Goal: Task Accomplishment & Management: Manage account settings

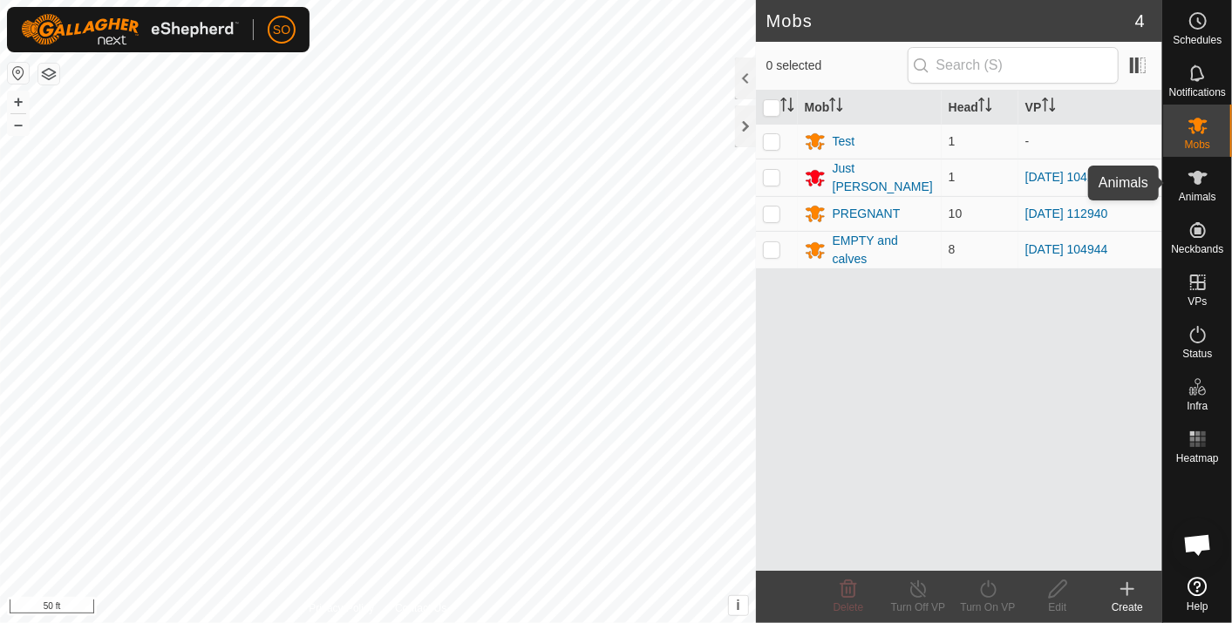
click at [1193, 172] on icon at bounding box center [1197, 177] width 21 height 21
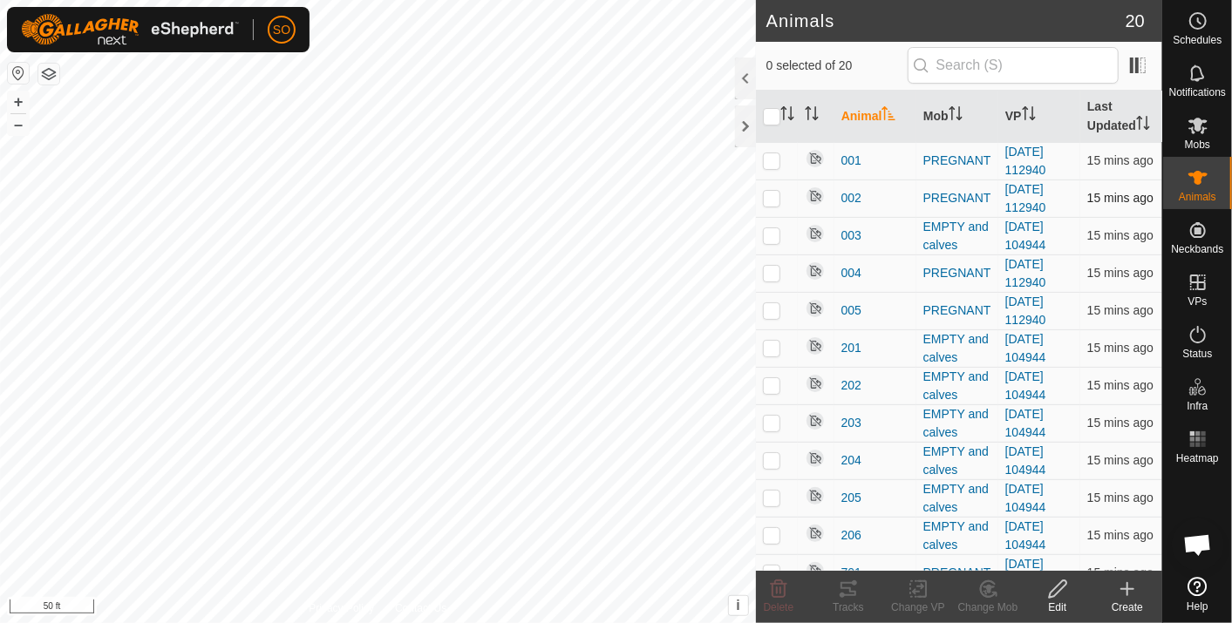
click at [772, 197] on p-checkbox at bounding box center [771, 198] width 17 height 14
checkbox input "true"
click at [769, 156] on p-checkbox at bounding box center [771, 160] width 17 height 14
checkbox input "true"
click at [771, 269] on p-checkbox at bounding box center [771, 273] width 17 height 14
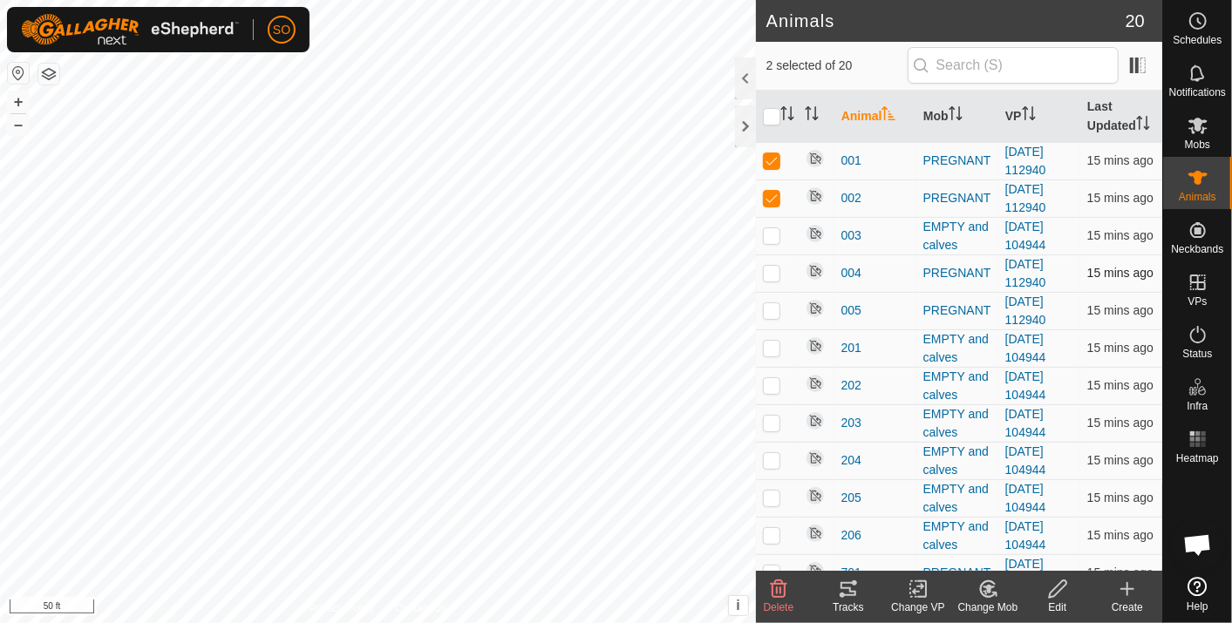
checkbox input "true"
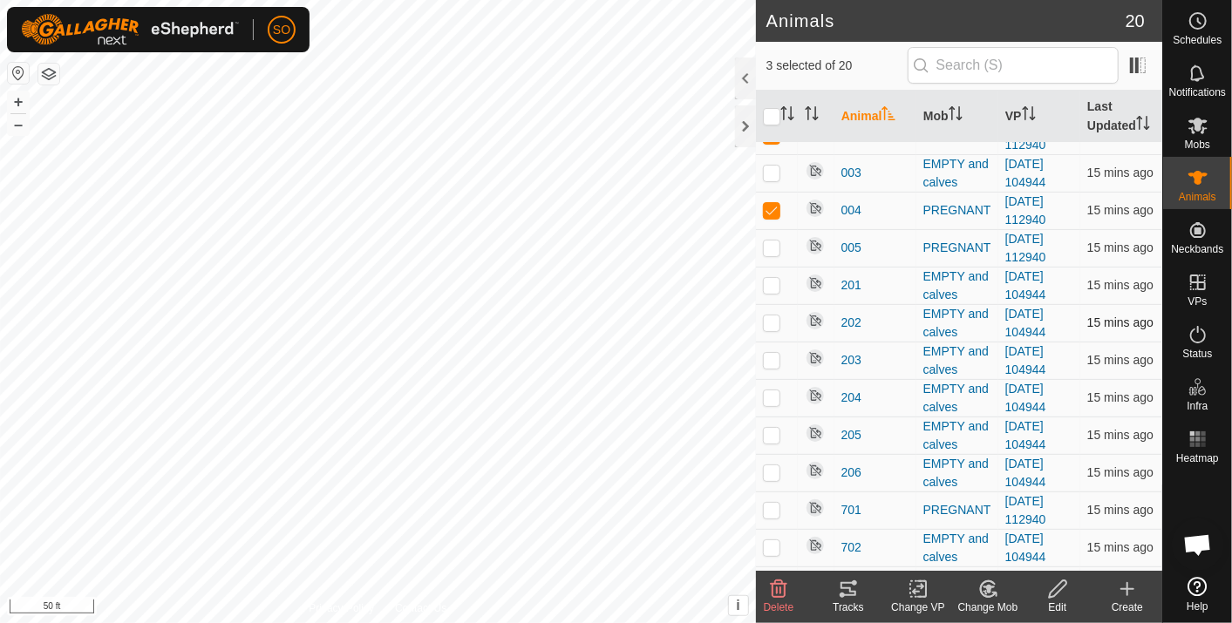
scroll to position [193, 0]
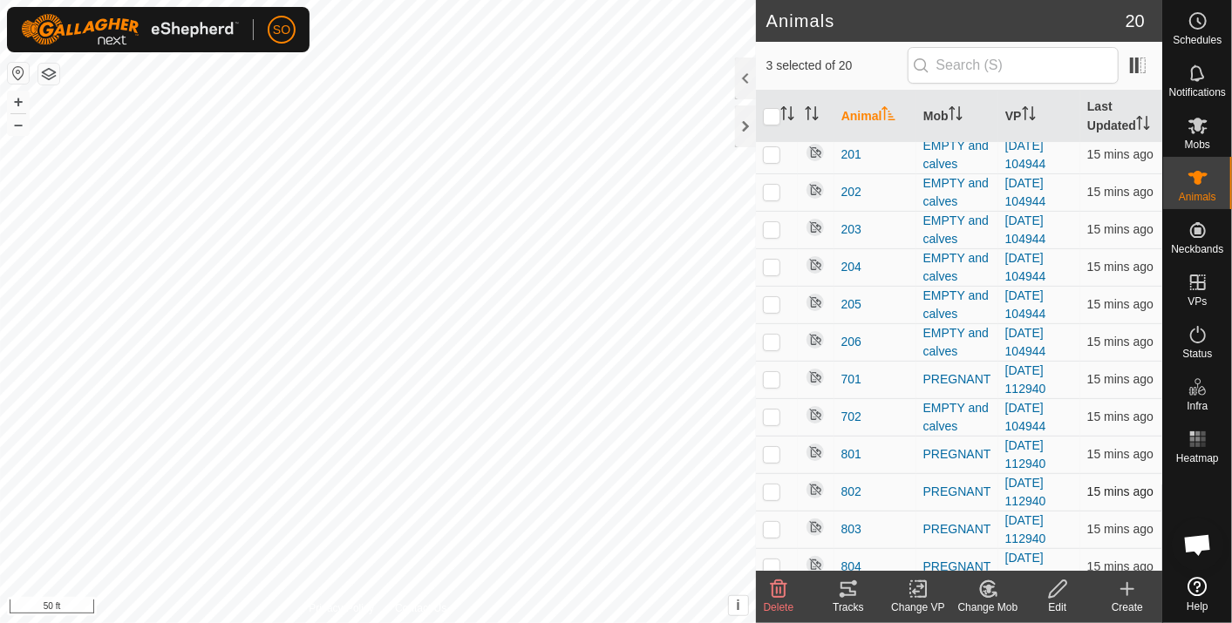
click at [770, 485] on p-checkbox at bounding box center [771, 492] width 17 height 14
checkbox input "true"
click at [777, 522] on p-checkbox at bounding box center [771, 529] width 17 height 14
checkbox input "true"
drag, startPoint x: 771, startPoint y: 558, endPoint x: 779, endPoint y: 545, distance: 15.2
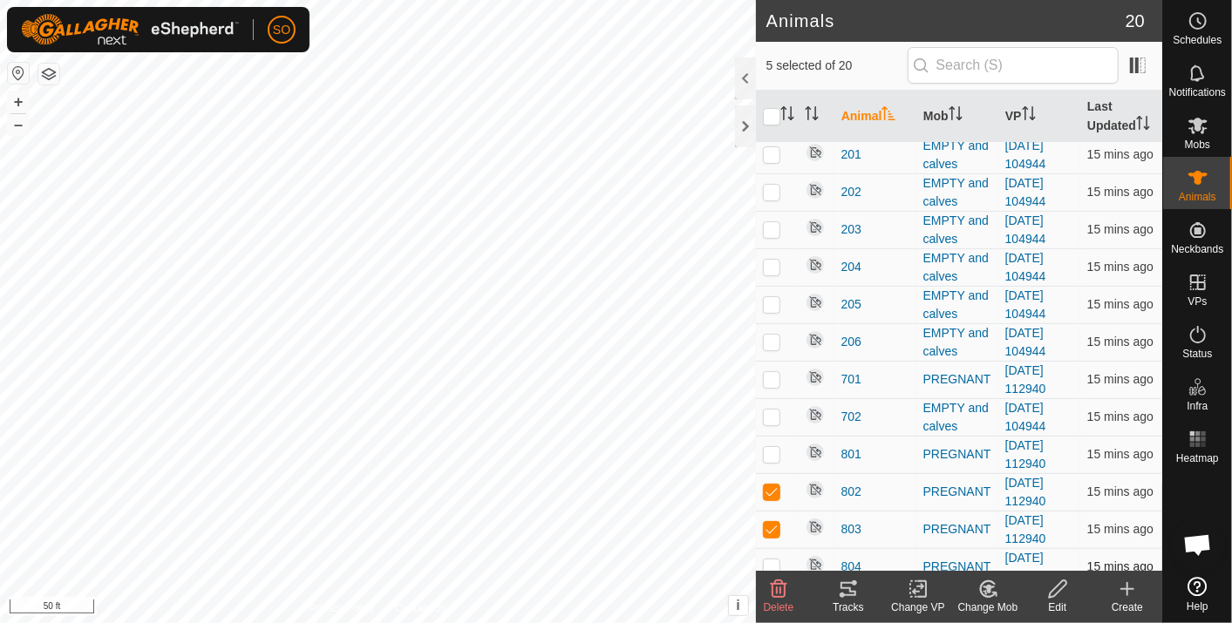
click at [771, 560] on p-checkbox at bounding box center [771, 567] width 17 height 14
checkbox input "true"
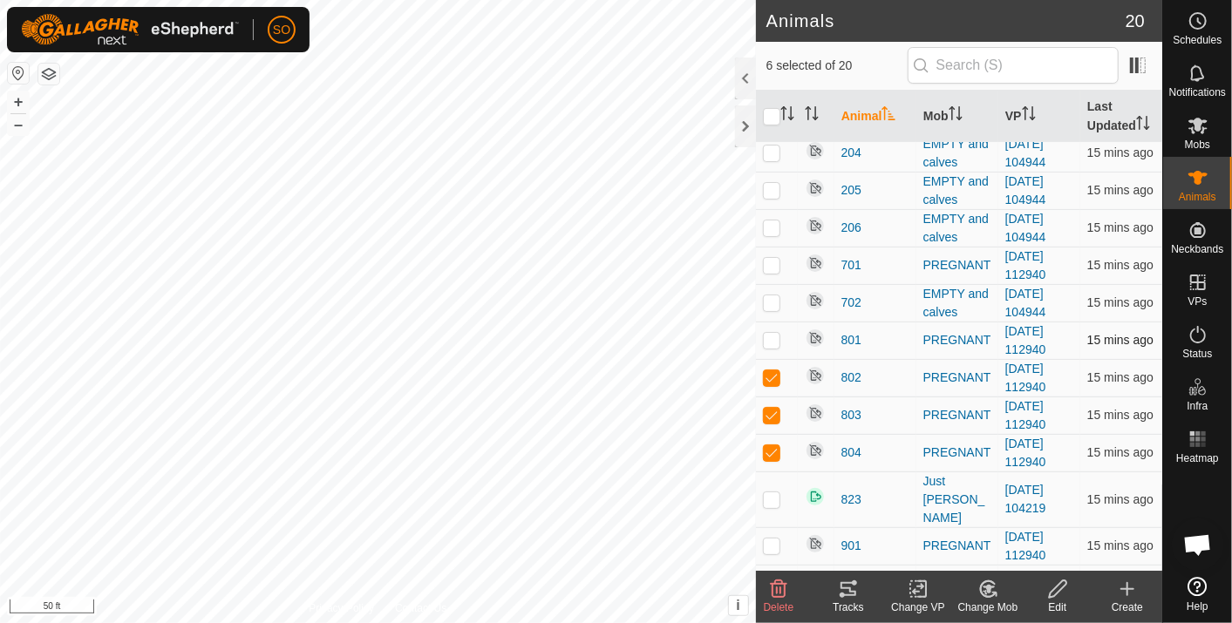
scroll to position [314, 0]
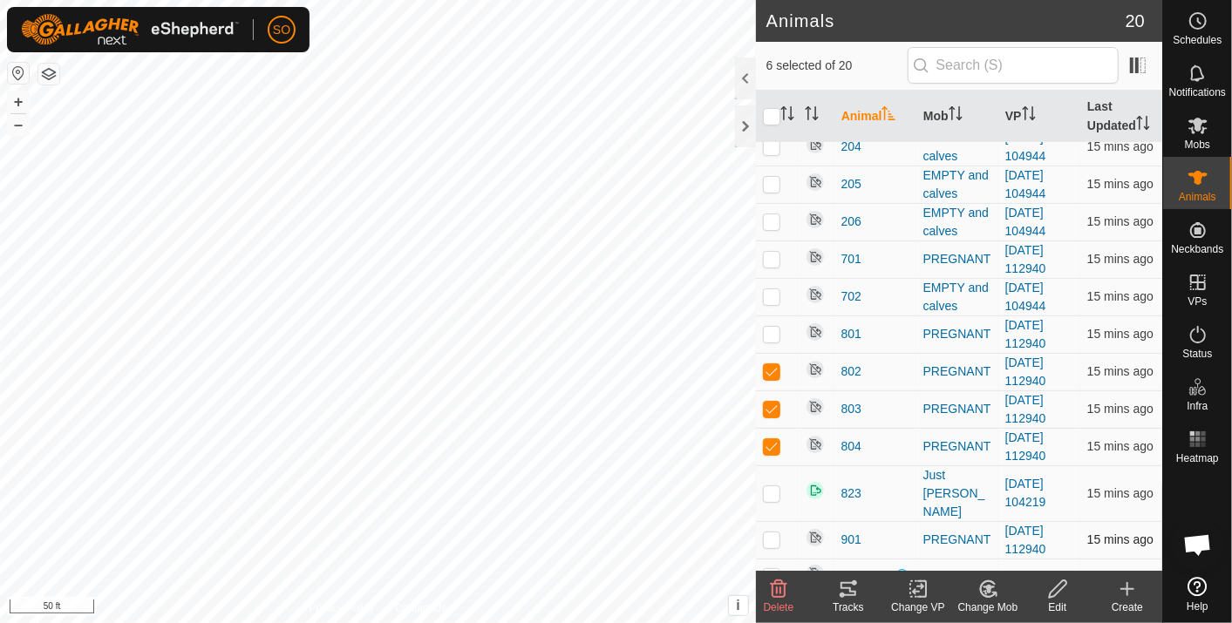
click at [775, 533] on p-checkbox at bounding box center [771, 540] width 17 height 14
checkbox input "true"
click at [843, 587] on icon at bounding box center [848, 589] width 21 height 21
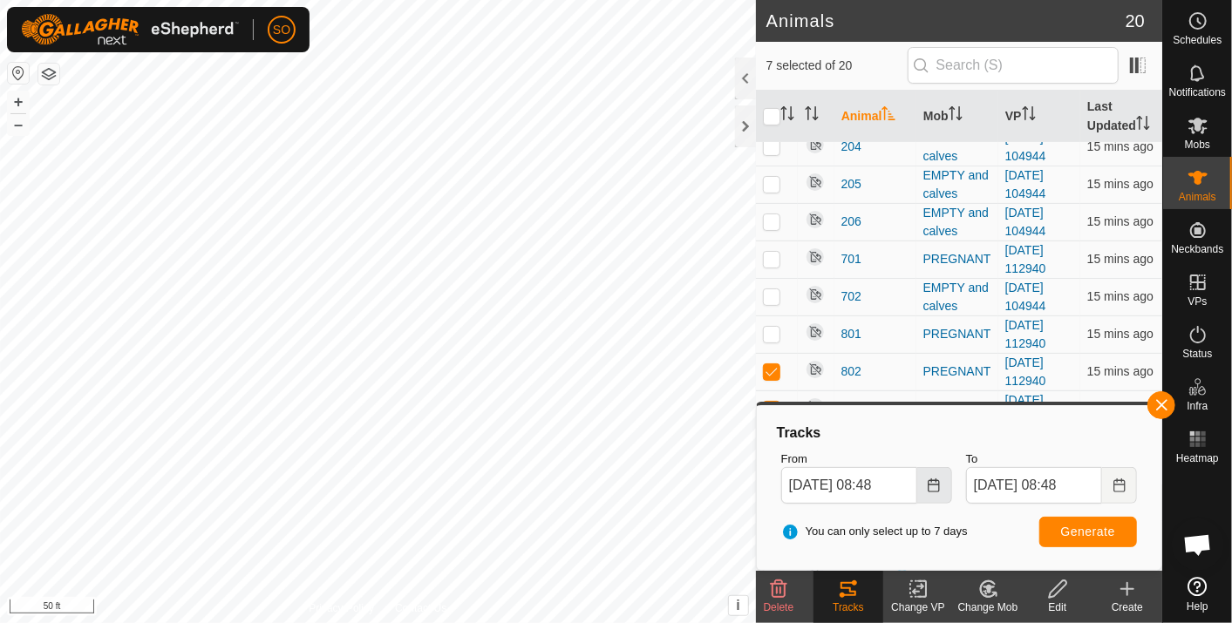
click at [936, 483] on icon "Choose Date" at bounding box center [934, 486] width 14 height 14
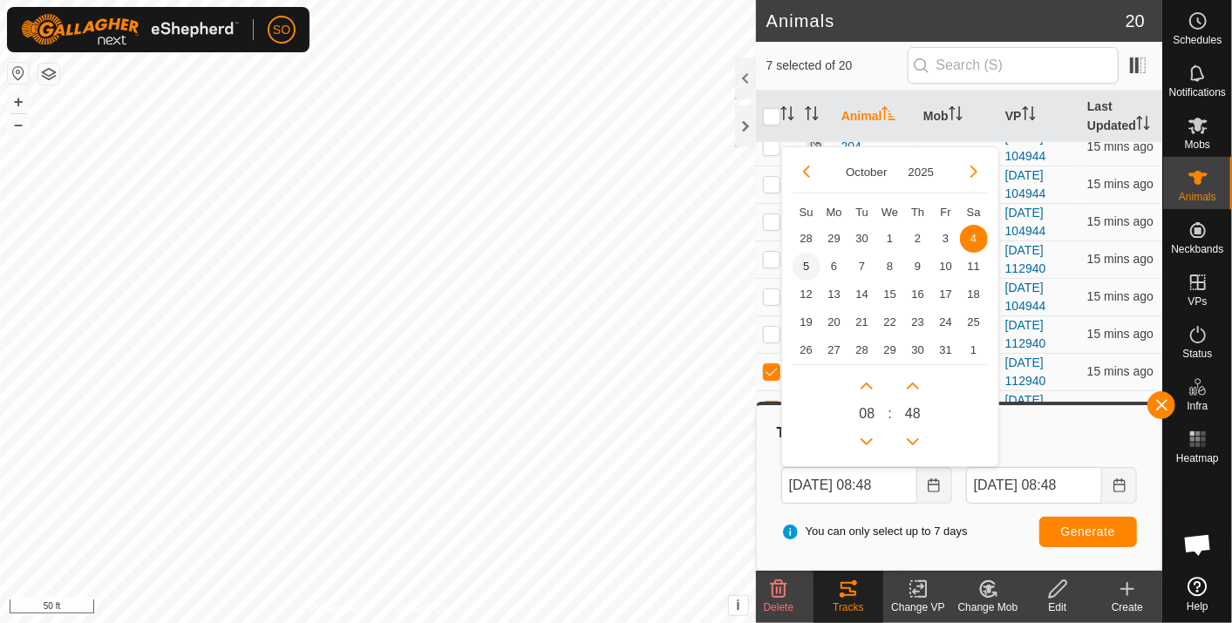
click at [805, 261] on span "5" at bounding box center [806, 267] width 28 height 28
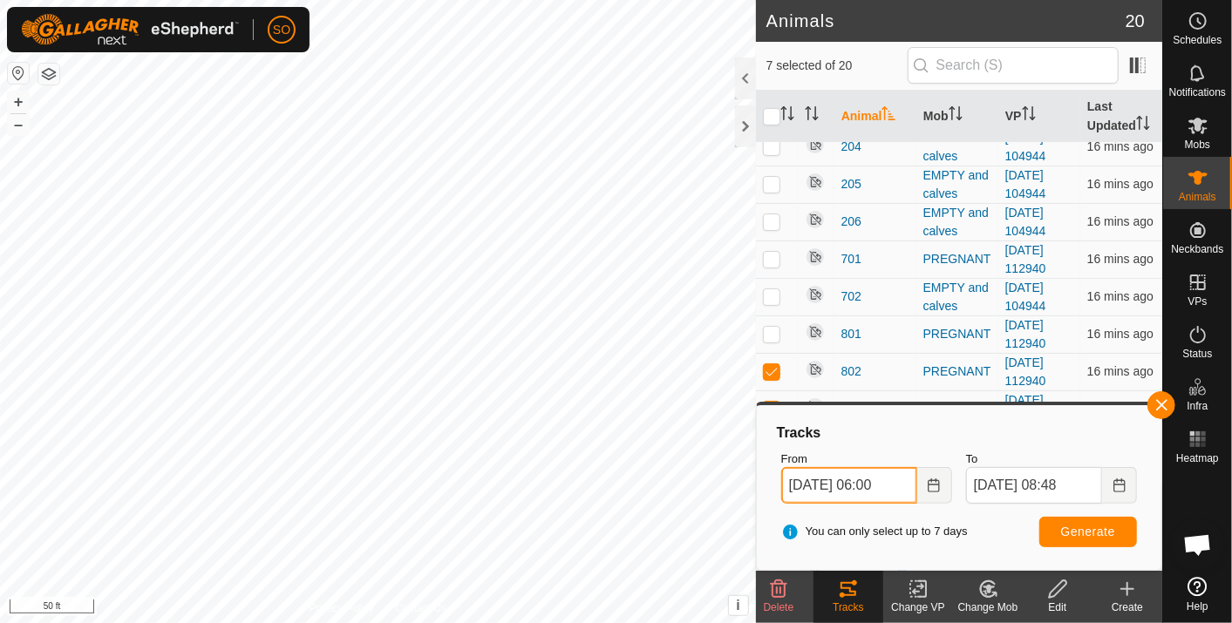
type input "05 Oct, 2025 06:00"
click at [1090, 530] on span "Generate" at bounding box center [1088, 532] width 54 height 14
click at [1200, 587] on icon at bounding box center [1197, 586] width 19 height 19
click at [1198, 542] on span "Open chat" at bounding box center [1197, 546] width 29 height 24
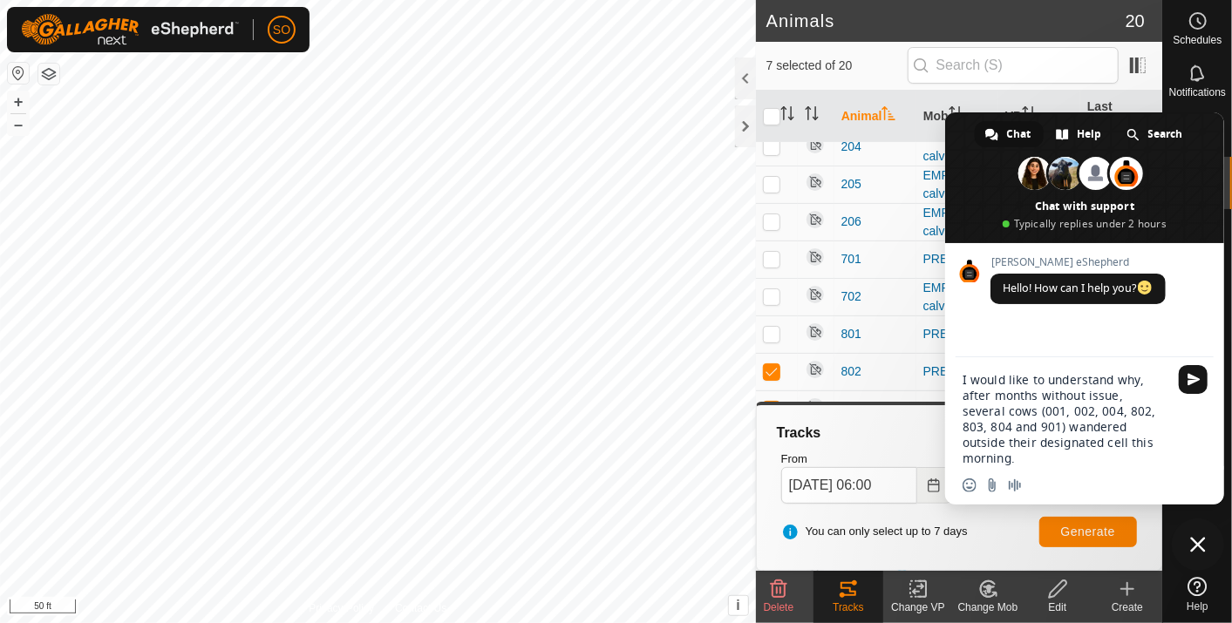
click at [1151, 446] on textarea "I would like to understand why, after months without issue, several cows (001, …" at bounding box center [1065, 419] width 206 height 94
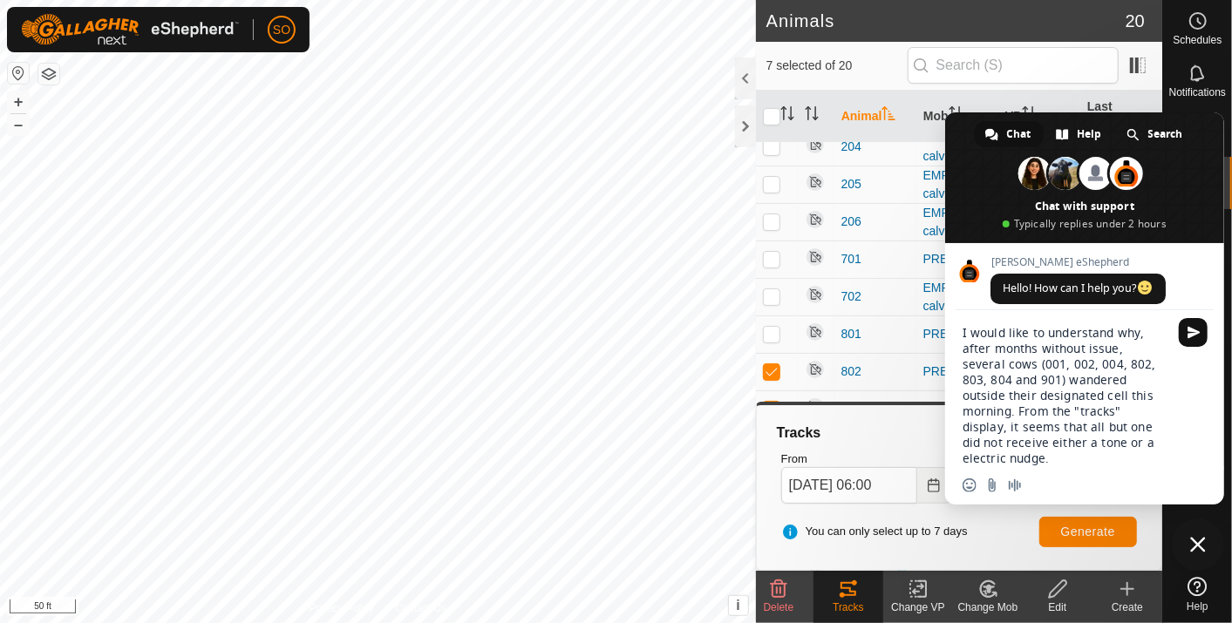
type textarea "I would like to understand why, after months without issue, several cows (001, …"
click at [1194, 331] on span "Send" at bounding box center [1193, 332] width 13 height 13
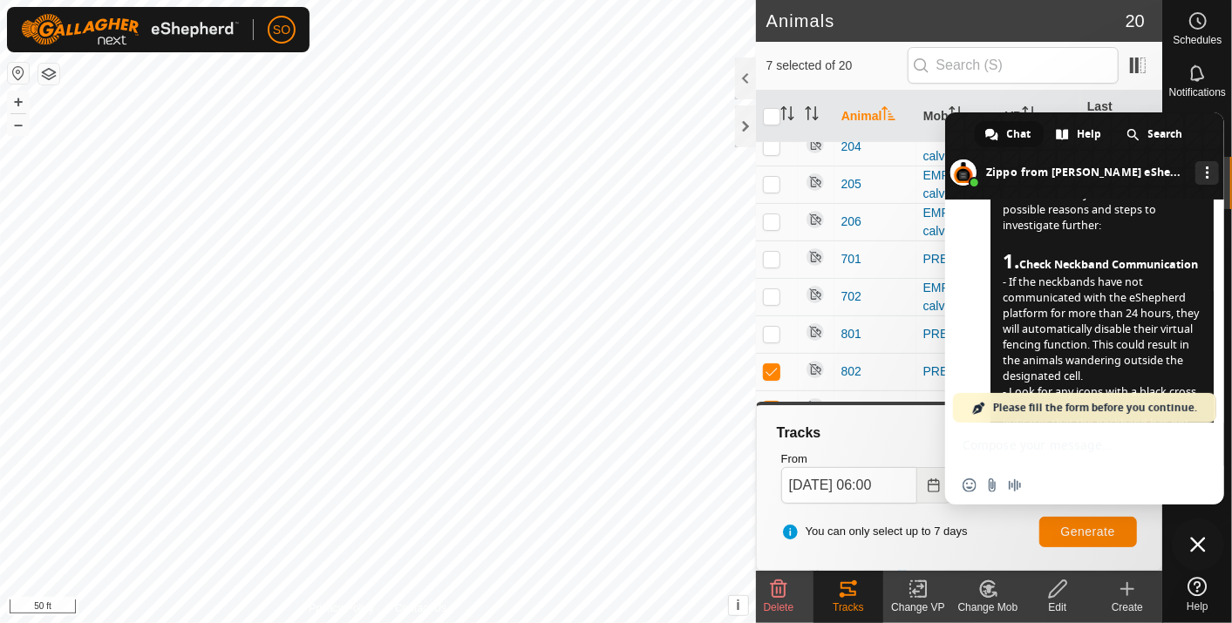
scroll to position [503, 0]
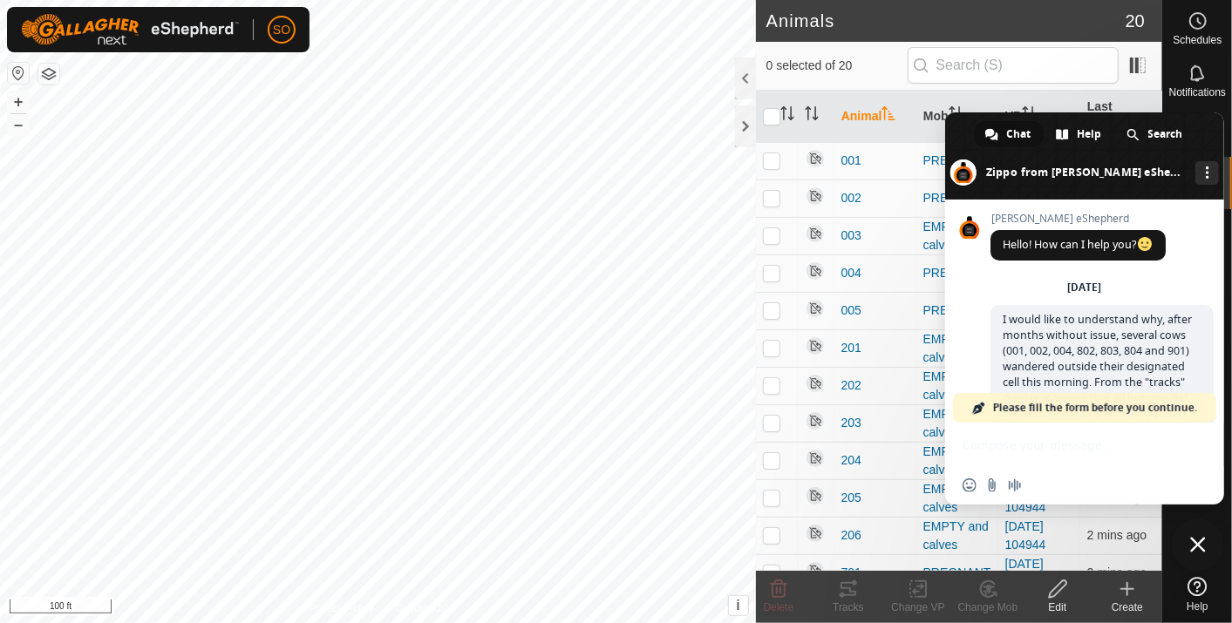
scroll to position [503, 0]
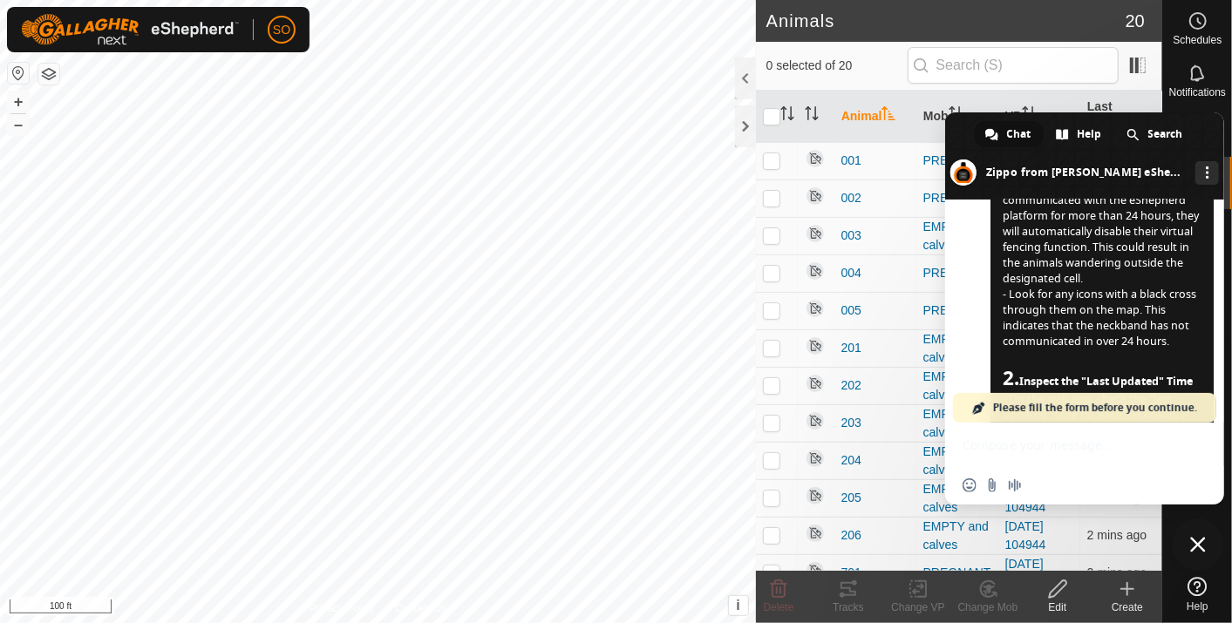
click at [1091, 404] on span "Please fill the form before you continue." at bounding box center [1095, 408] width 204 height 30
click at [982, 402] on span at bounding box center [979, 408] width 14 height 14
click at [1140, 406] on span "Please fill the form before you continue." at bounding box center [1095, 408] width 204 height 30
click at [999, 457] on div "Insert an emoji Send a file Audio message" at bounding box center [1084, 464] width 279 height 82
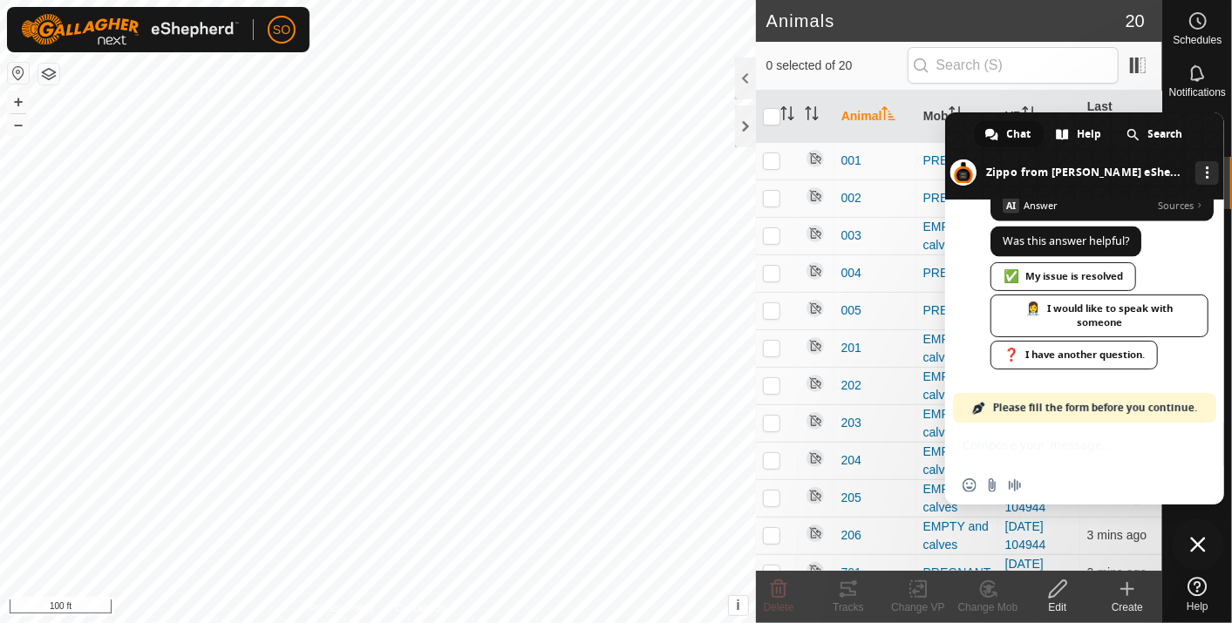
scroll to position [1828, 0]
click at [1089, 319] on div "👩‍⚕️ I would like to speak with someone" at bounding box center [1099, 316] width 218 height 43
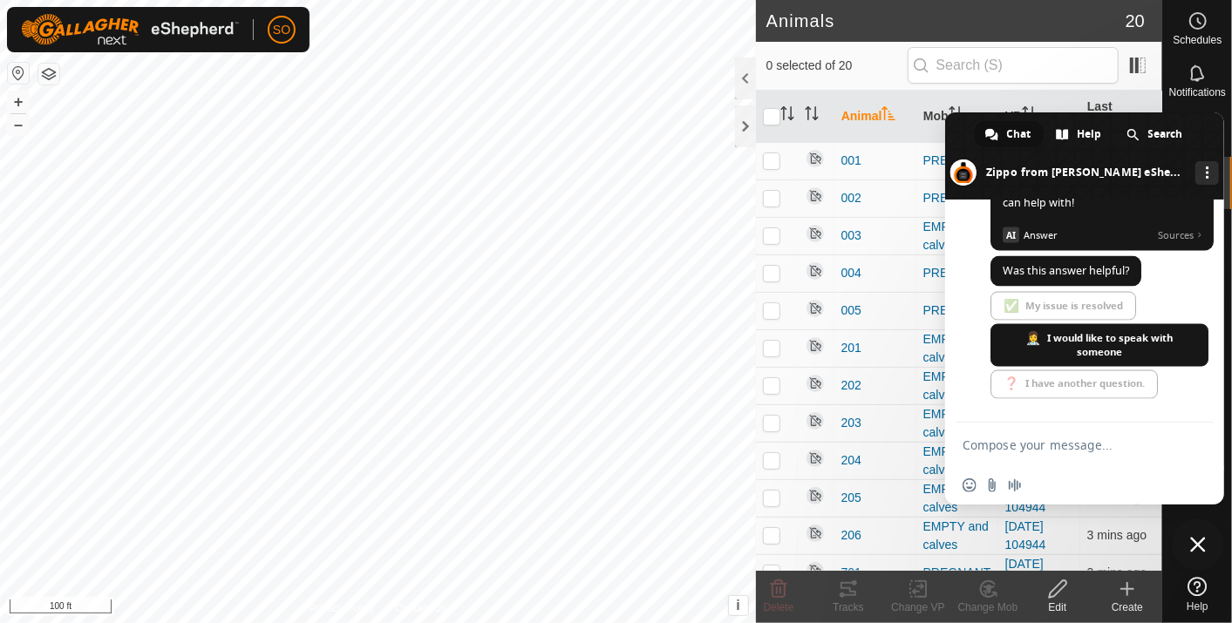
scroll to position [1848, 0]
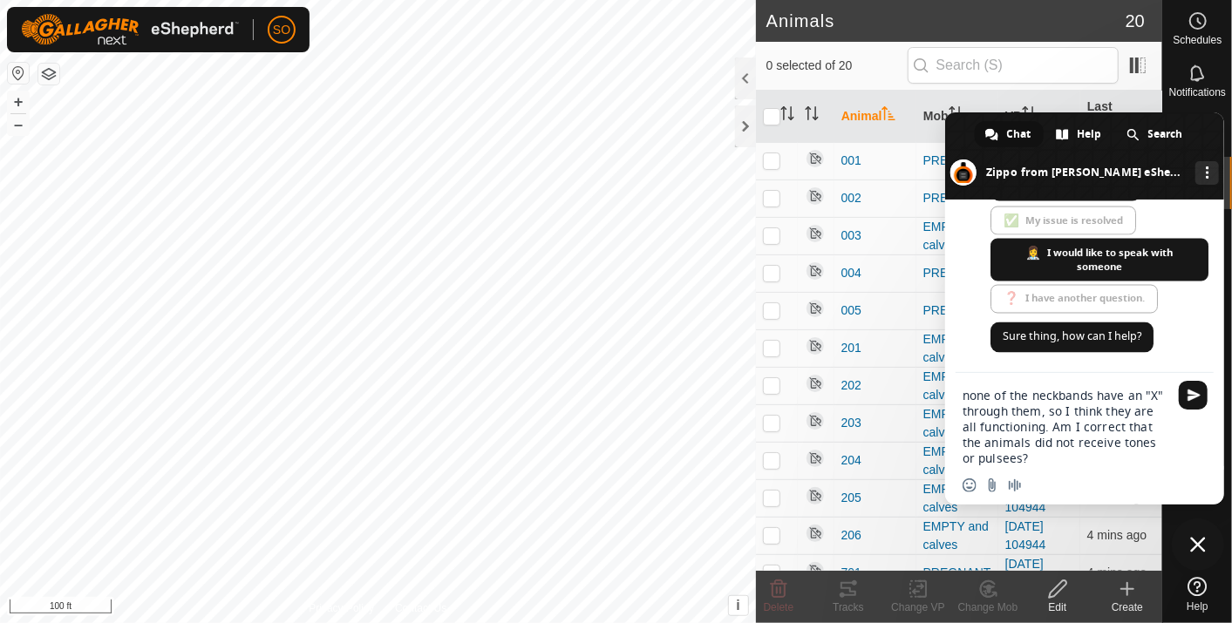
click at [1000, 455] on textarea "none of the neckbands have an "X" through them, so I think they are all functio…" at bounding box center [1065, 427] width 206 height 78
type textarea "none of the neckbands have an "X" through them, so I think they are all functio…"
click at [1187, 386] on span "Send" at bounding box center [1192, 395] width 29 height 29
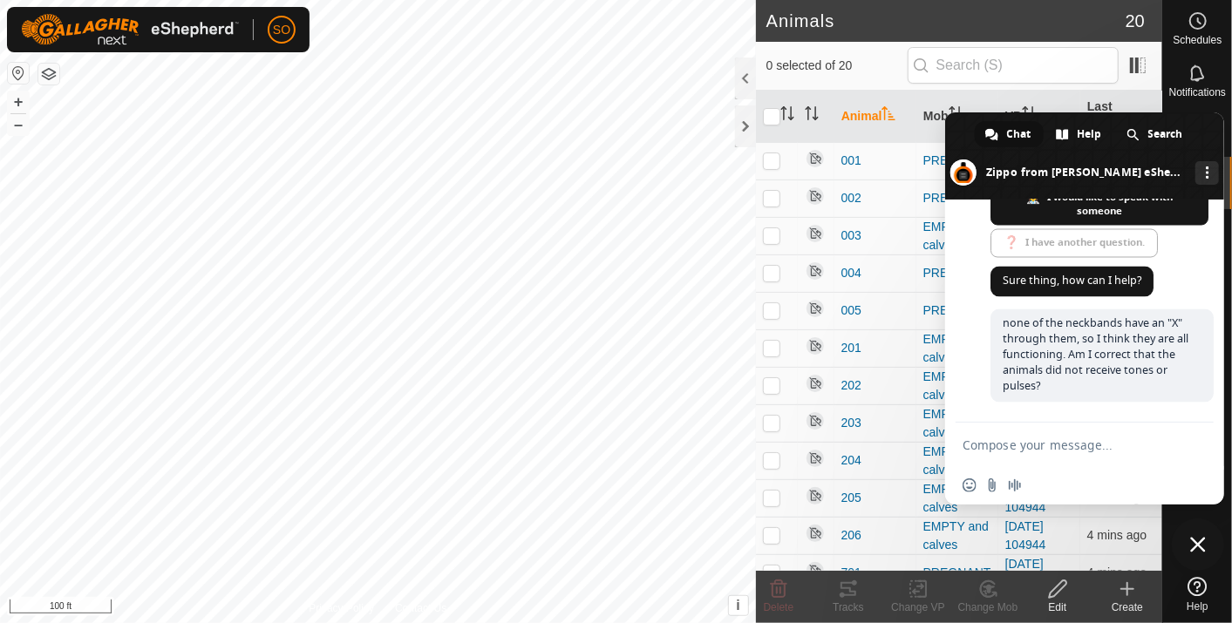
scroll to position [1954, 0]
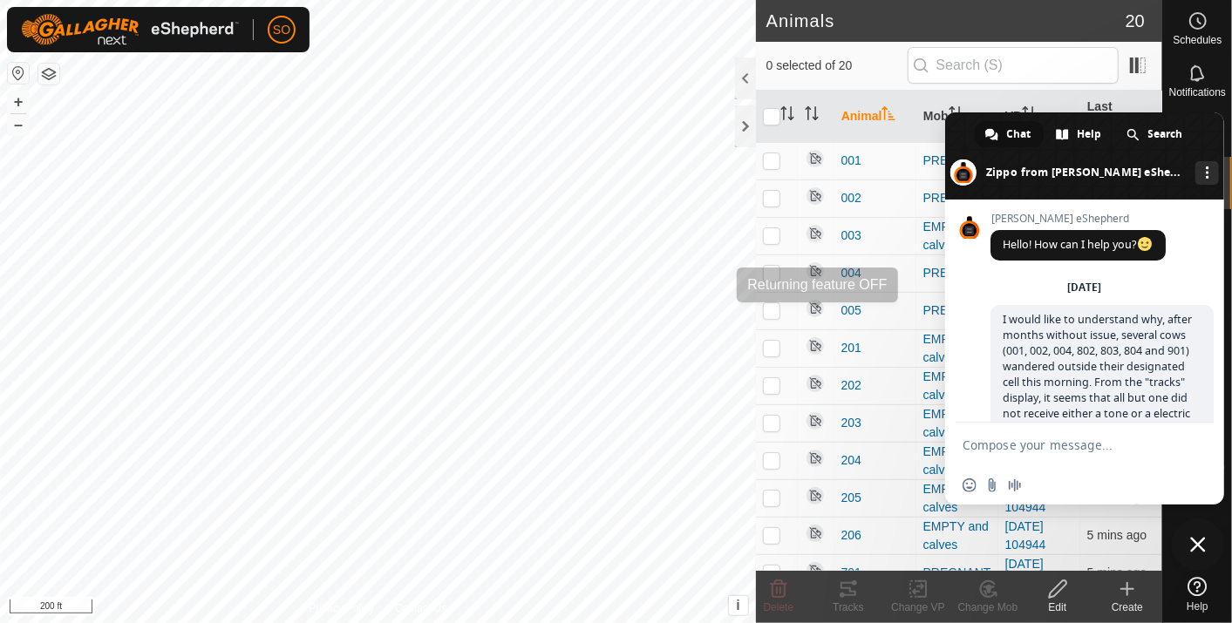
click at [809, 319] on div "Animals 20 0 selected of 20 Animal Mob VP Last Updated 001 PREGNANT 2025-09-30 …" at bounding box center [581, 311] width 1162 height 623
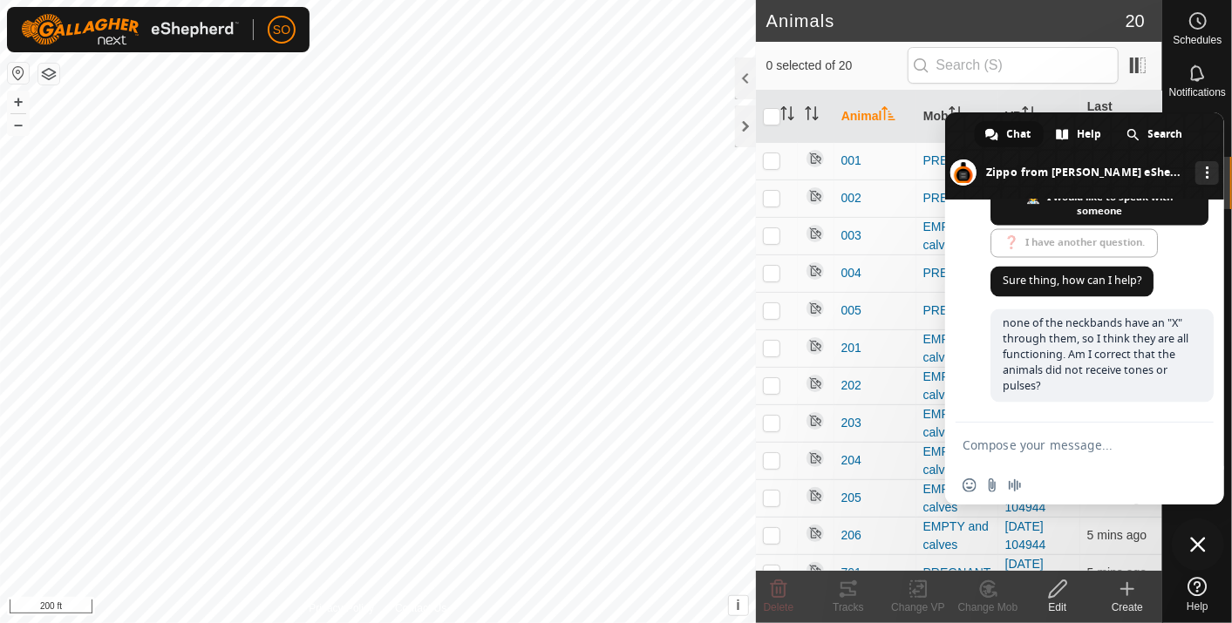
click at [137, 0] on html "SO Schedules Notifications Mobs Animals Neckbands VPs Status Infra Heatmap Help…" at bounding box center [616, 311] width 1232 height 623
click at [1018, 130] on span "Chat" at bounding box center [1019, 134] width 24 height 26
click at [1083, 133] on span "Help" at bounding box center [1089, 134] width 24 height 26
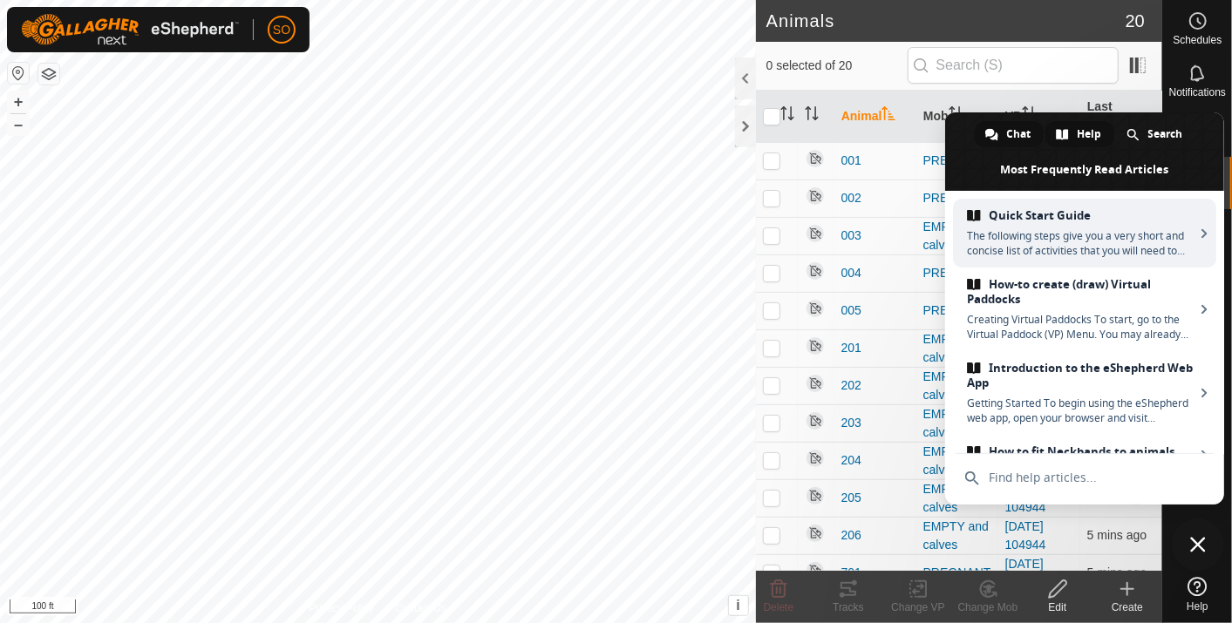
click at [1015, 132] on span "Chat" at bounding box center [1019, 134] width 24 height 26
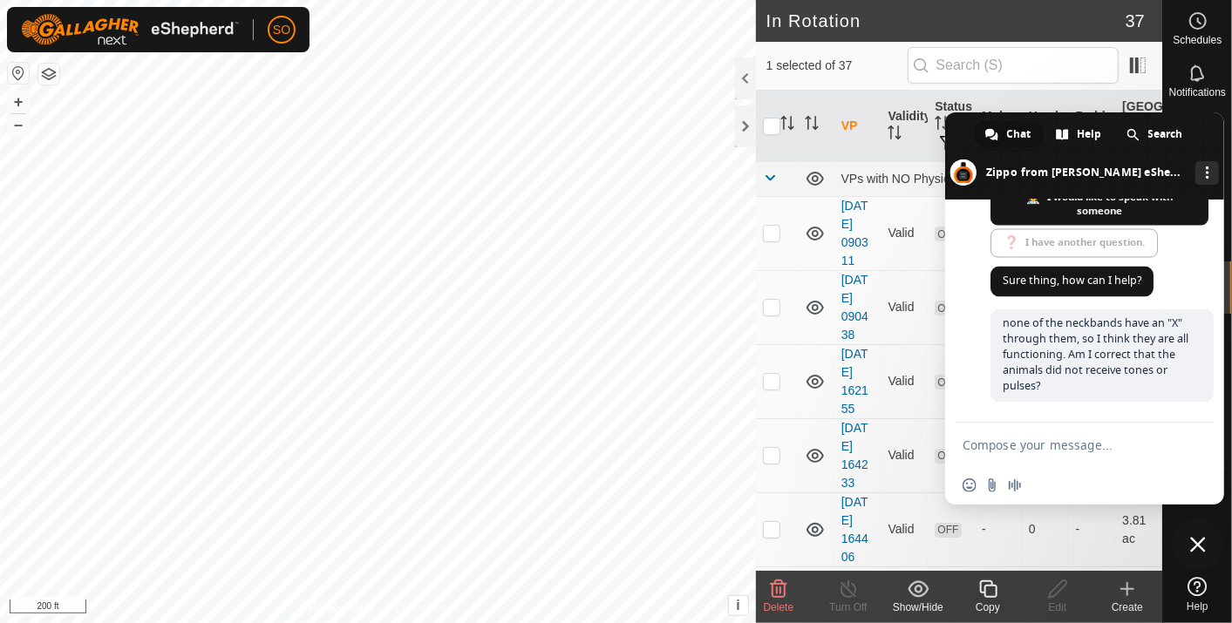
checkbox input "false"
checkbox input "true"
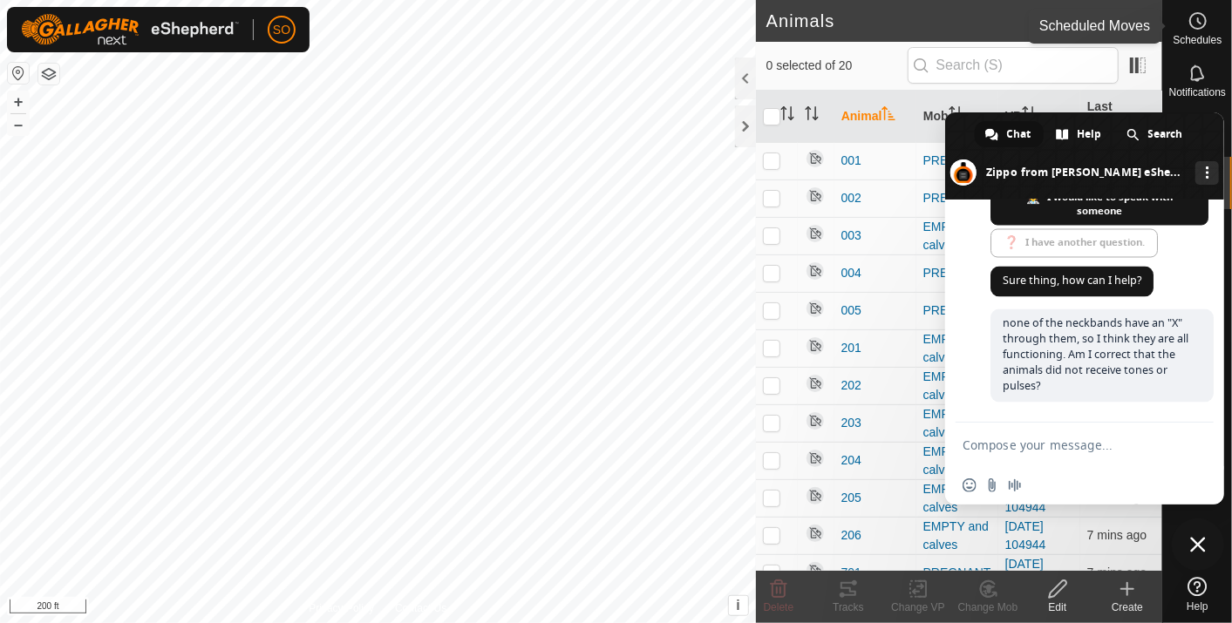
click at [1195, 17] on icon at bounding box center [1197, 20] width 21 height 21
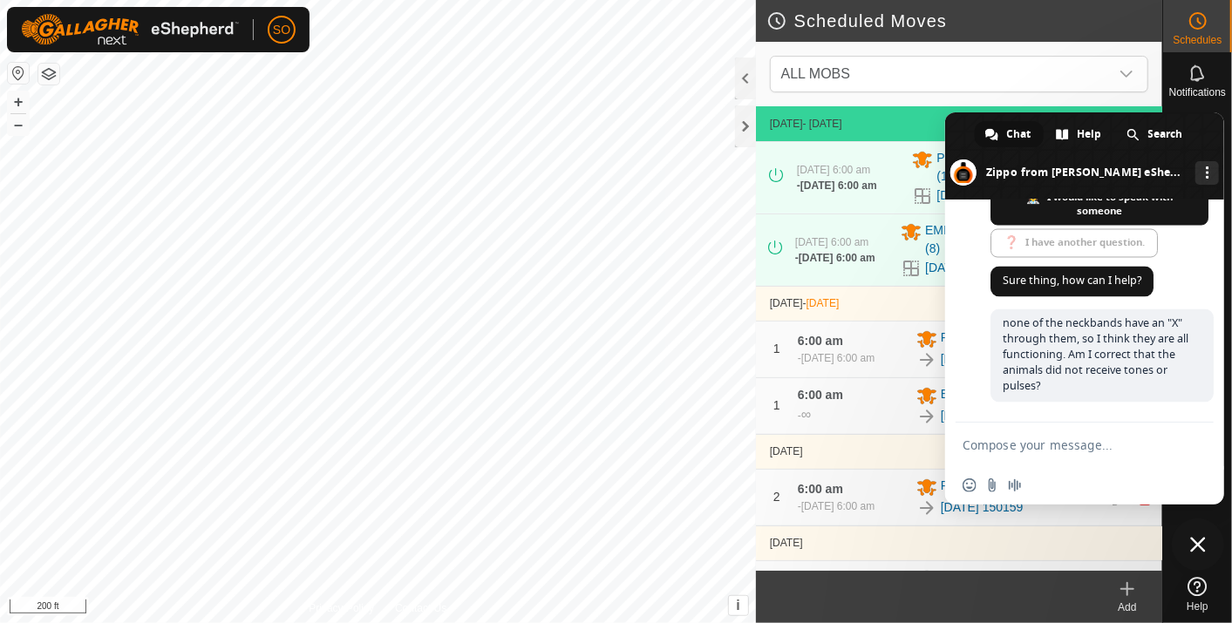
click at [387, 372] on body "SO Schedules Notifications Mobs Animals Neckbands VPs Status Infra Heatmap Help…" at bounding box center [616, 311] width 1232 height 623
drag, startPoint x: 1168, startPoint y: 454, endPoint x: 1210, endPoint y: 465, distance: 43.3
click at [1211, 466] on div "Insert an emoji Send a file Audio message" at bounding box center [1084, 464] width 279 height 82
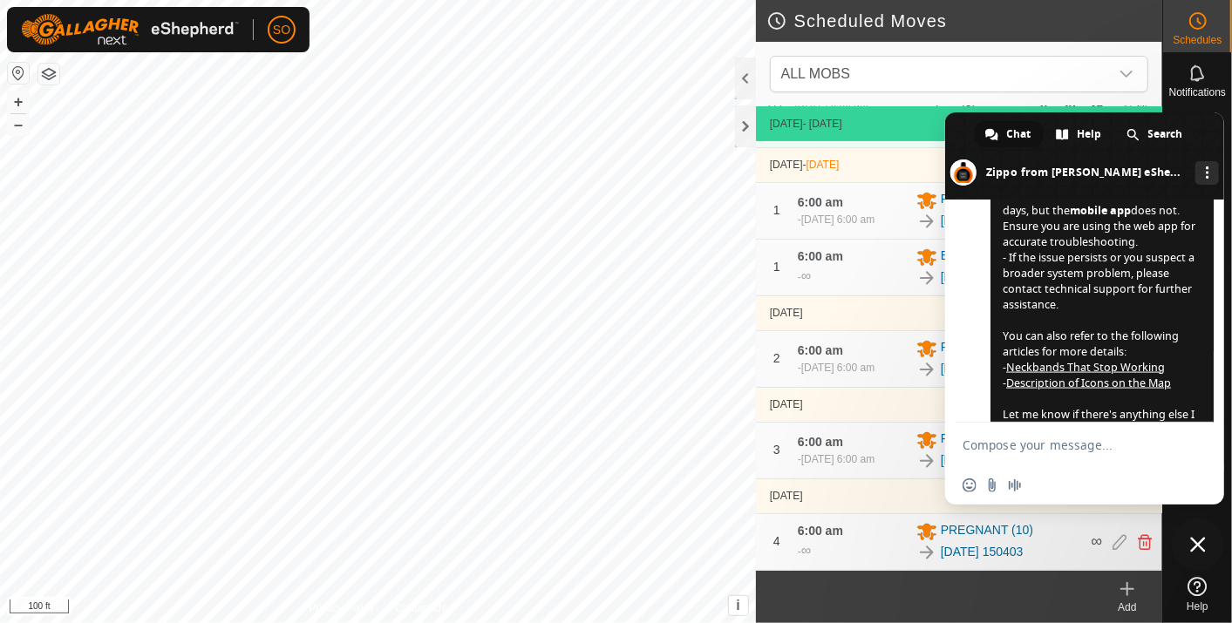
scroll to position [1954, 0]
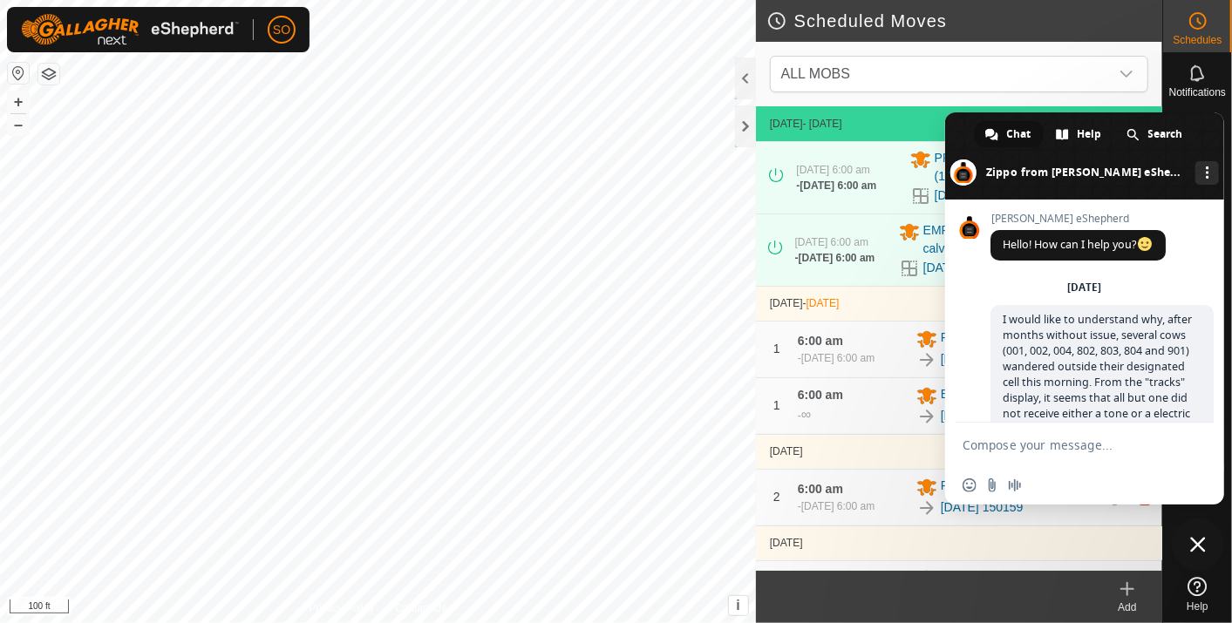
scroll to position [1954, 0]
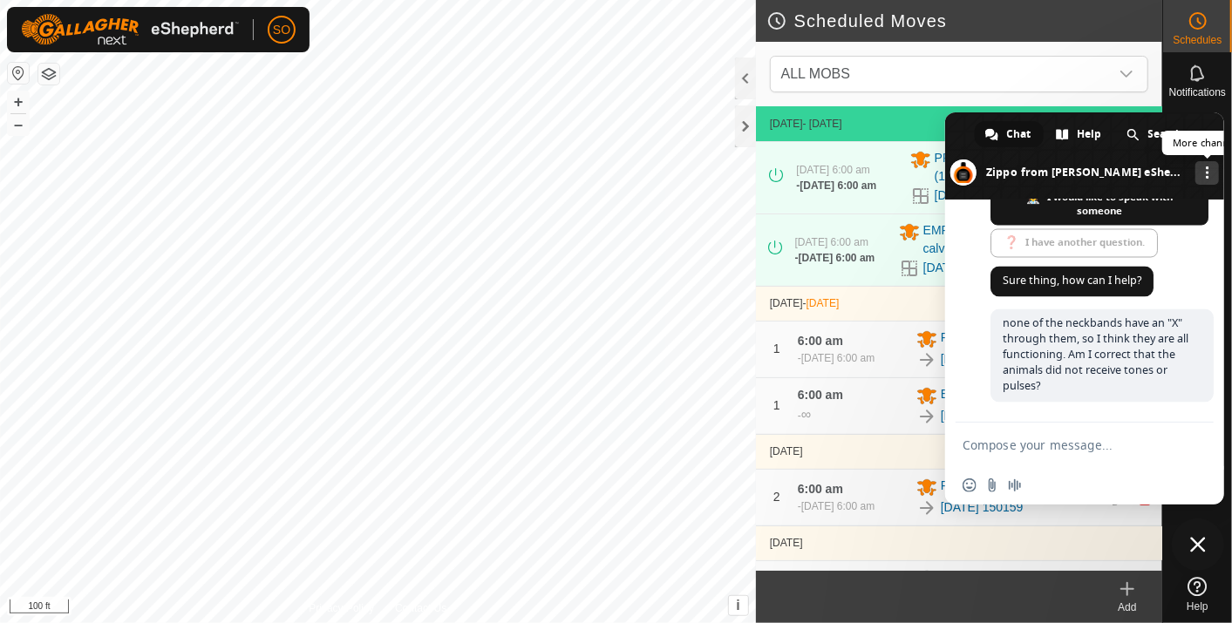
click at [1205, 166] on span "More channels" at bounding box center [1206, 172] width 3 height 12
click at [1205, 170] on span "More channels" at bounding box center [1206, 172] width 3 height 12
click at [959, 134] on span at bounding box center [1084, 155] width 279 height 87
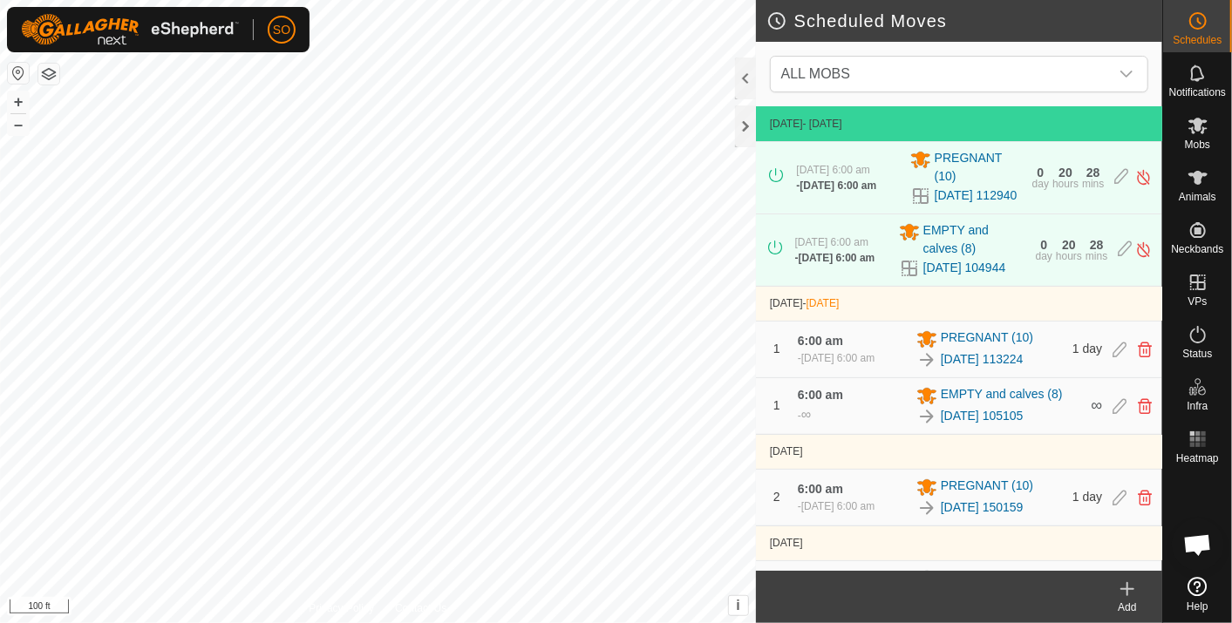
drag, startPoint x: 1203, startPoint y: 540, endPoint x: 1198, endPoint y: 533, distance: 9.4
click at [1199, 538] on span "Open chat" at bounding box center [1197, 546] width 29 height 24
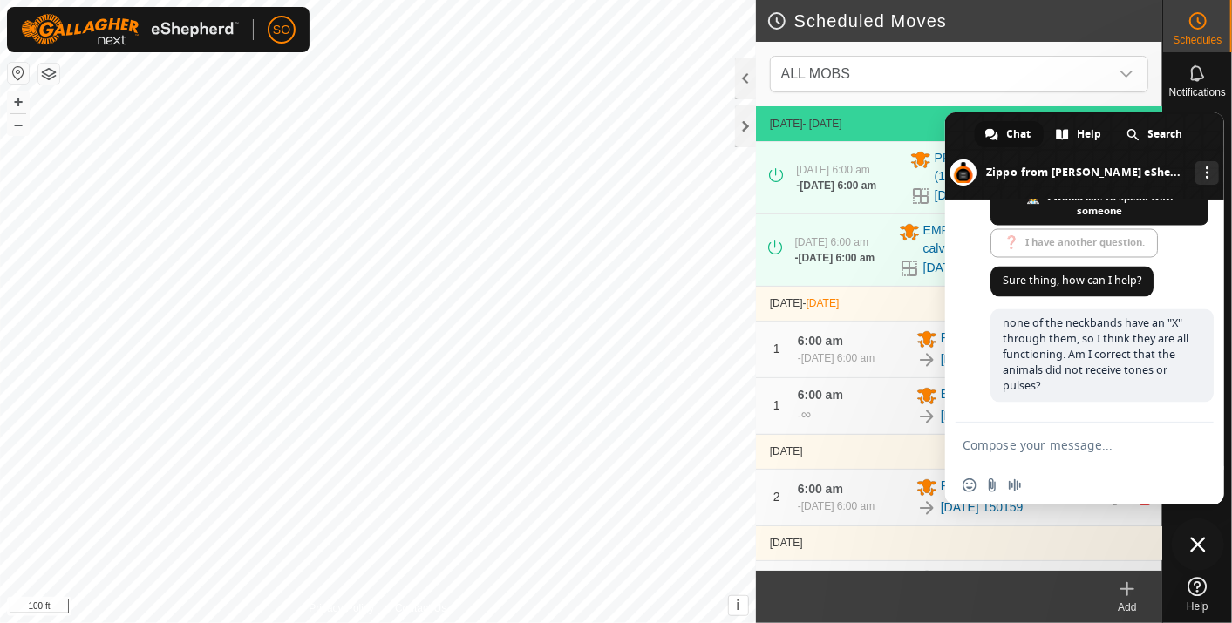
click at [964, 129] on span at bounding box center [1084, 155] width 279 height 87
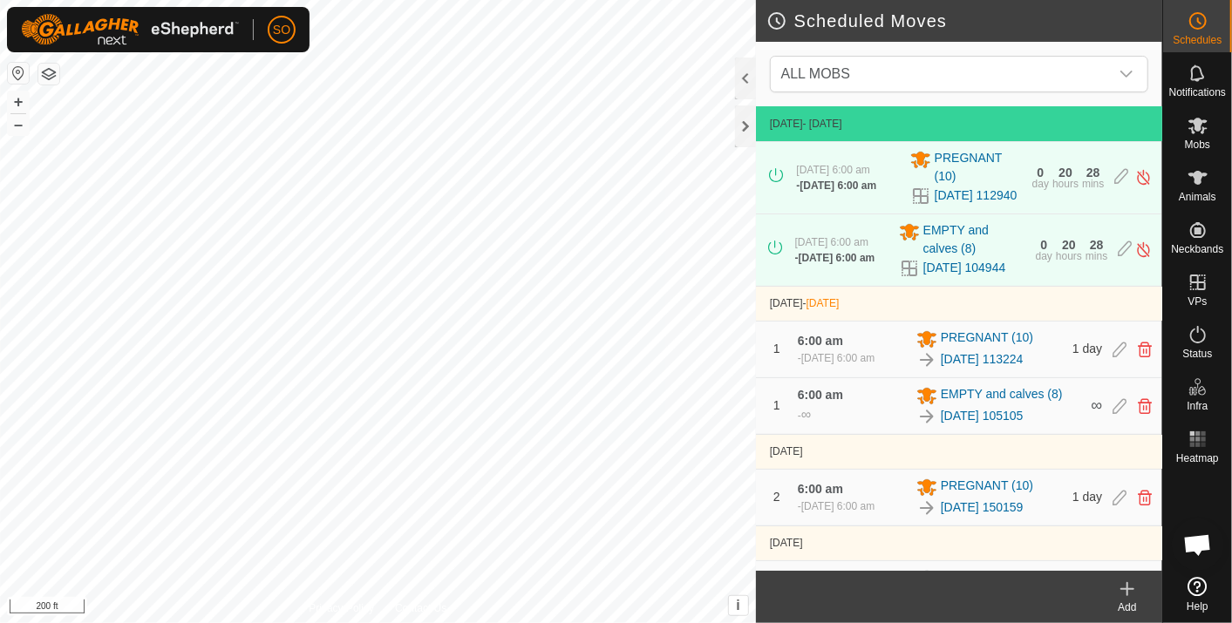
click at [783, 516] on div "Scheduled Moves ALL MOBS [DATE] - [DATE] [DATE] 6:00 am - [DATE] 6:00 am PREGNA…" at bounding box center [581, 311] width 1162 height 623
click at [974, 425] on link "[DATE] 105105" at bounding box center [981, 416] width 83 height 18
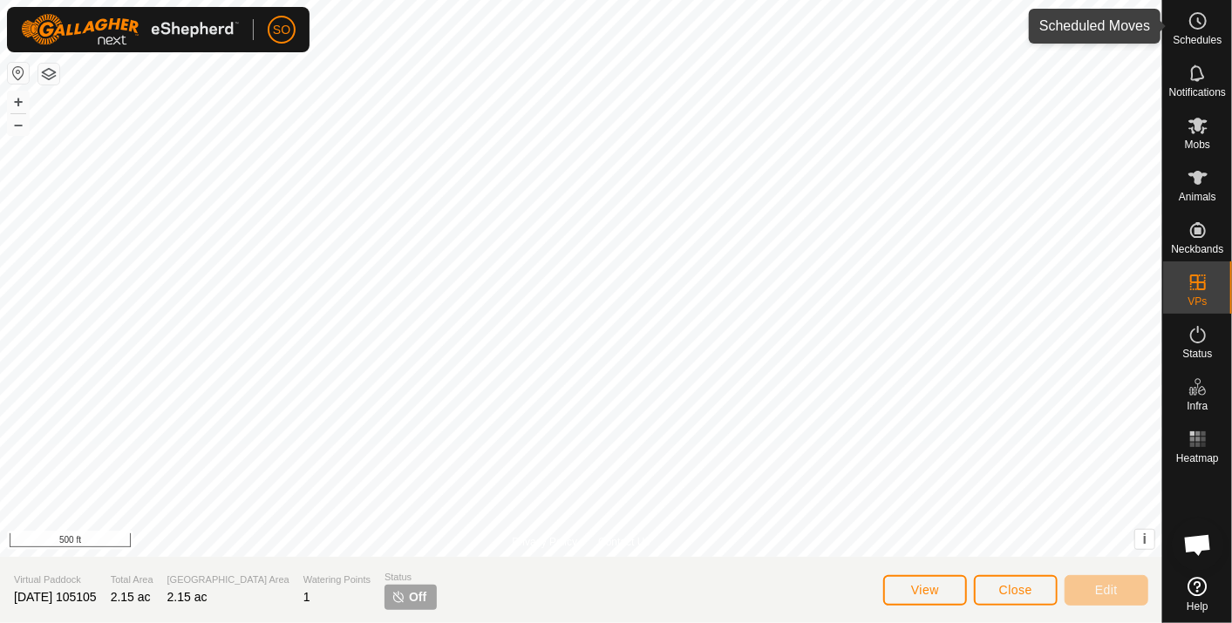
click at [1204, 18] on circle at bounding box center [1198, 21] width 16 height 16
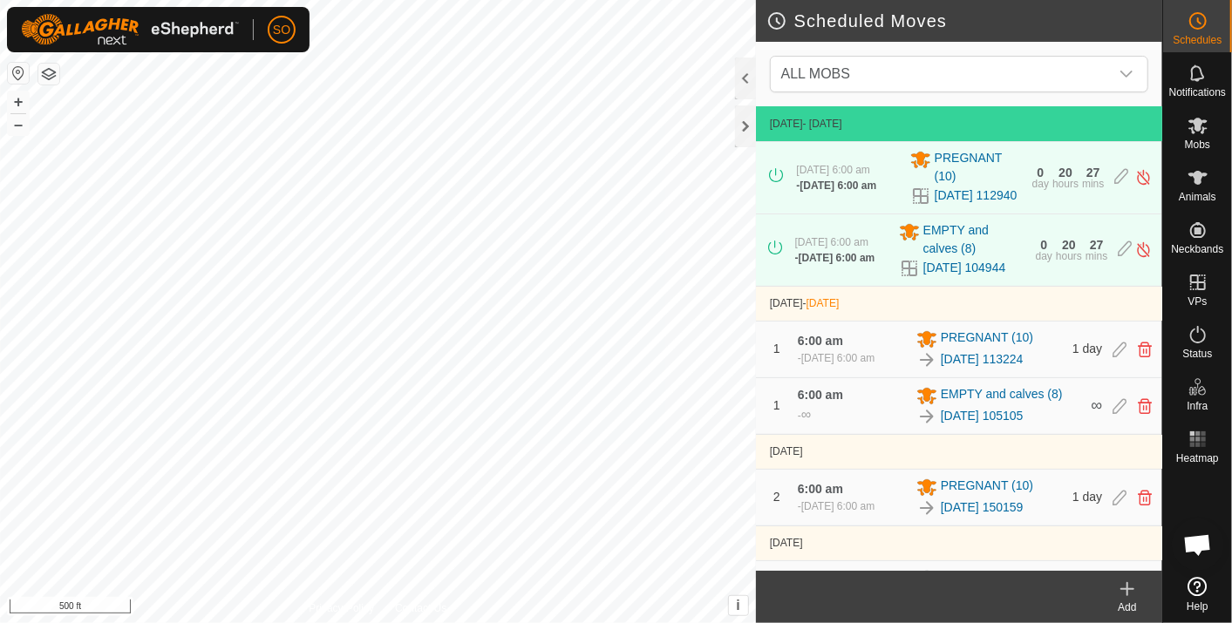
click at [1016, 425] on link "2025-10-04 105105" at bounding box center [981, 416] width 83 height 18
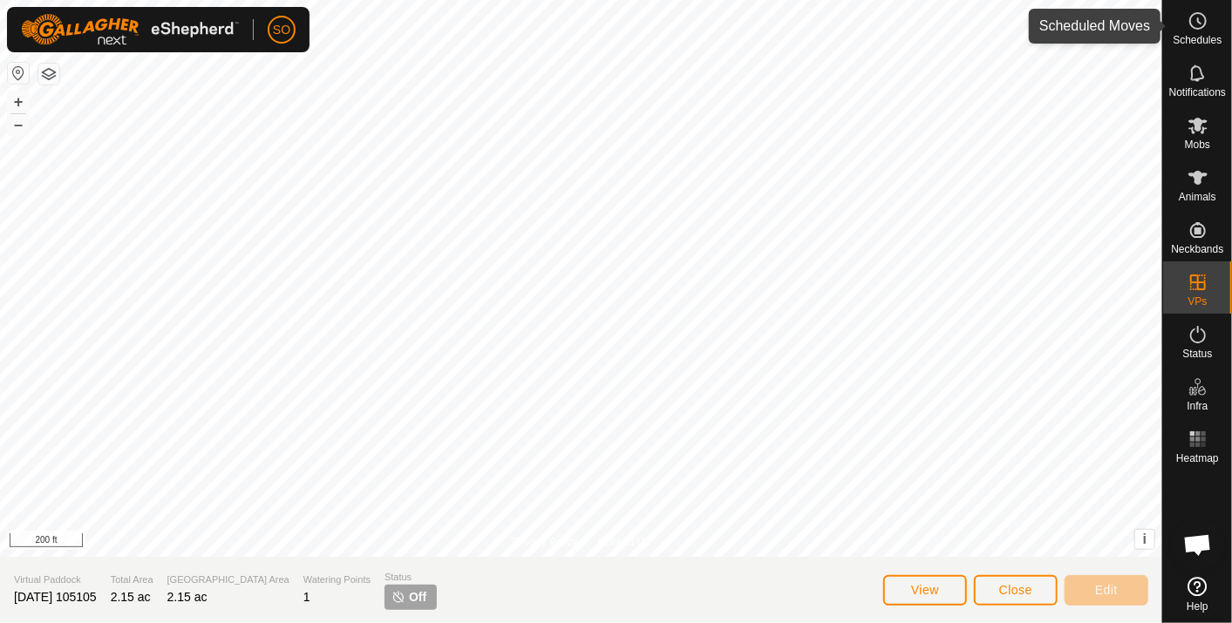
click at [1194, 18] on icon at bounding box center [1197, 20] width 21 height 21
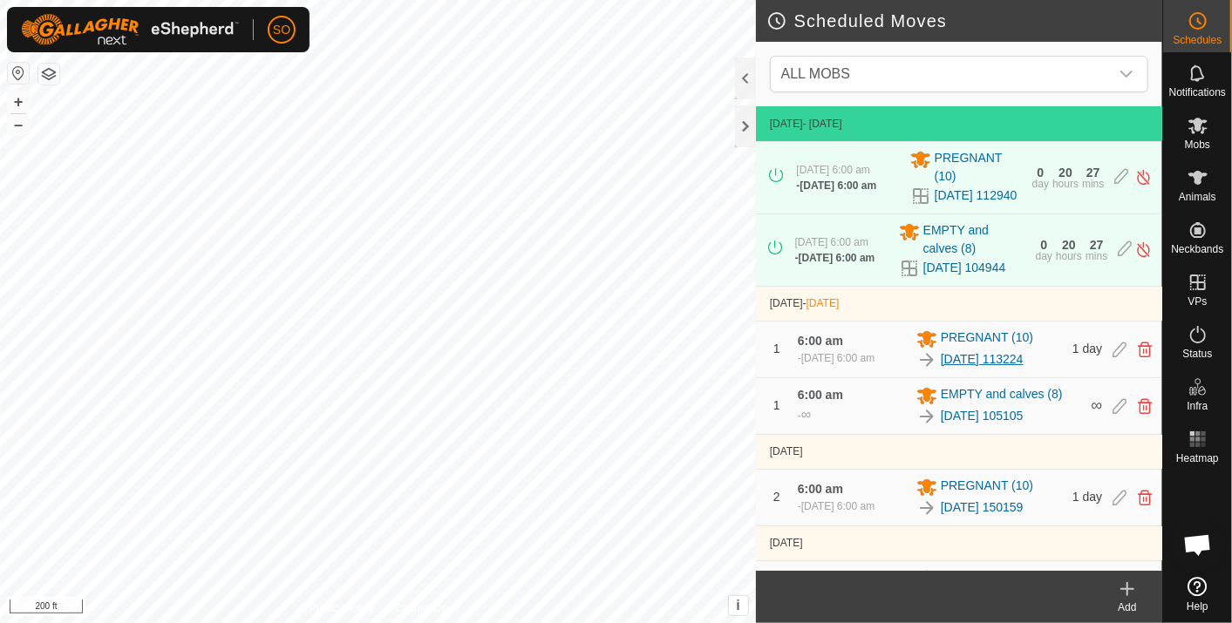
click at [1017, 369] on link "2025-09-30 113224" at bounding box center [981, 359] width 83 height 18
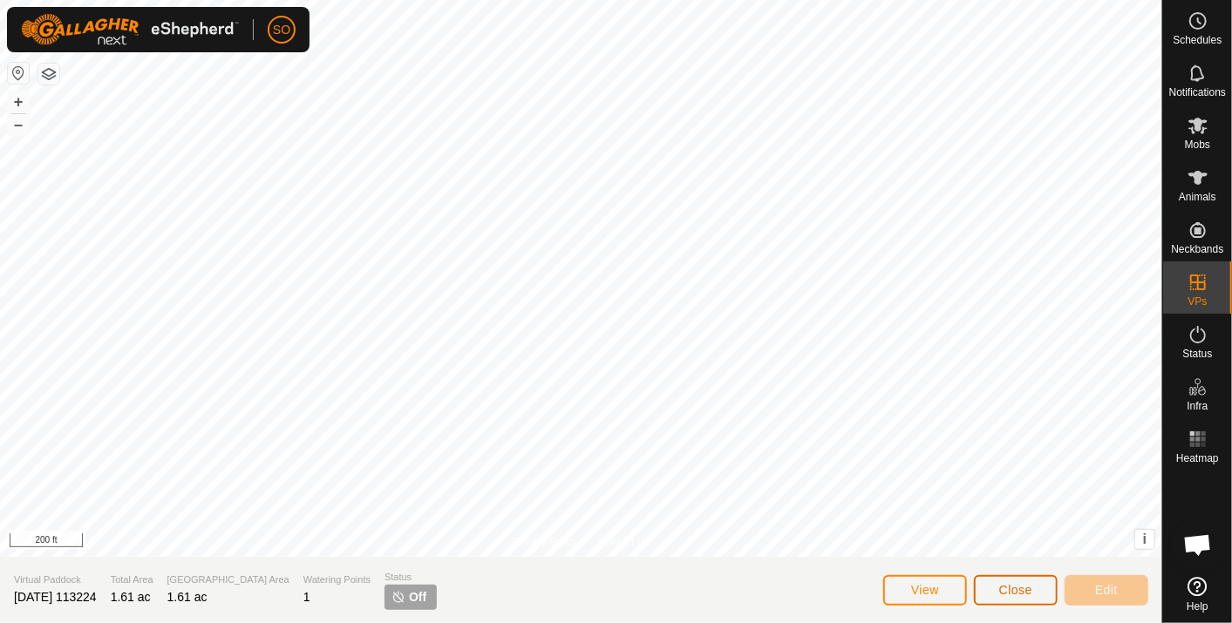
click at [1017, 586] on span "Close" at bounding box center [1015, 590] width 33 height 14
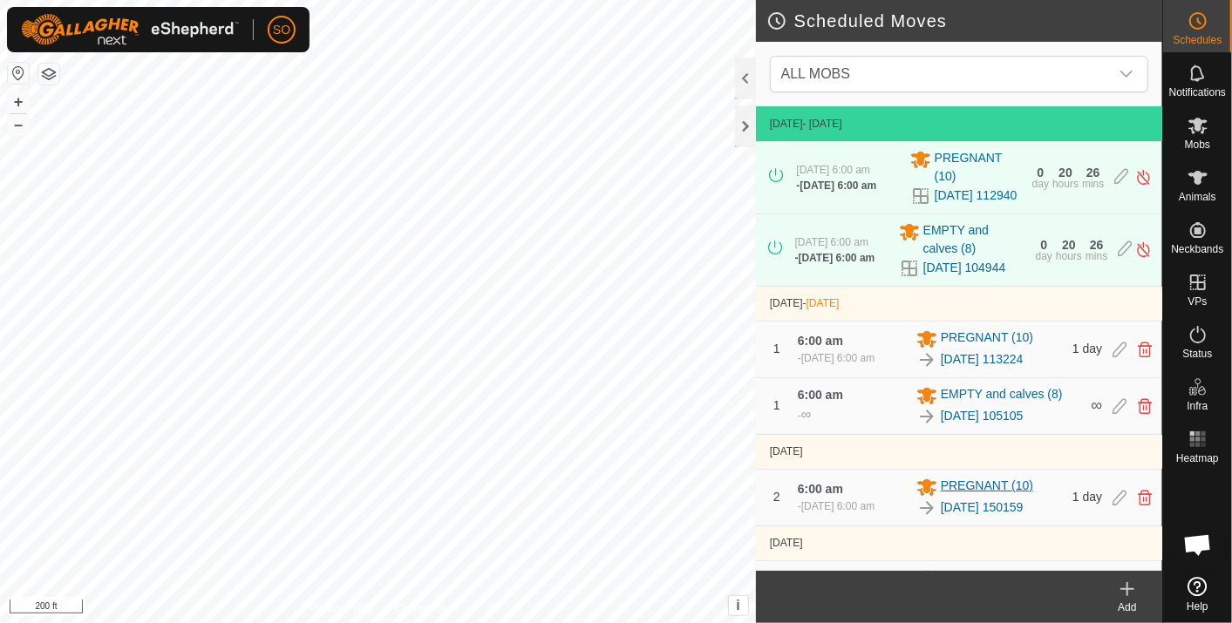
click at [967, 498] on span "PREGNANT (10)" at bounding box center [986, 487] width 92 height 21
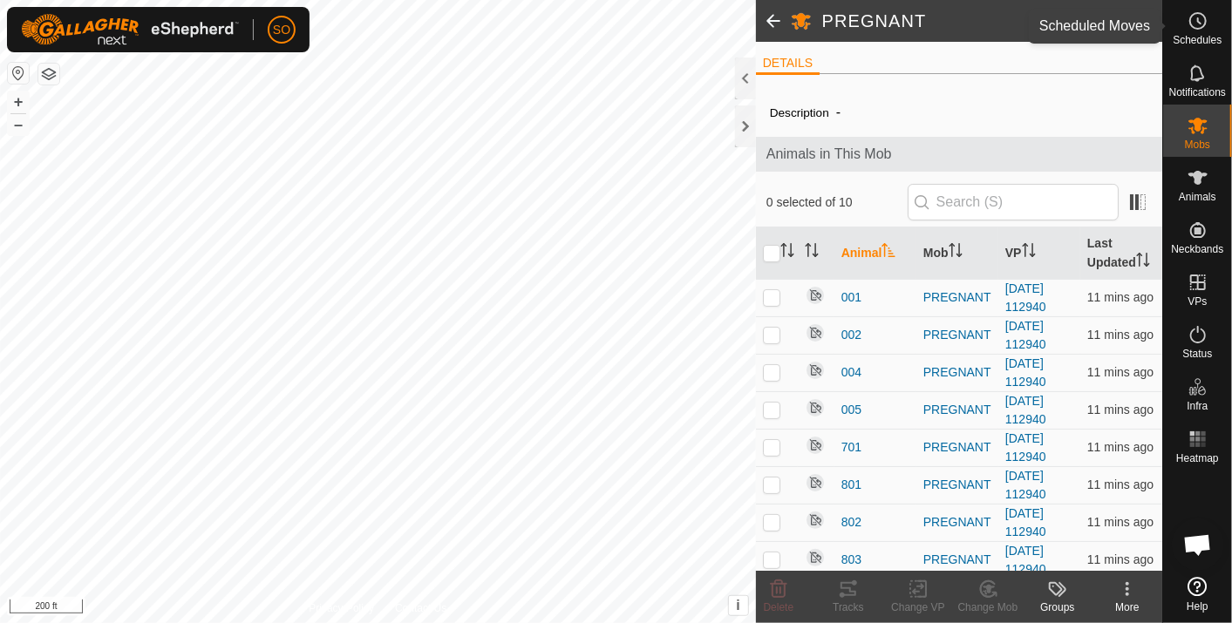
click at [1201, 24] on icon at bounding box center [1197, 20] width 21 height 21
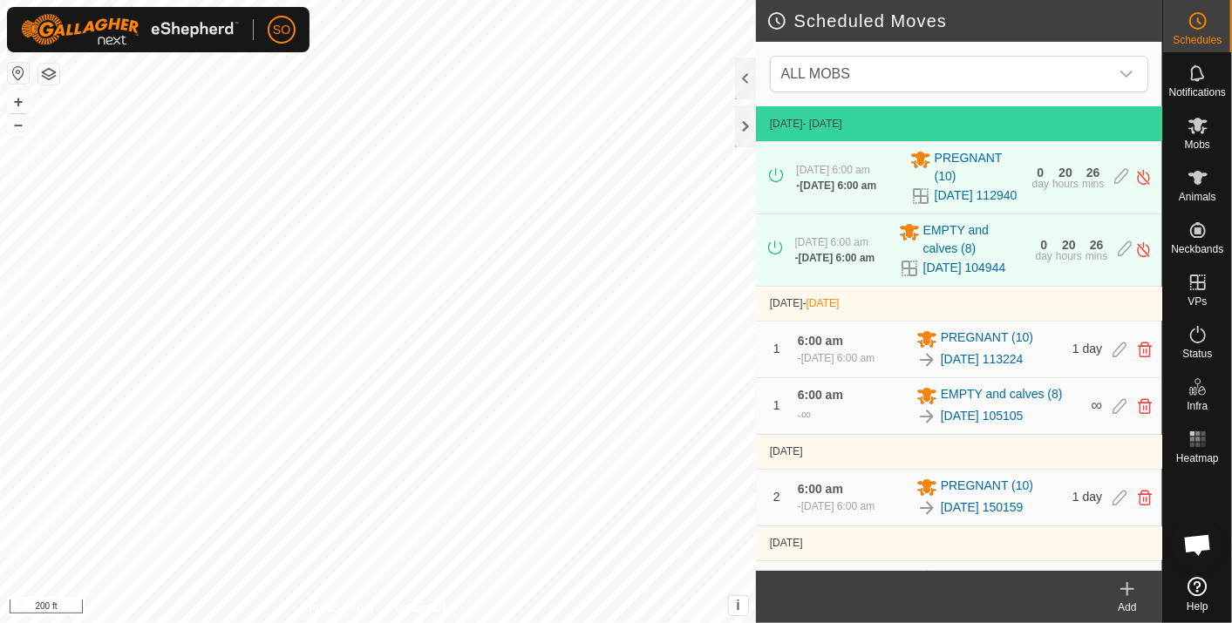
click at [890, 469] on td "7 Oct 2025" at bounding box center [959, 451] width 406 height 35
click at [981, 369] on link "2025-09-30 113224" at bounding box center [981, 359] width 83 height 18
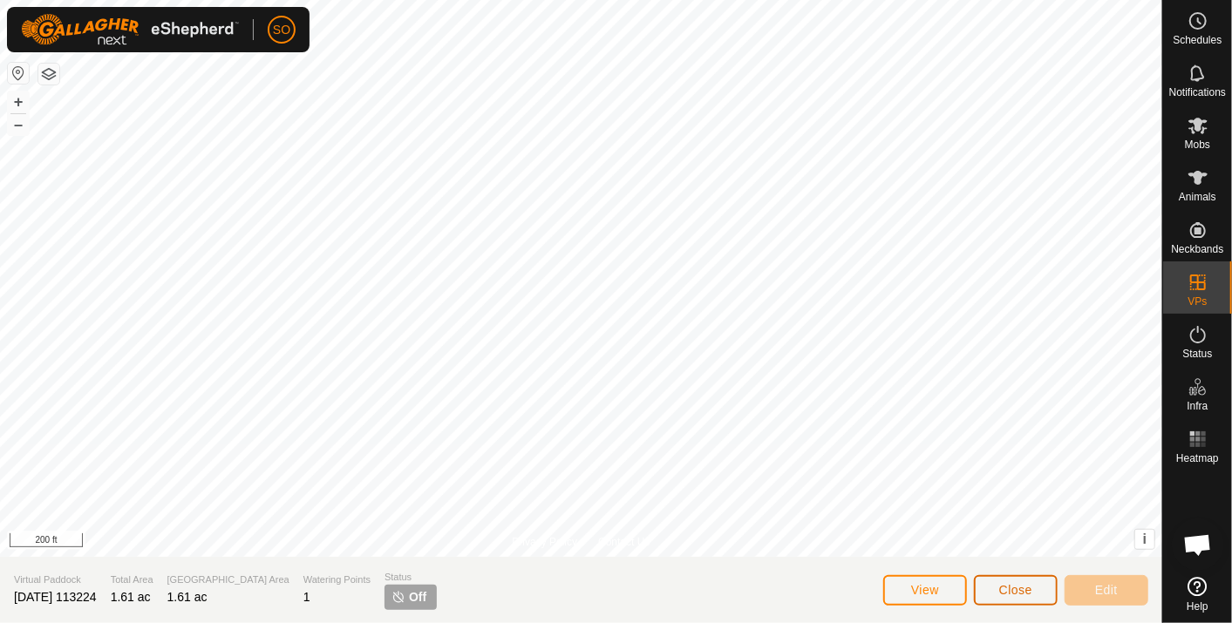
click at [1015, 584] on span "Close" at bounding box center [1015, 590] width 33 height 14
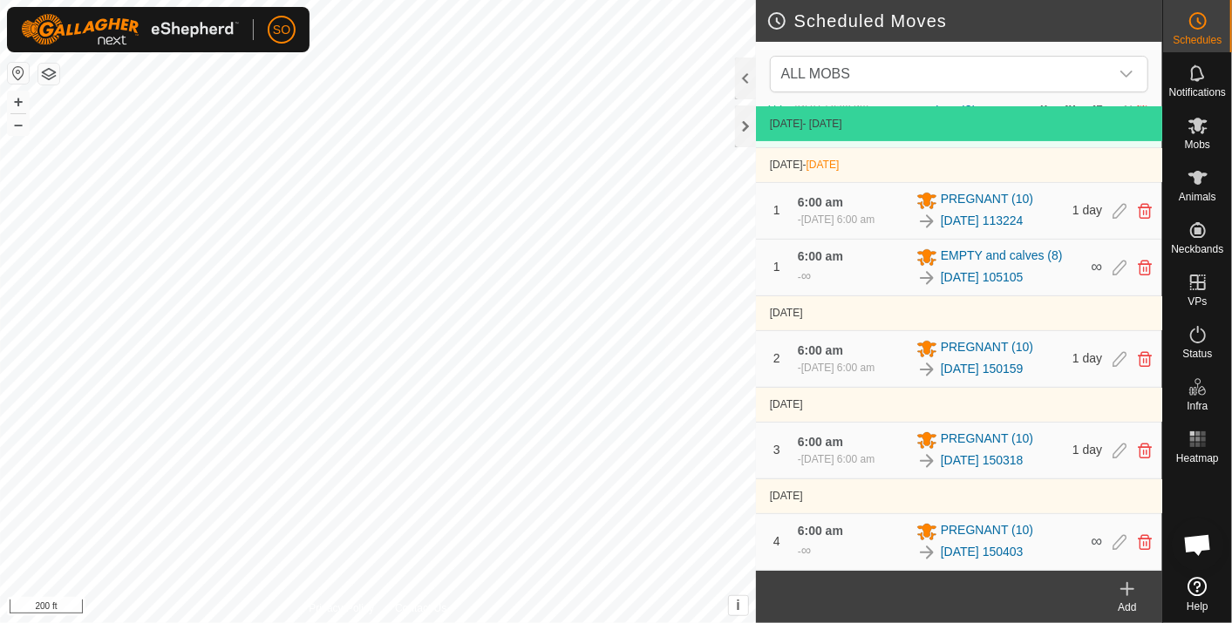
scroll to position [166, 0]
click at [966, 367] on link "2025-10-03 150159" at bounding box center [981, 369] width 83 height 18
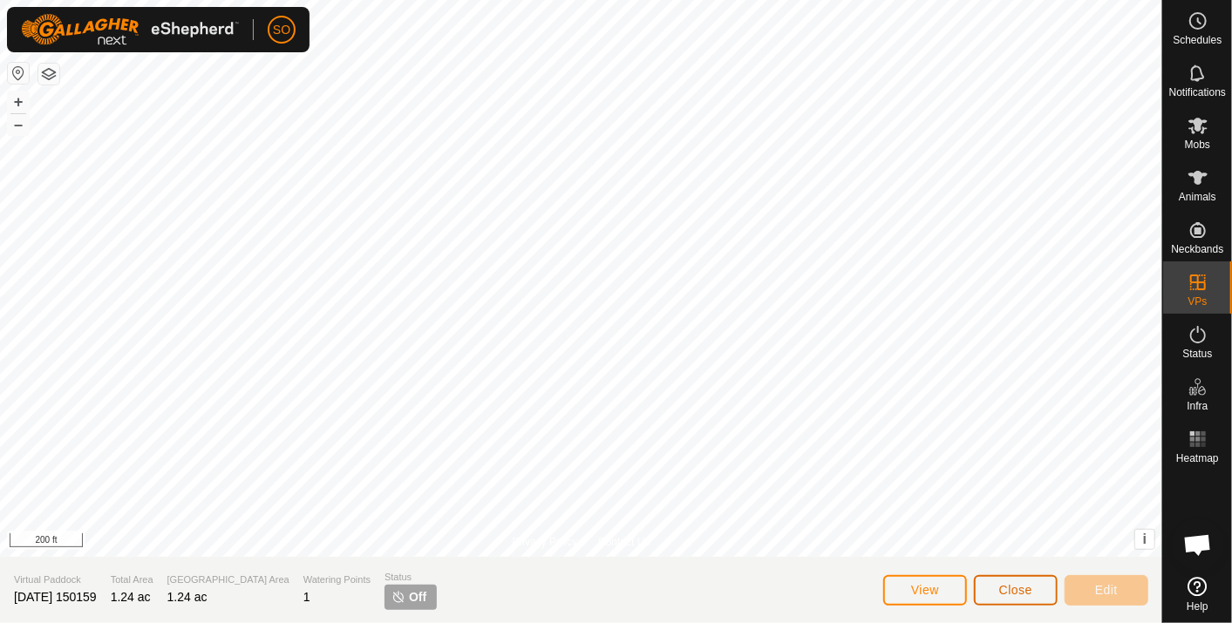
click at [1022, 585] on span "Close" at bounding box center [1015, 590] width 33 height 14
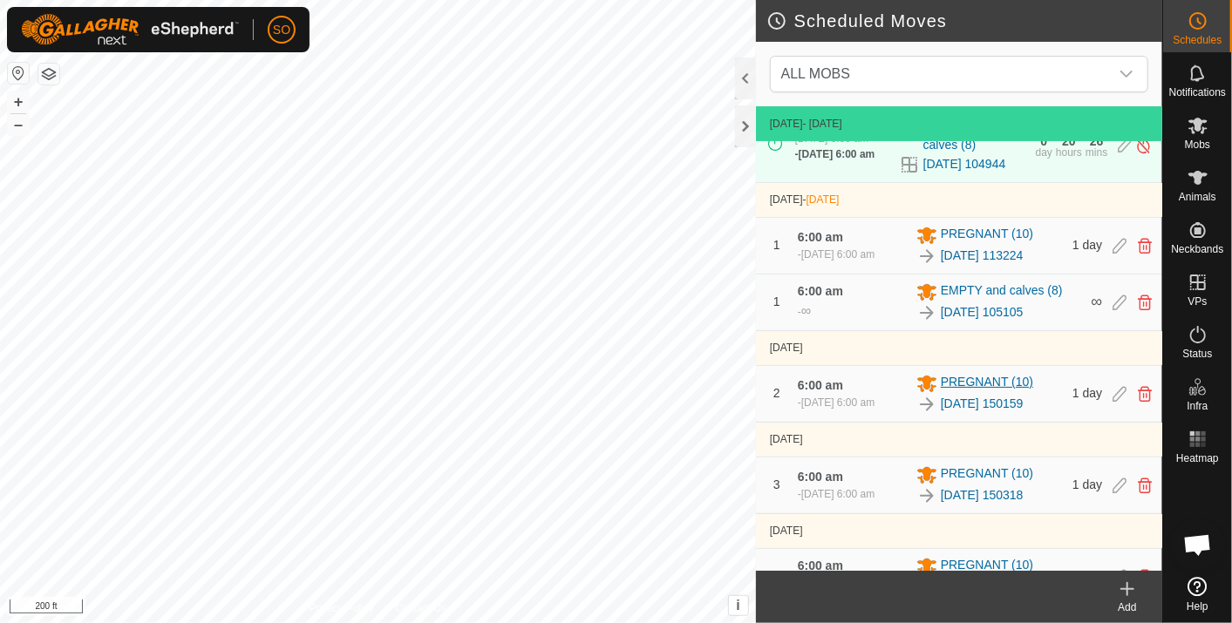
scroll to position [166, 0]
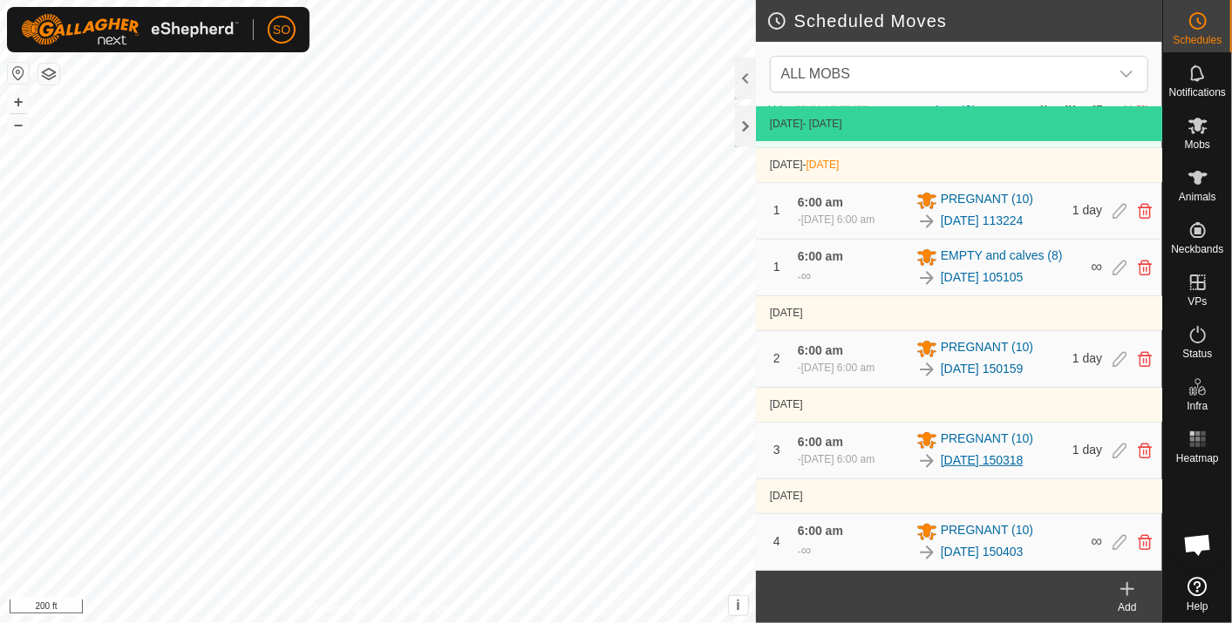
click at [993, 459] on link "2025-10-03 150318" at bounding box center [981, 460] width 83 height 18
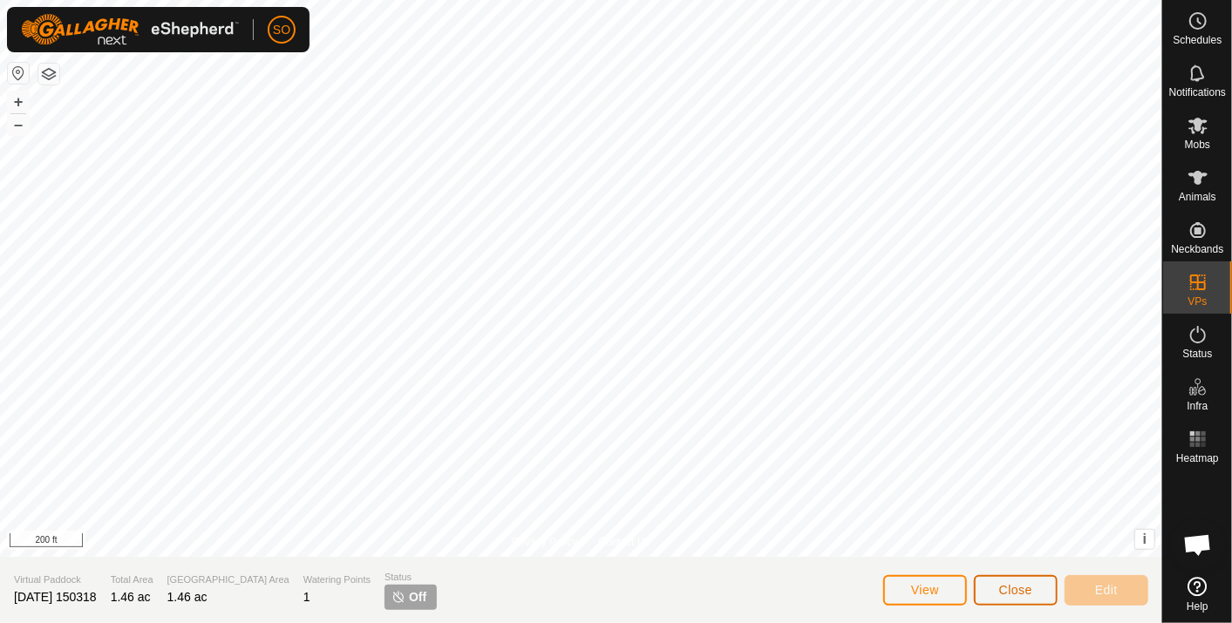
click at [1022, 586] on span "Close" at bounding box center [1015, 590] width 33 height 14
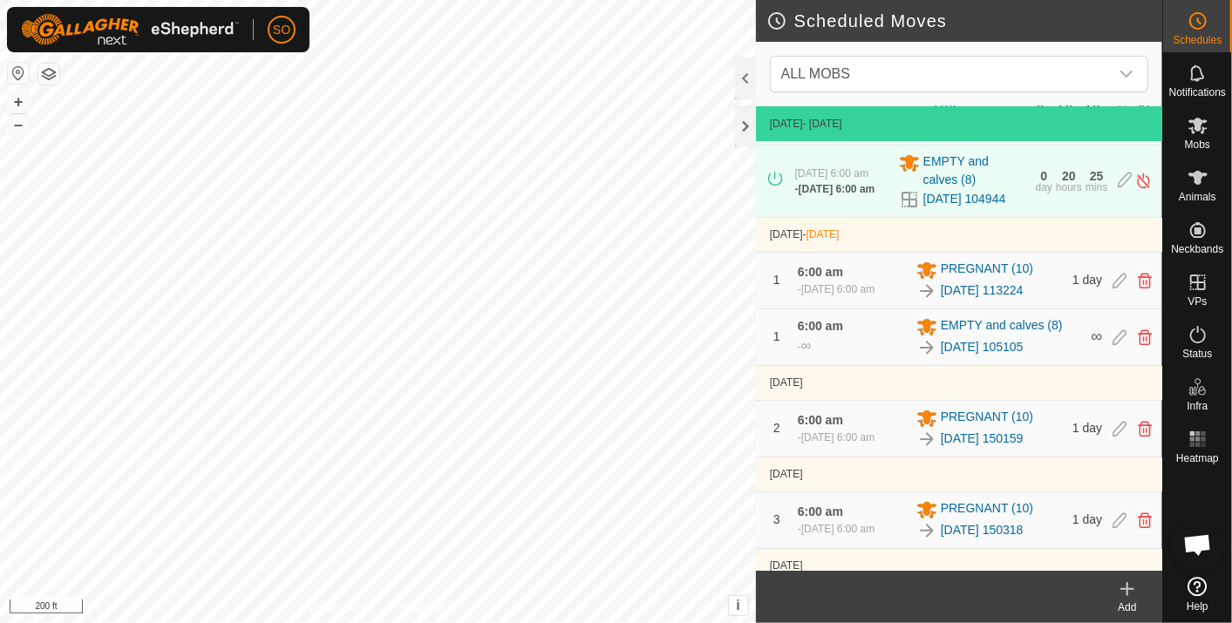
scroll to position [166, 0]
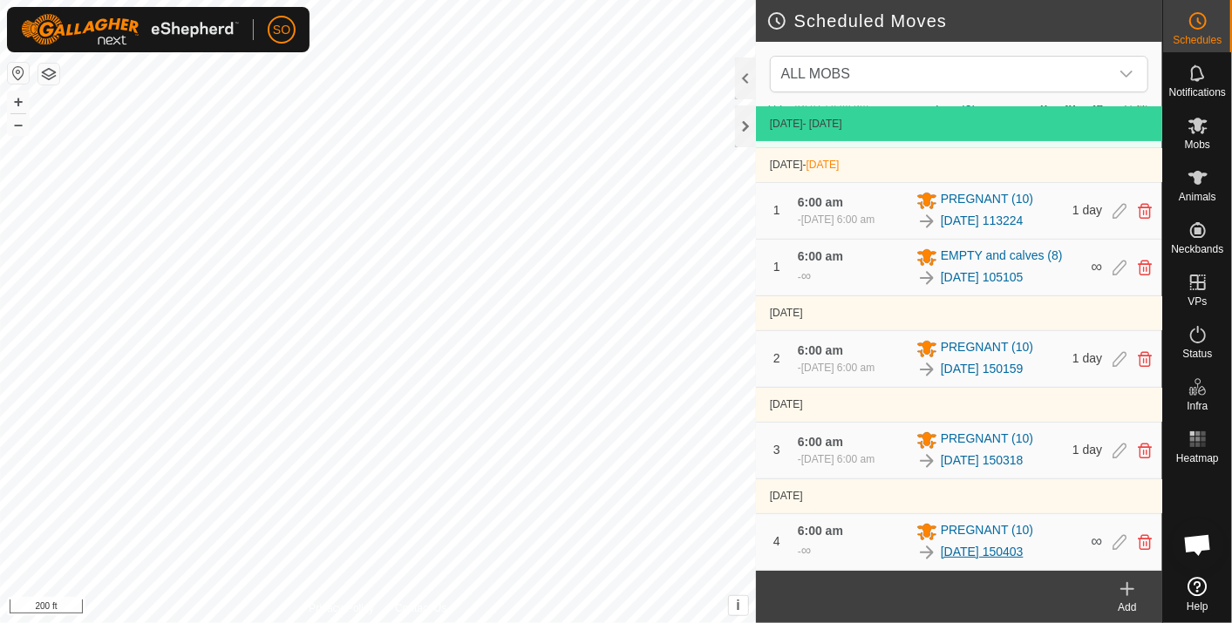
click at [986, 549] on link "2025-10-03 150403" at bounding box center [981, 552] width 83 height 18
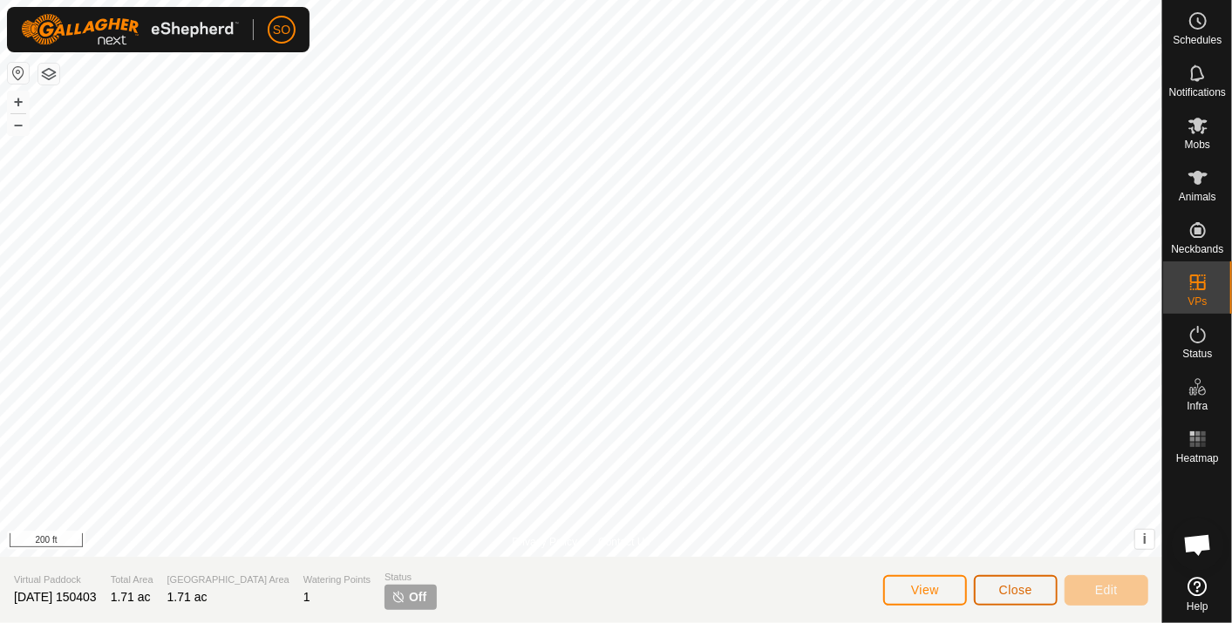
click at [1015, 582] on button "Close" at bounding box center [1016, 590] width 84 height 31
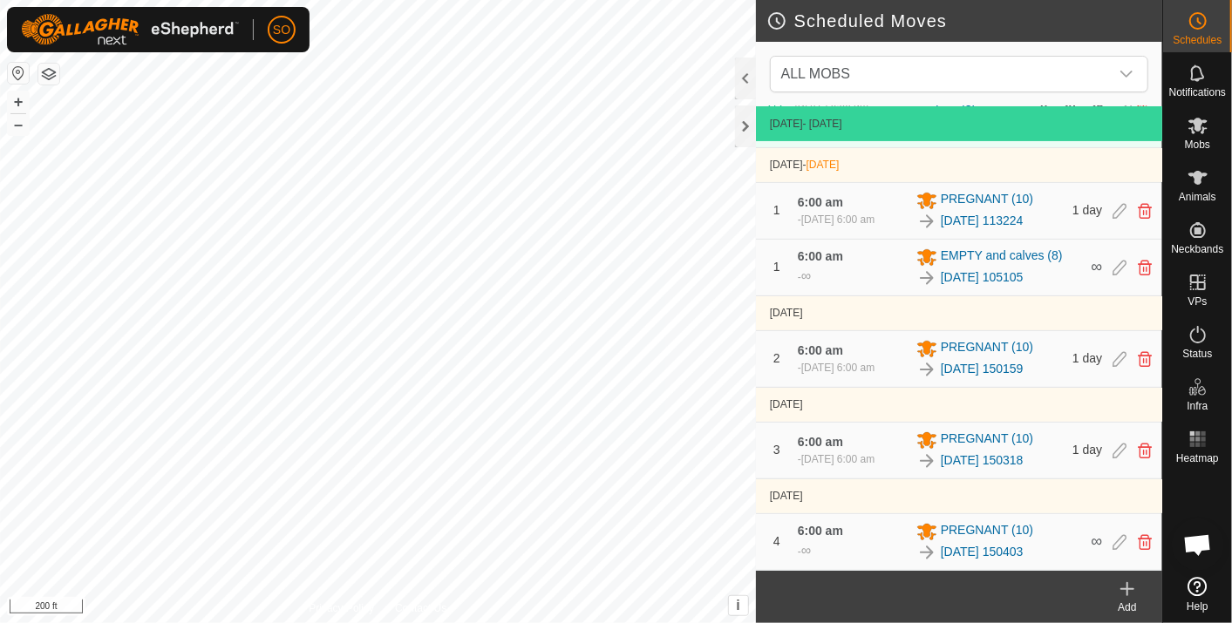
scroll to position [166, 0]
click at [981, 273] on link "2025-10-04 105105" at bounding box center [981, 277] width 83 height 18
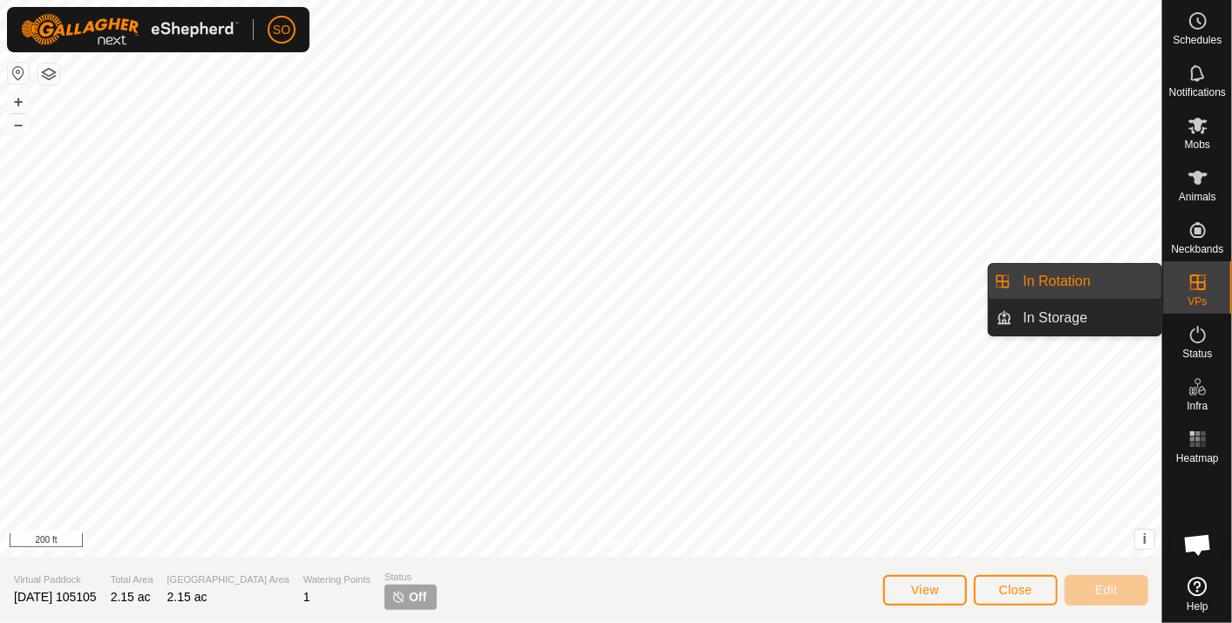
click at [1086, 276] on link "In Rotation" at bounding box center [1087, 281] width 149 height 35
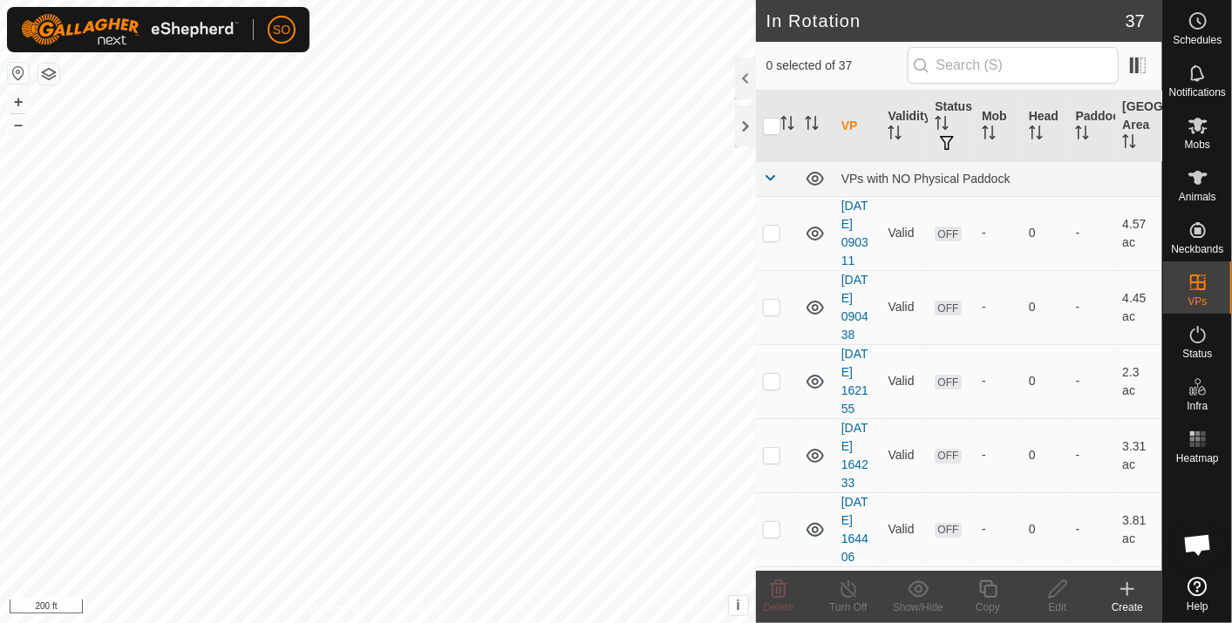
click at [1129, 582] on icon at bounding box center [1127, 589] width 21 height 21
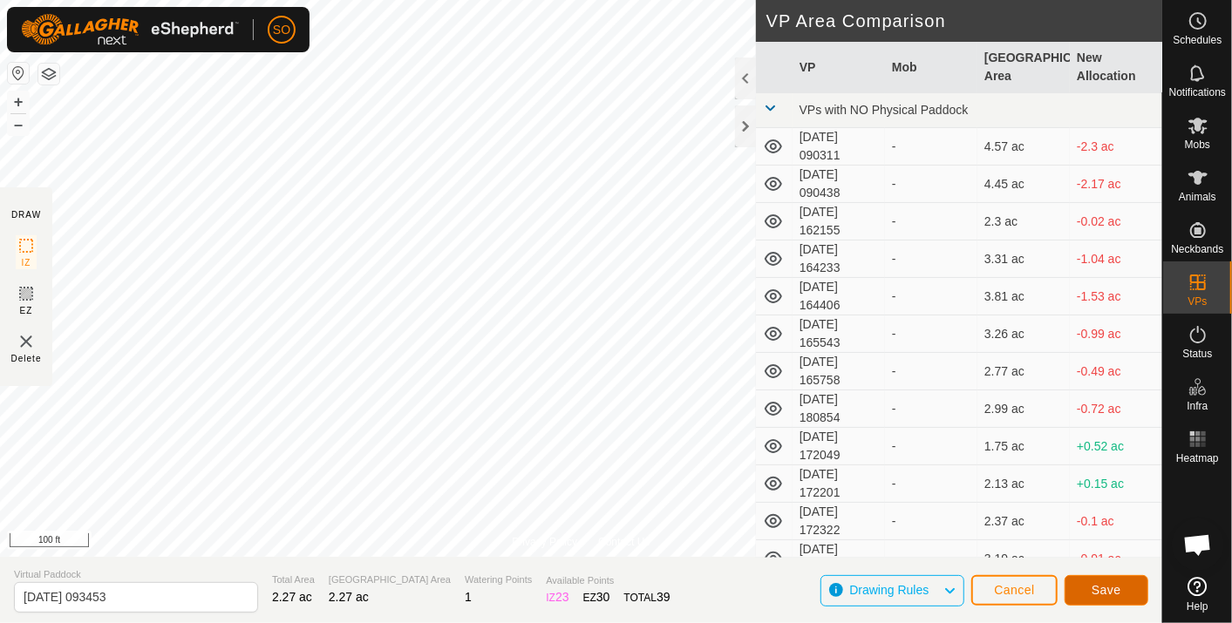
click at [1095, 586] on span "Save" at bounding box center [1106, 590] width 30 height 14
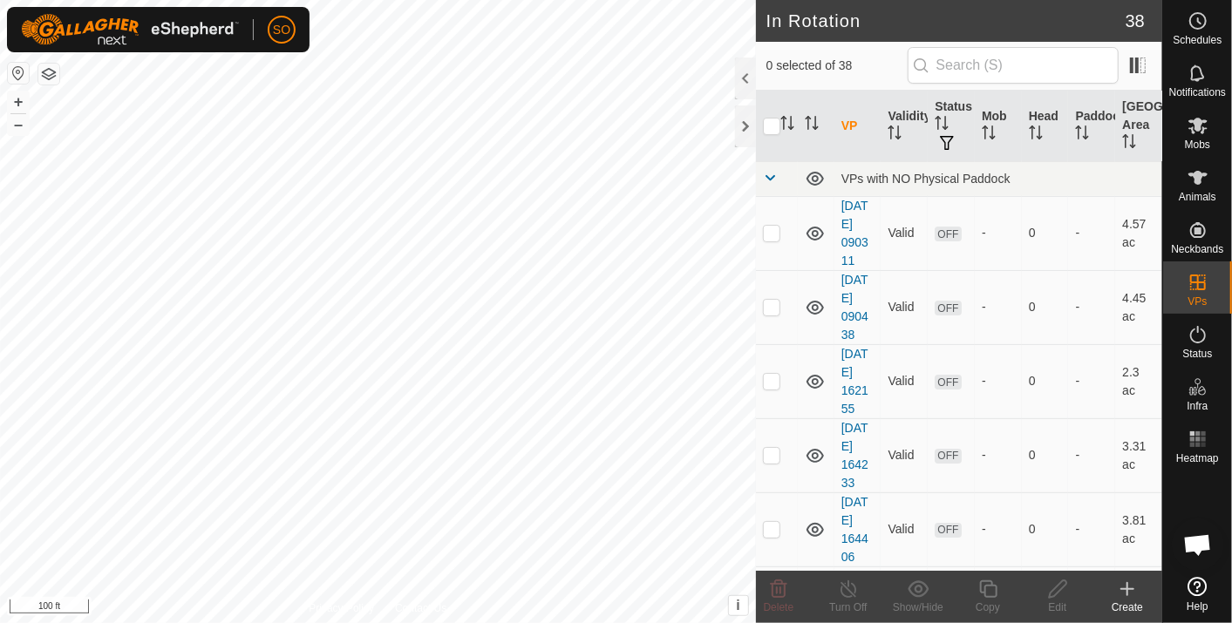
click at [1128, 585] on div "SO Schedules Notifications Mobs Animals Neckbands VPs Status Infra Heatmap Help…" at bounding box center [616, 311] width 1232 height 623
click at [1123, 585] on icon at bounding box center [1127, 589] width 21 height 21
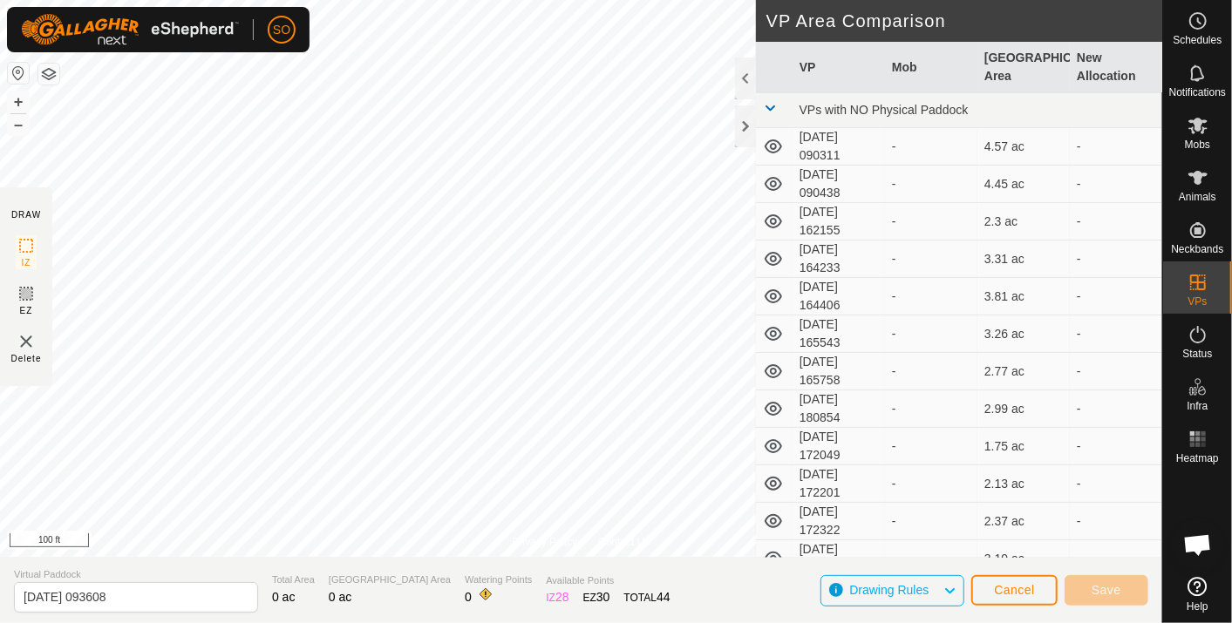
click at [511, 614] on div "Privacy Policy Contact Us + – ⇧ i This application includes HERE Maps. © 2024 H…" at bounding box center [581, 311] width 1162 height 623
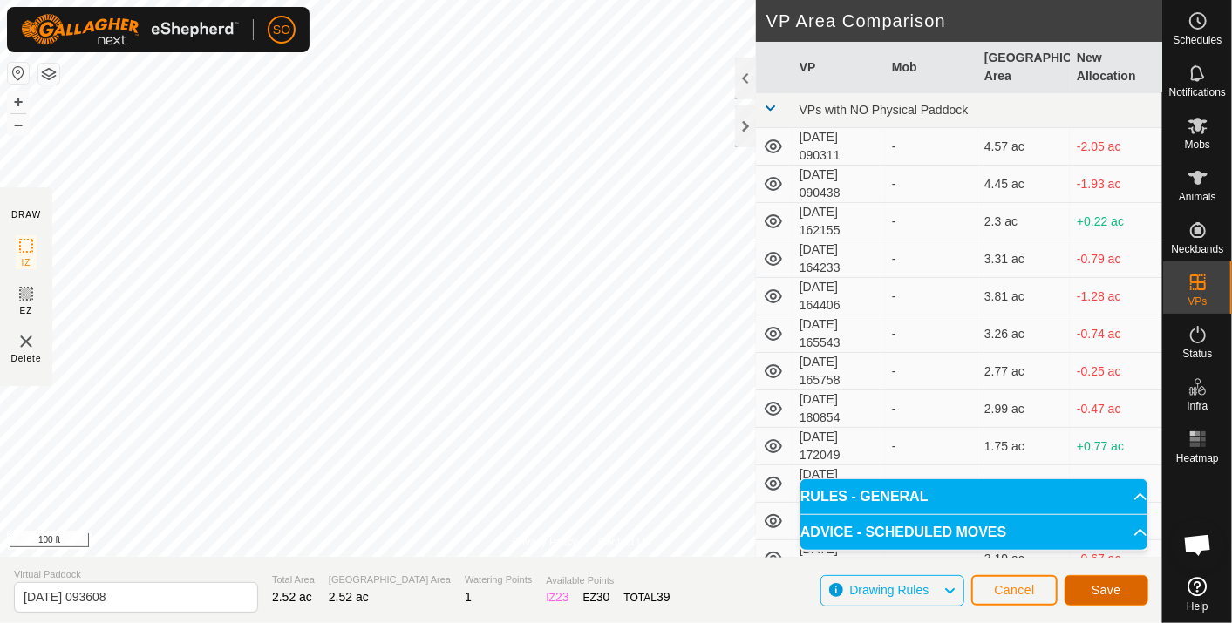
click at [1096, 587] on span "Save" at bounding box center [1106, 590] width 30 height 14
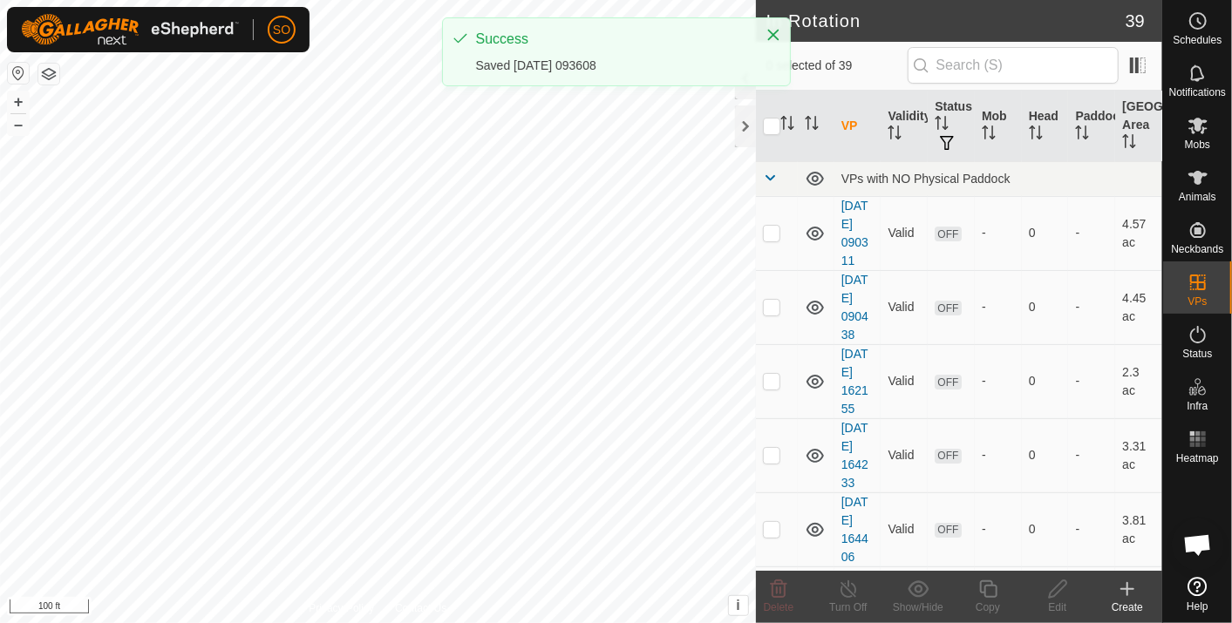
click at [1128, 582] on icon at bounding box center [1127, 589] width 21 height 21
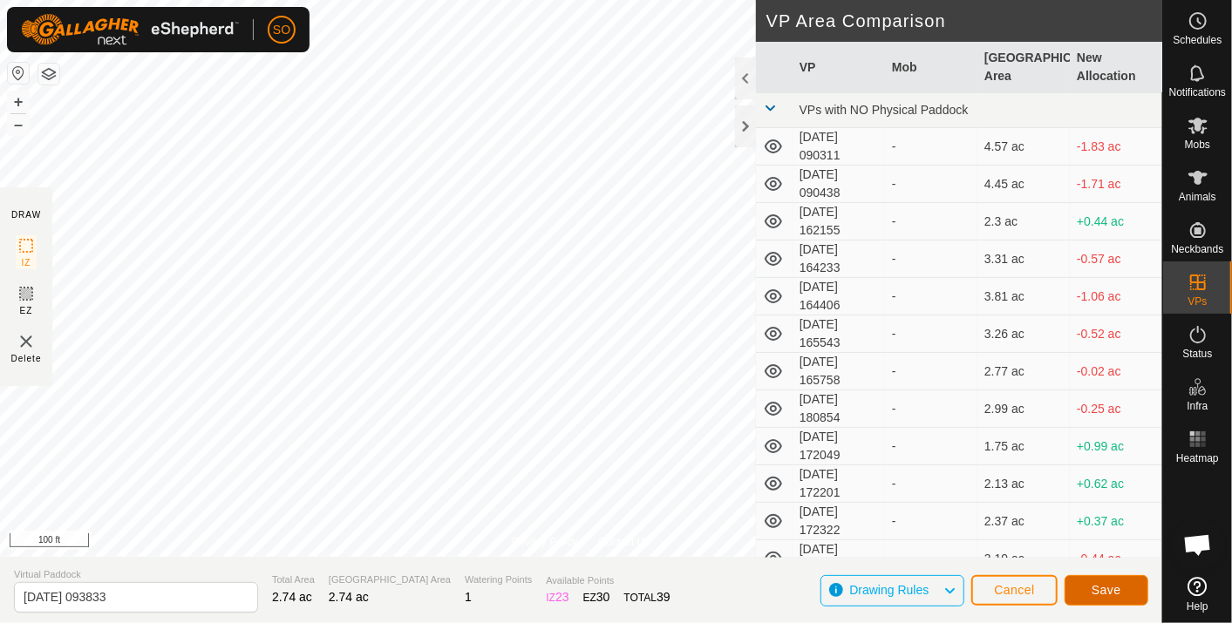
click at [1113, 589] on span "Save" at bounding box center [1106, 590] width 30 height 14
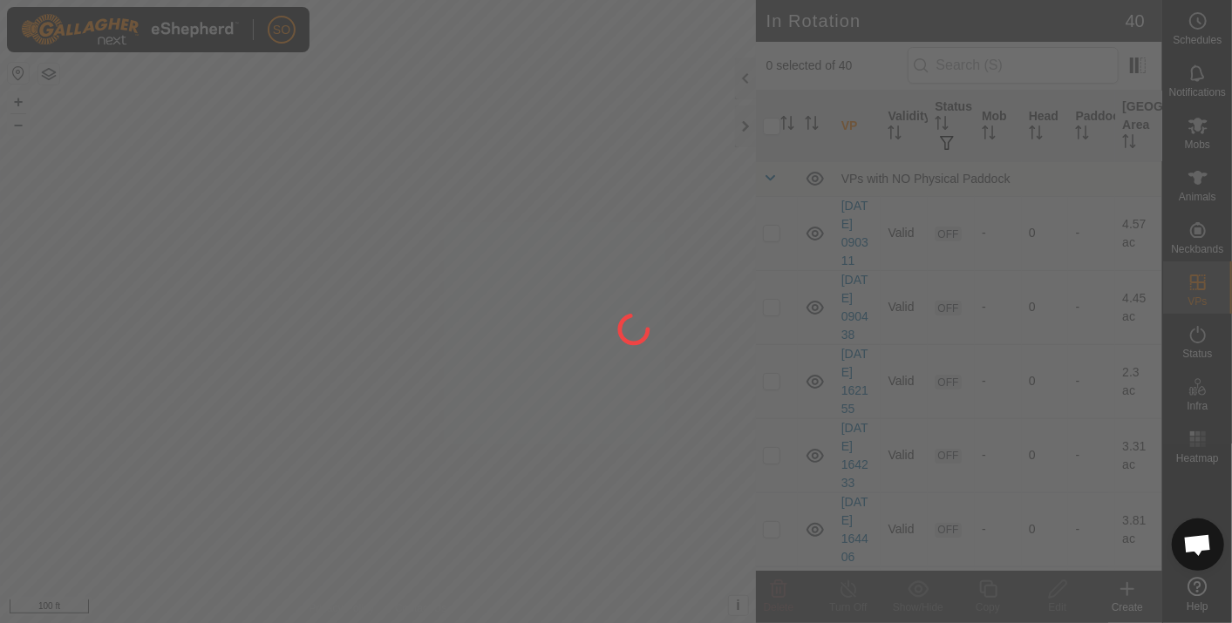
click at [1191, 19] on div at bounding box center [616, 311] width 1232 height 623
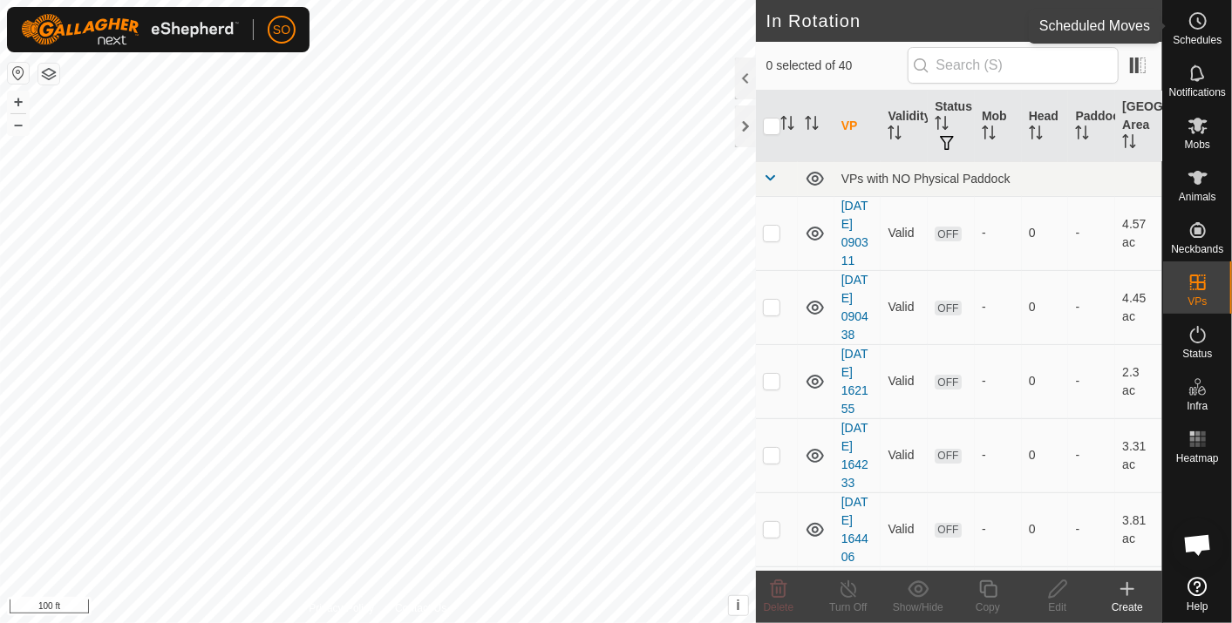
click at [1195, 15] on icon at bounding box center [1197, 20] width 21 height 21
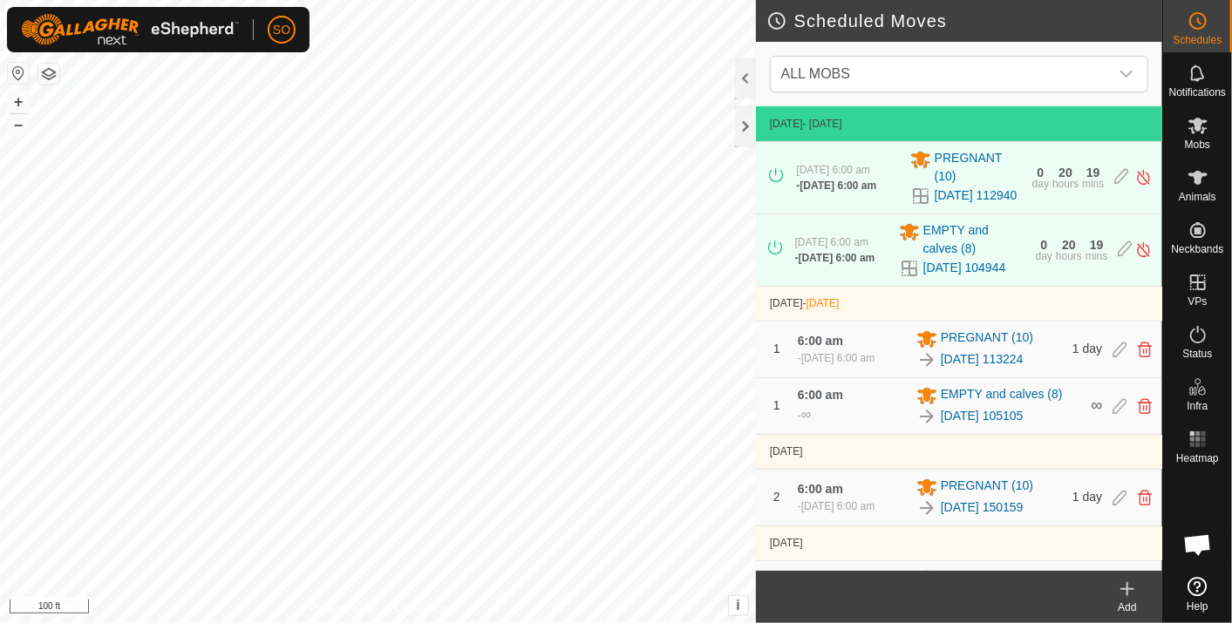
click at [1125, 587] on icon at bounding box center [1127, 589] width 21 height 21
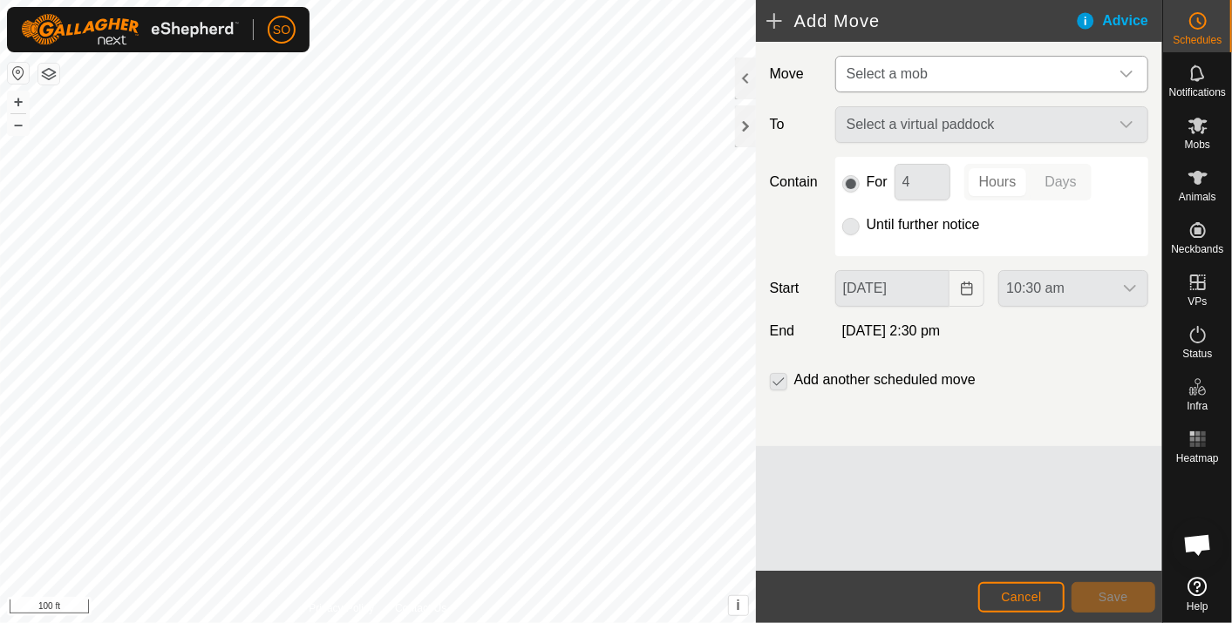
click at [1132, 70] on icon "dropdown trigger" at bounding box center [1126, 74] width 14 height 14
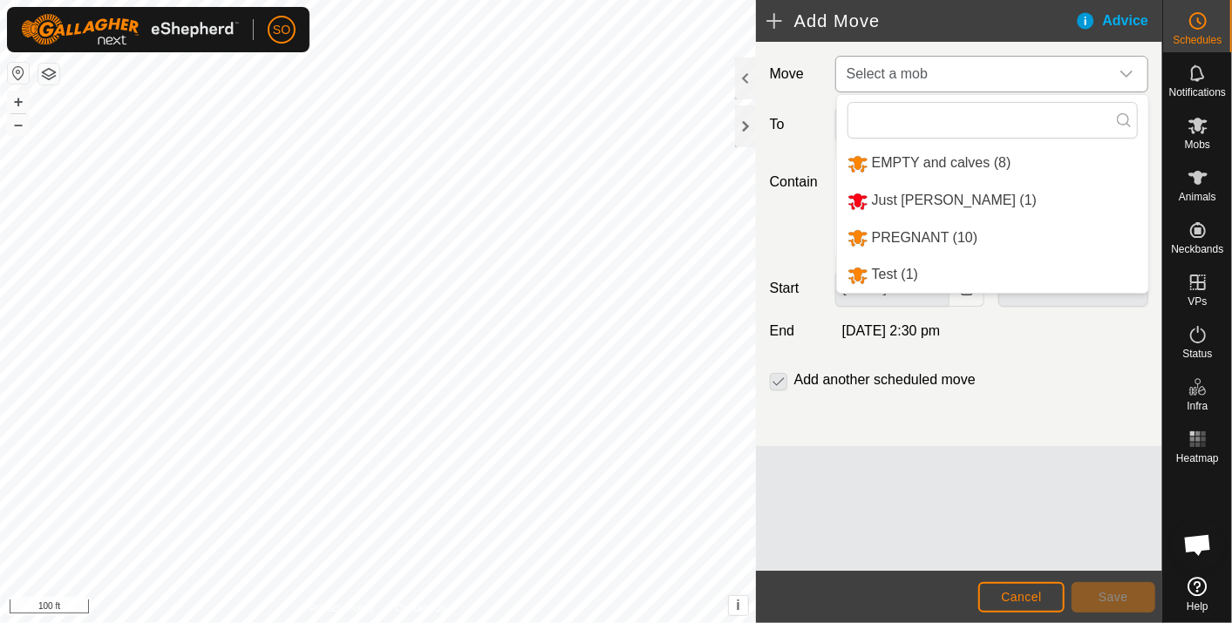
click at [954, 159] on li "EMPTY and calves (8)" at bounding box center [992, 164] width 311 height 36
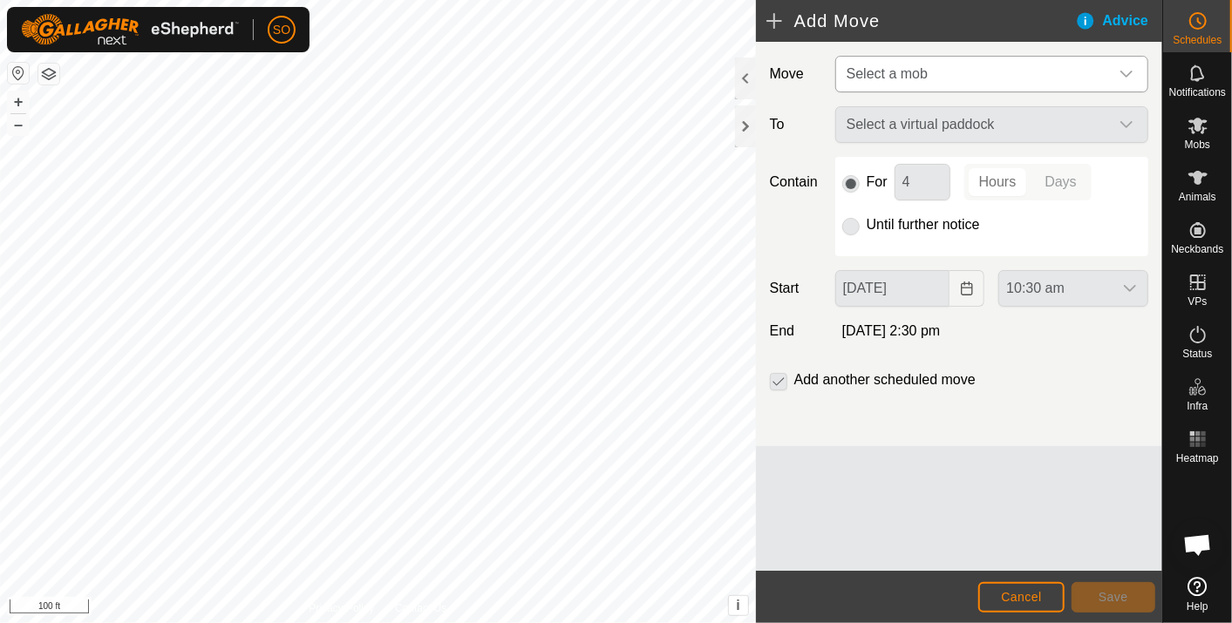
type input "06 Oct, 2025"
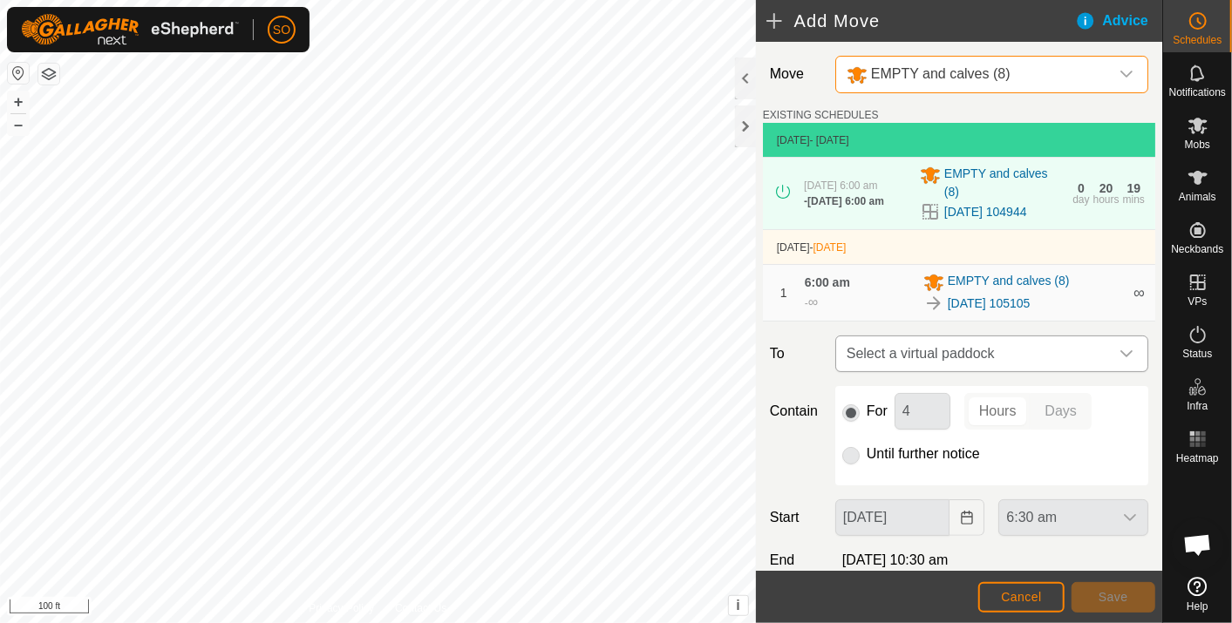
click at [1024, 345] on span "Select a virtual paddock" at bounding box center [973, 353] width 269 height 35
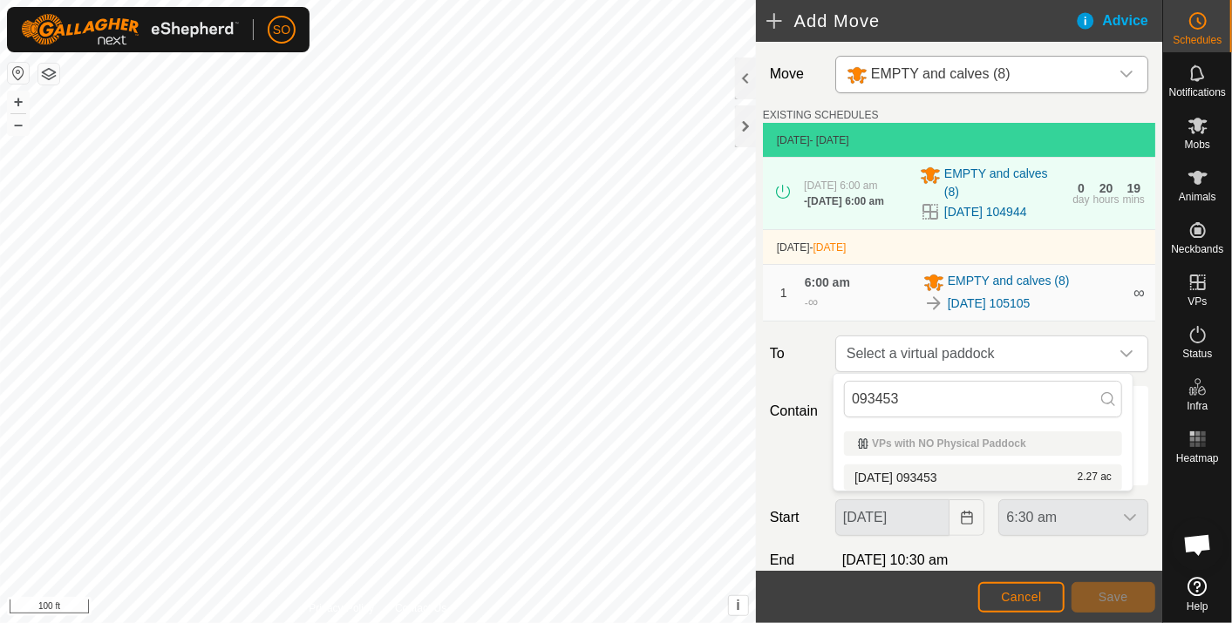
type input "093453"
click at [936, 470] on li "2025-10-05 093453 2.27 ac" at bounding box center [983, 478] width 278 height 26
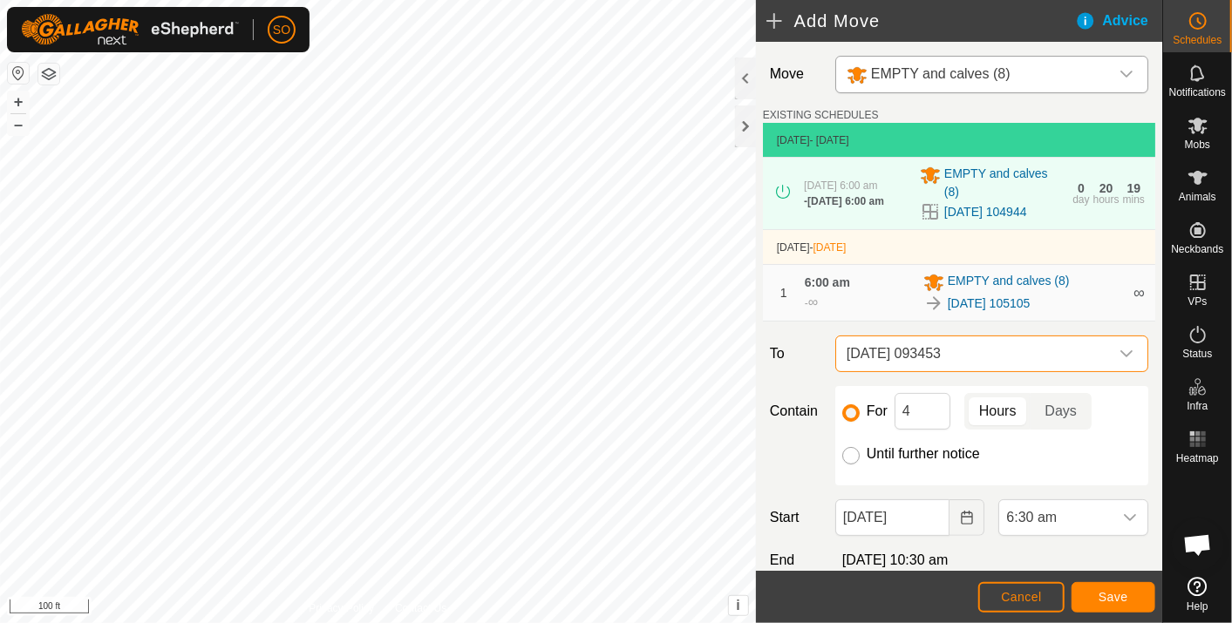
click at [845, 451] on input "Until further notice" at bounding box center [850, 455] width 17 height 17
radio input "true"
checkbox input "false"
click at [1123, 511] on icon "dropdown trigger" at bounding box center [1130, 518] width 14 height 14
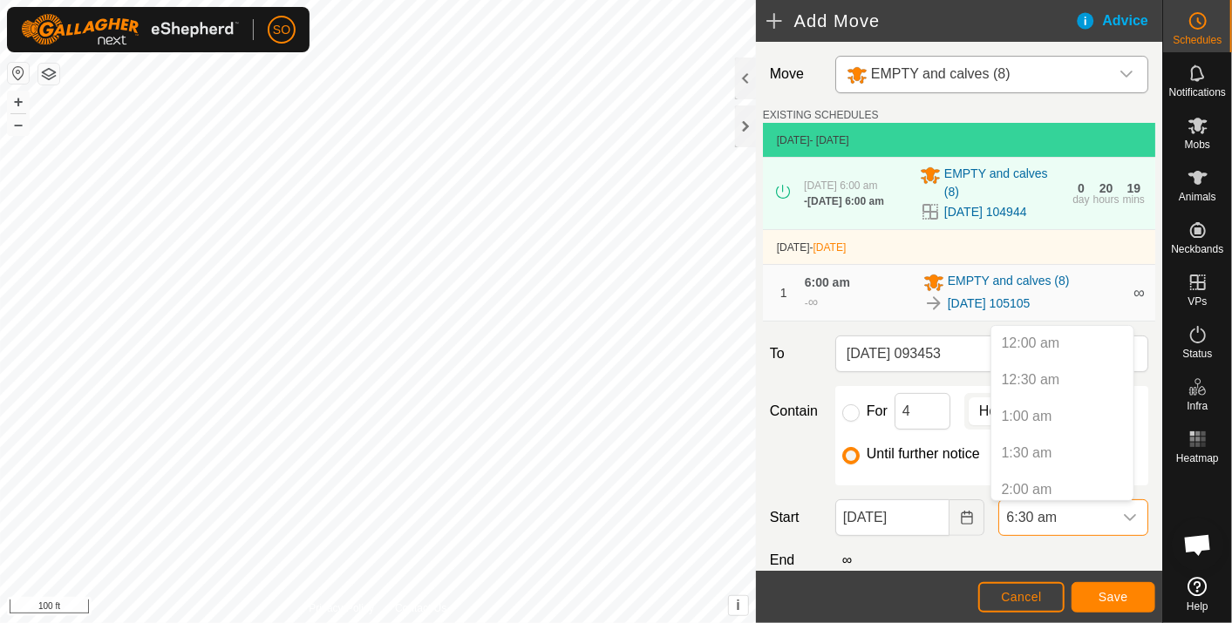
scroll to position [336, 0]
click at [1008, 590] on span "Cancel" at bounding box center [1021, 597] width 41 height 14
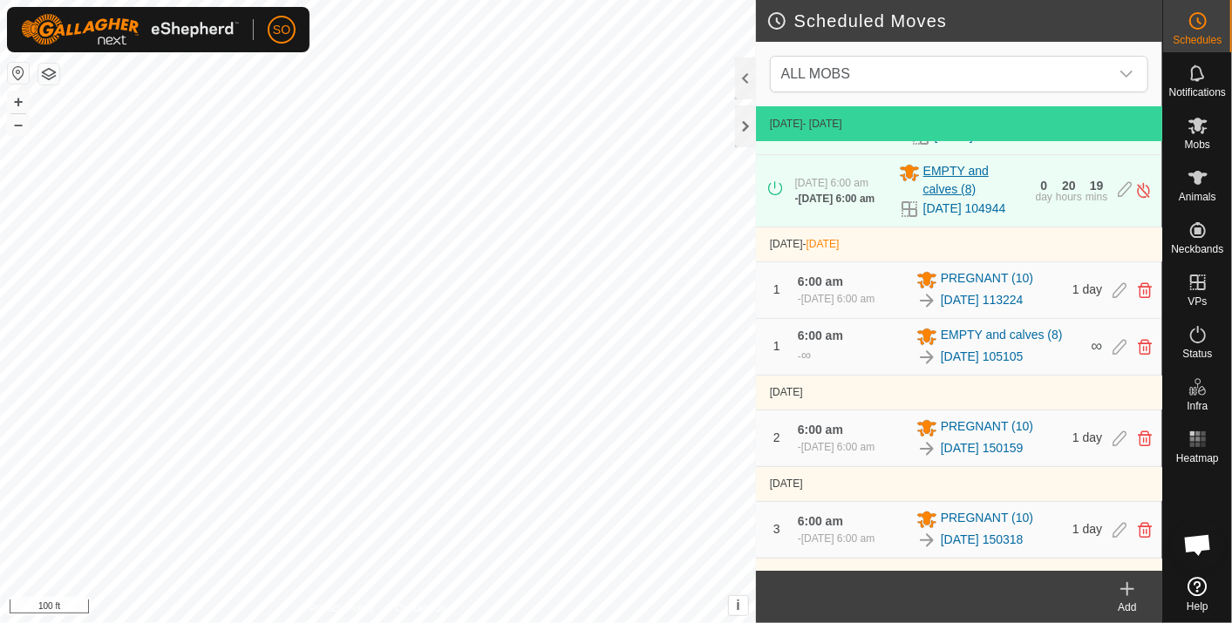
scroll to position [97, 0]
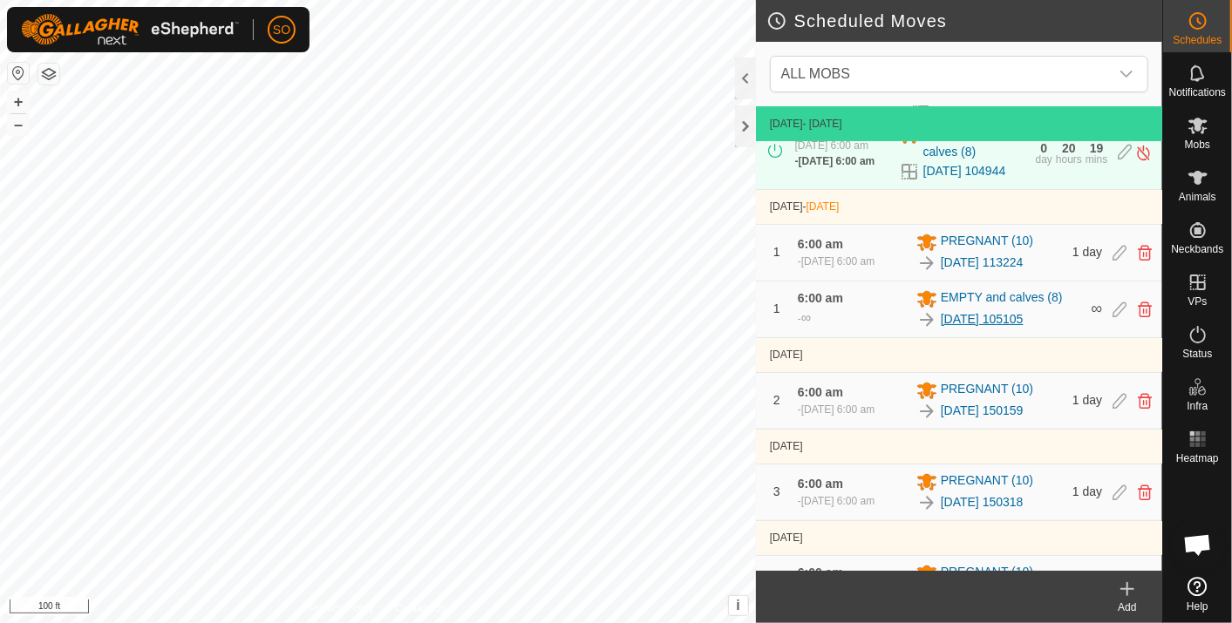
click at [1015, 329] on link "2025-10-04 105105" at bounding box center [981, 319] width 83 height 18
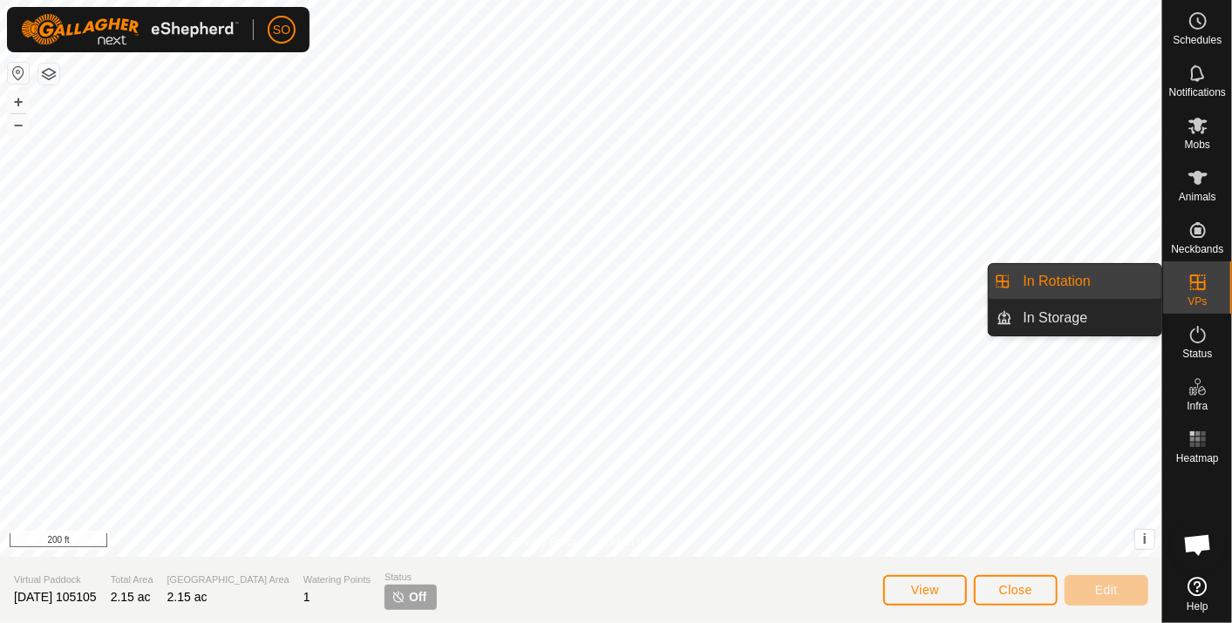
click at [1066, 273] on link "In Rotation" at bounding box center [1087, 281] width 149 height 35
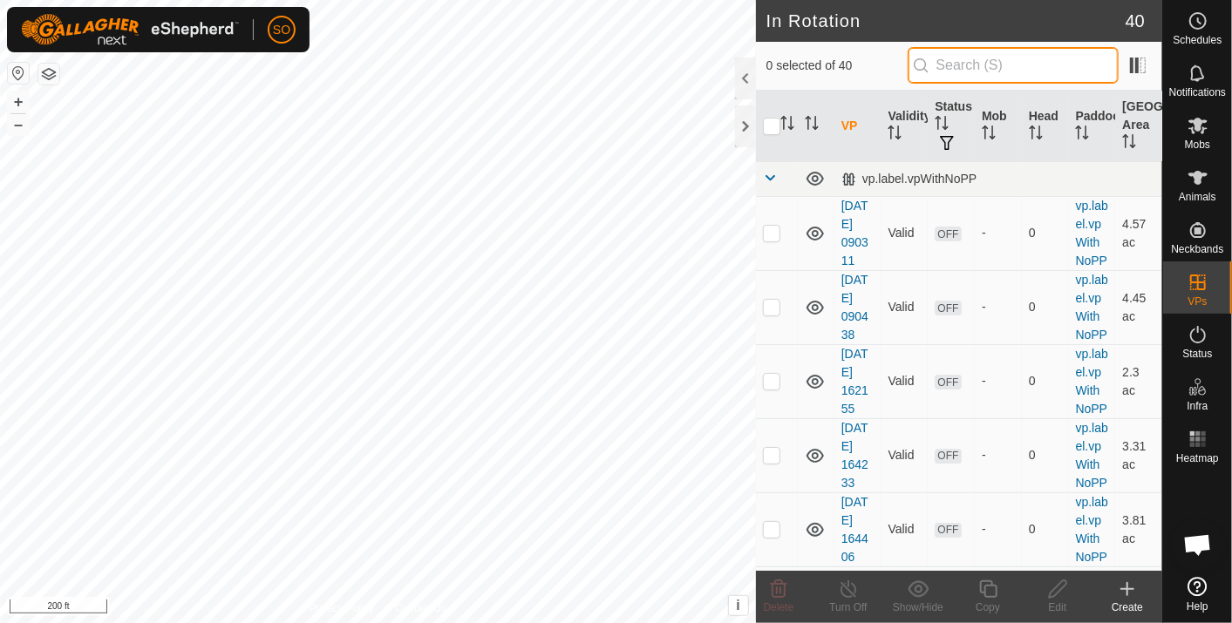
click at [979, 67] on input "text" at bounding box center [1012, 65] width 211 height 37
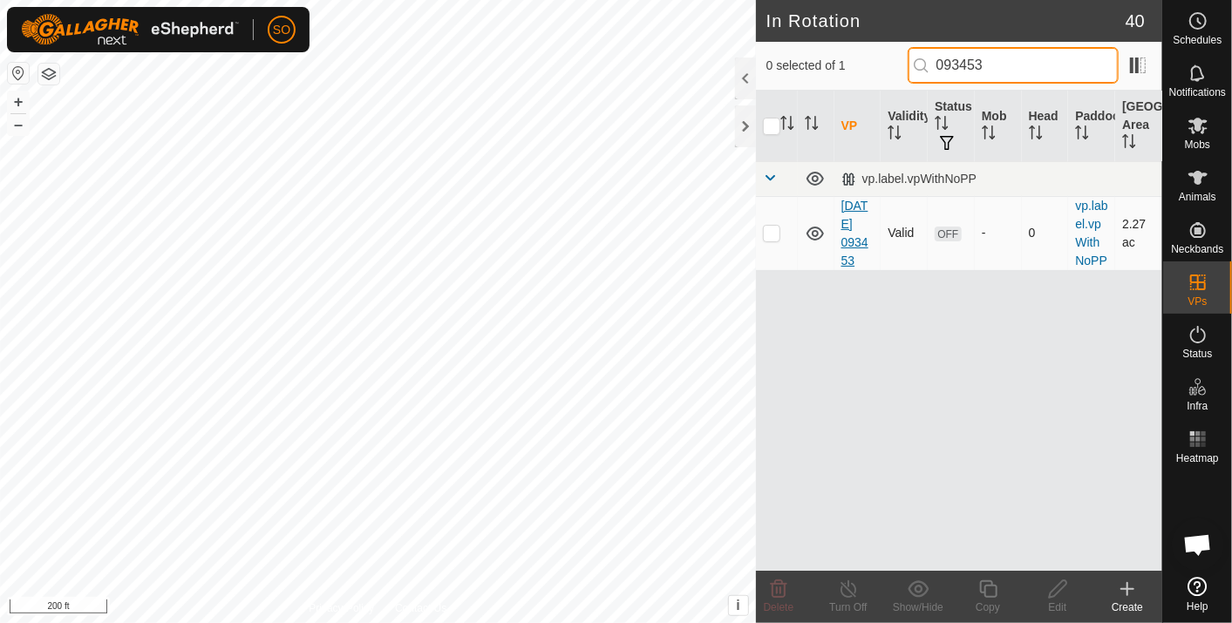
type input "093453"
click at [852, 235] on link "2025-10-05 093453" at bounding box center [854, 233] width 27 height 69
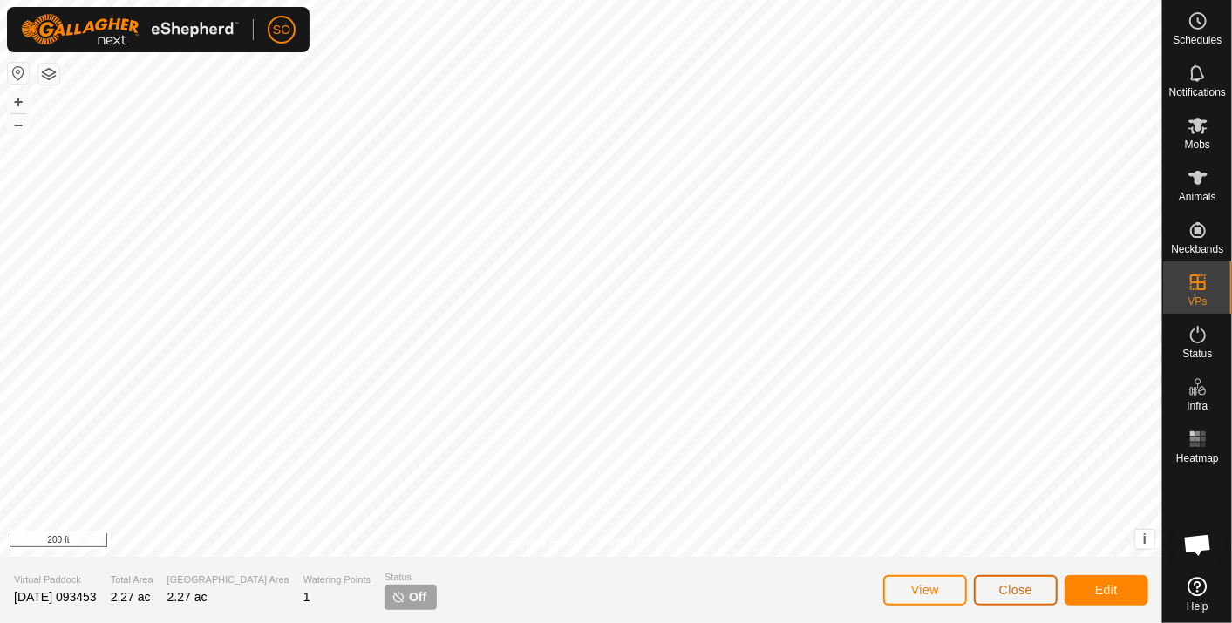
click at [1006, 587] on span "Close" at bounding box center [1015, 590] width 33 height 14
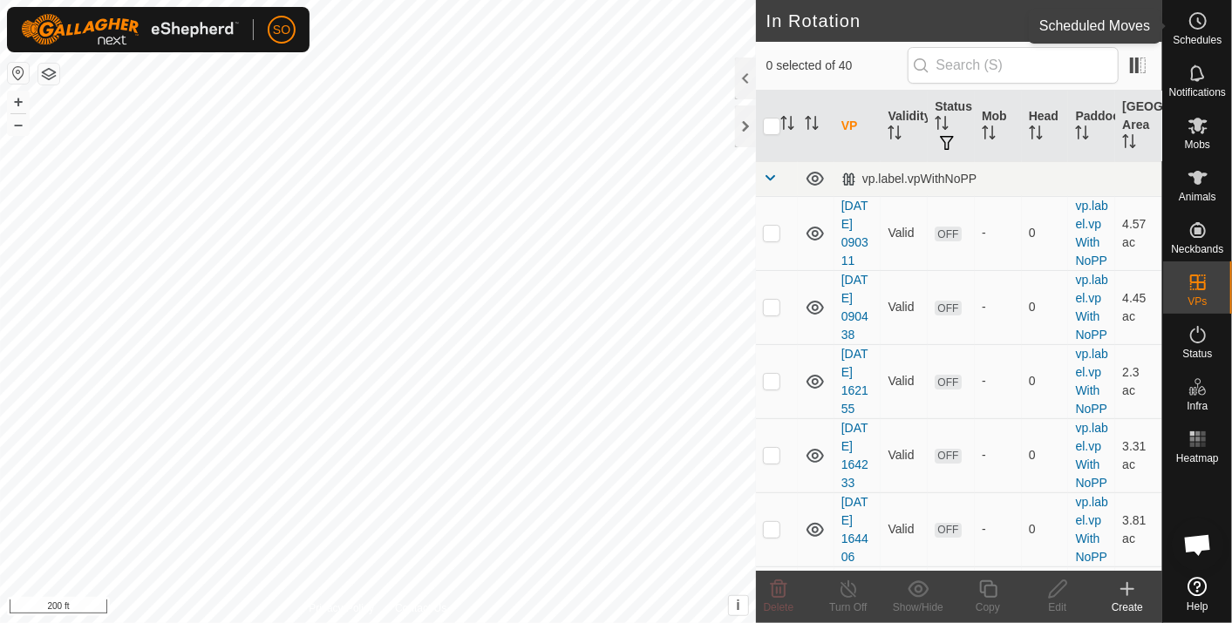
click at [1200, 24] on icon at bounding box center [1197, 20] width 21 height 21
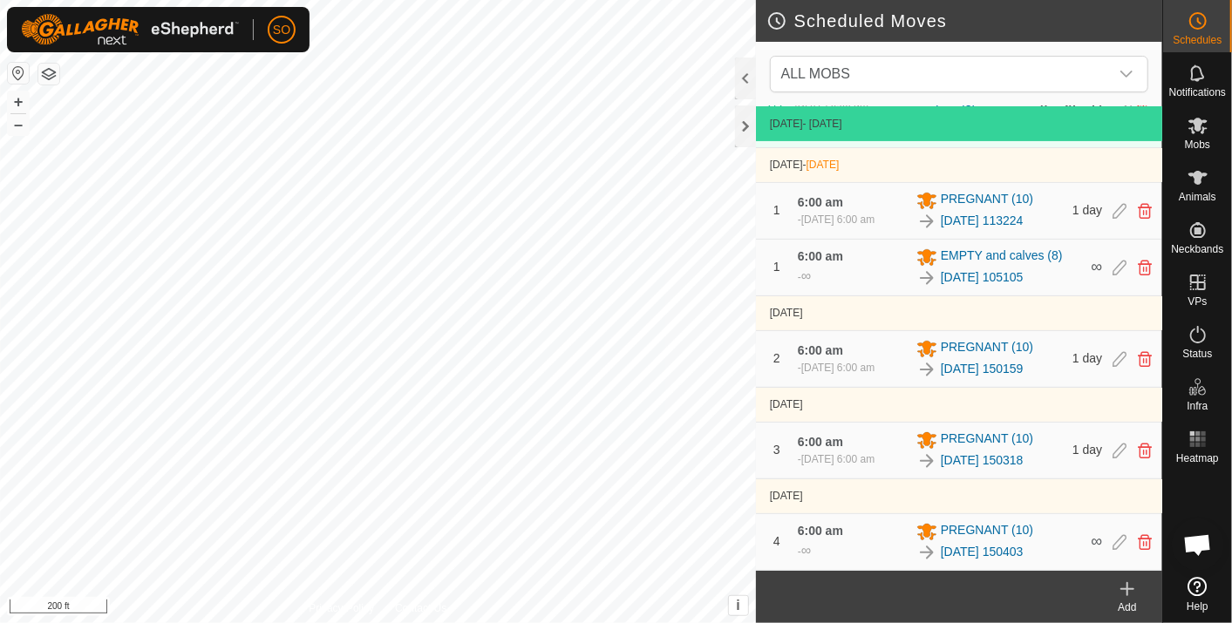
scroll to position [166, 0]
click at [1130, 587] on icon at bounding box center [1127, 589] width 21 height 21
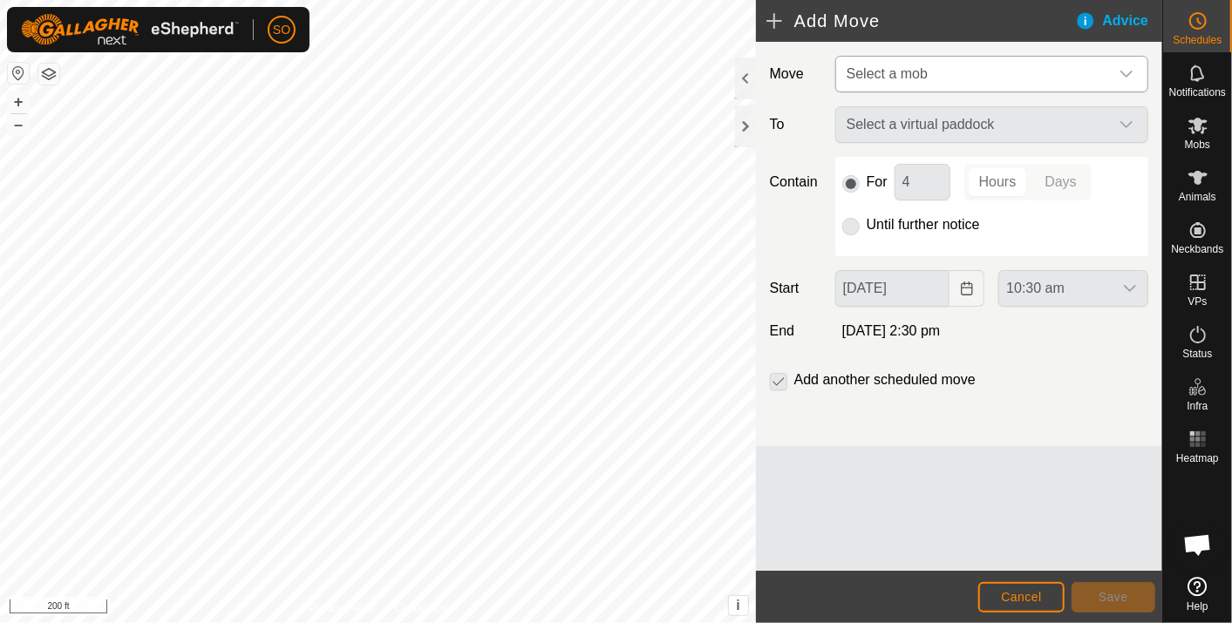
click at [1133, 70] on div "dropdown trigger" at bounding box center [1126, 74] width 35 height 35
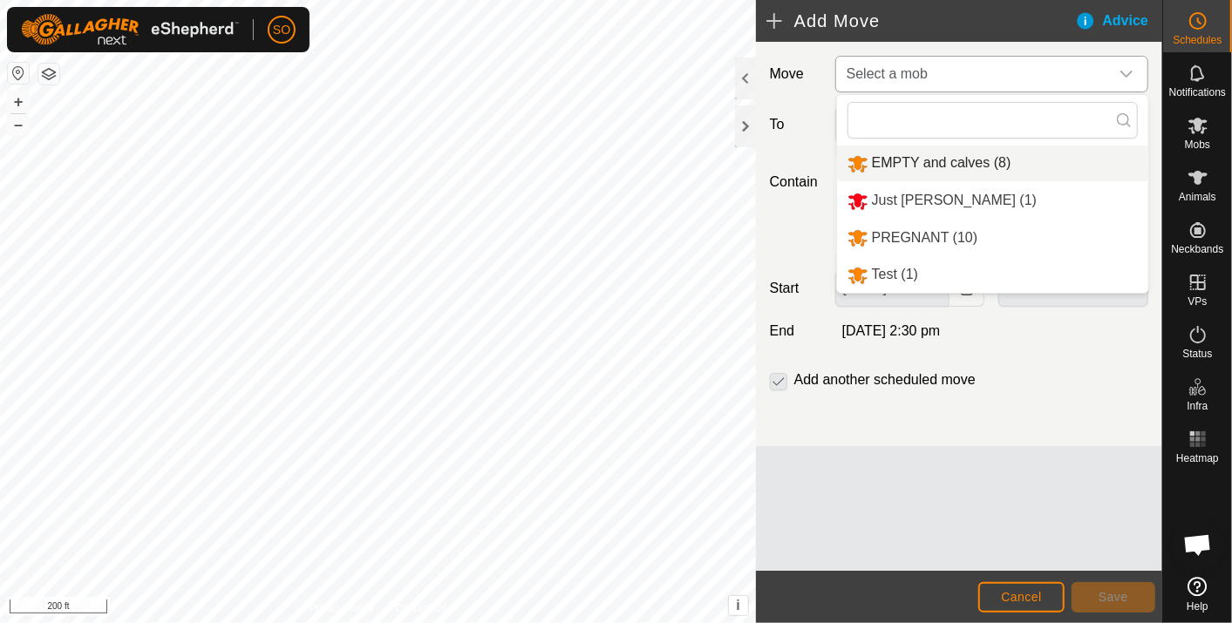
click at [953, 154] on li "EMPTY and calves (8)" at bounding box center [992, 164] width 311 height 36
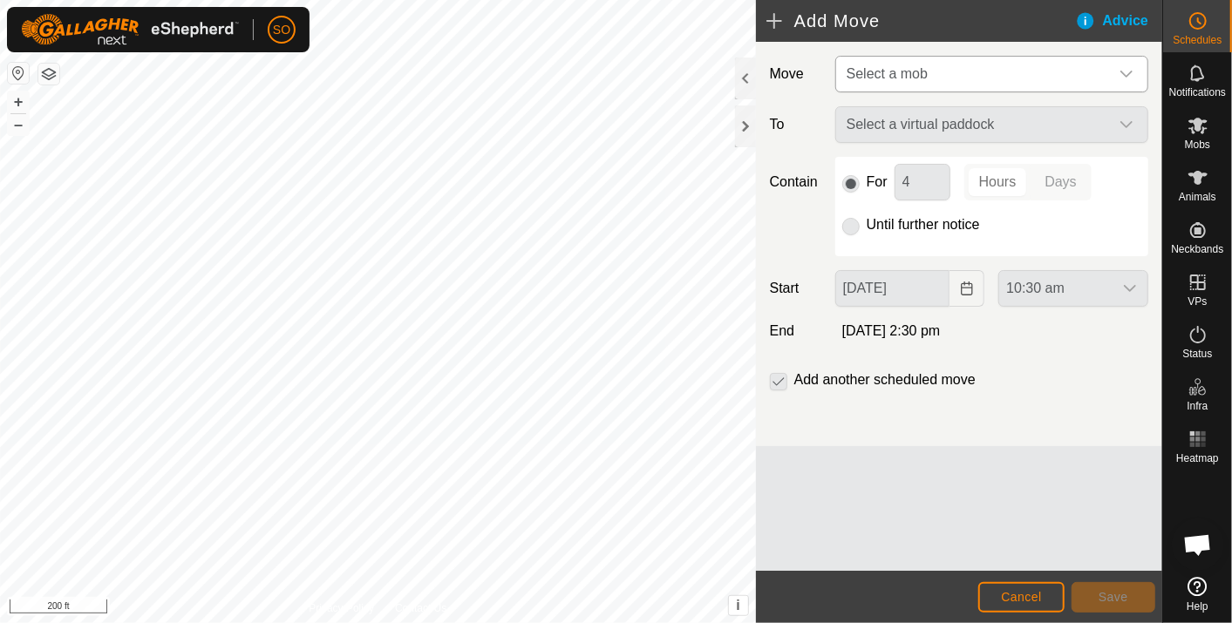
type input "06 Oct, 2025"
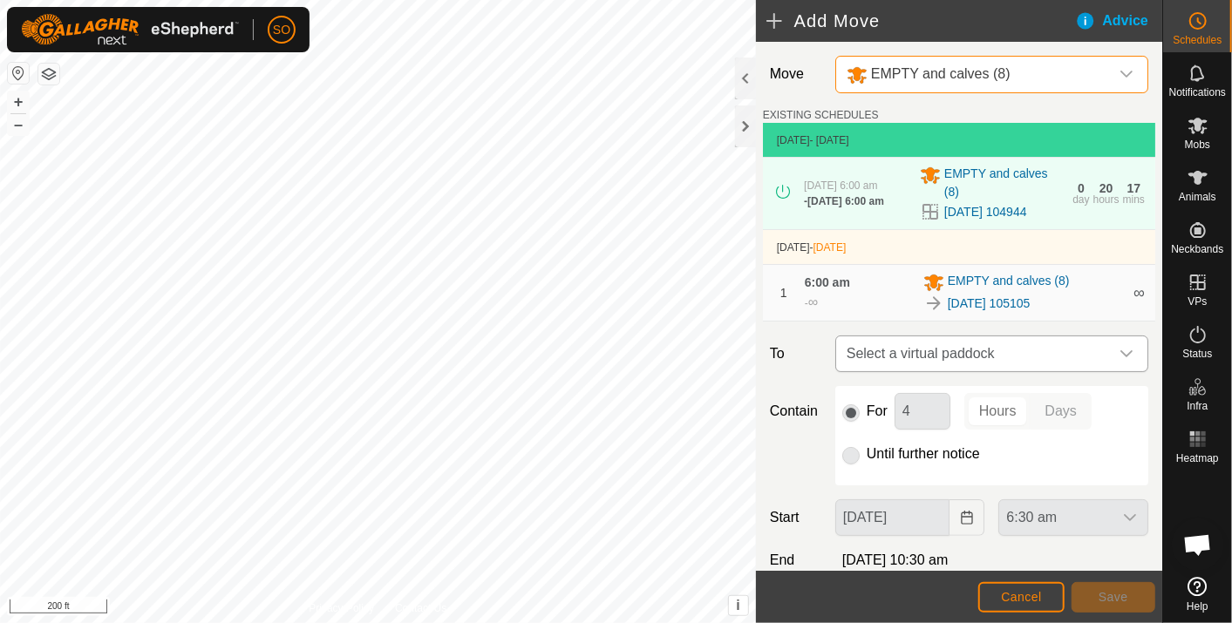
click at [993, 351] on span "Select a virtual paddock" at bounding box center [973, 353] width 269 height 35
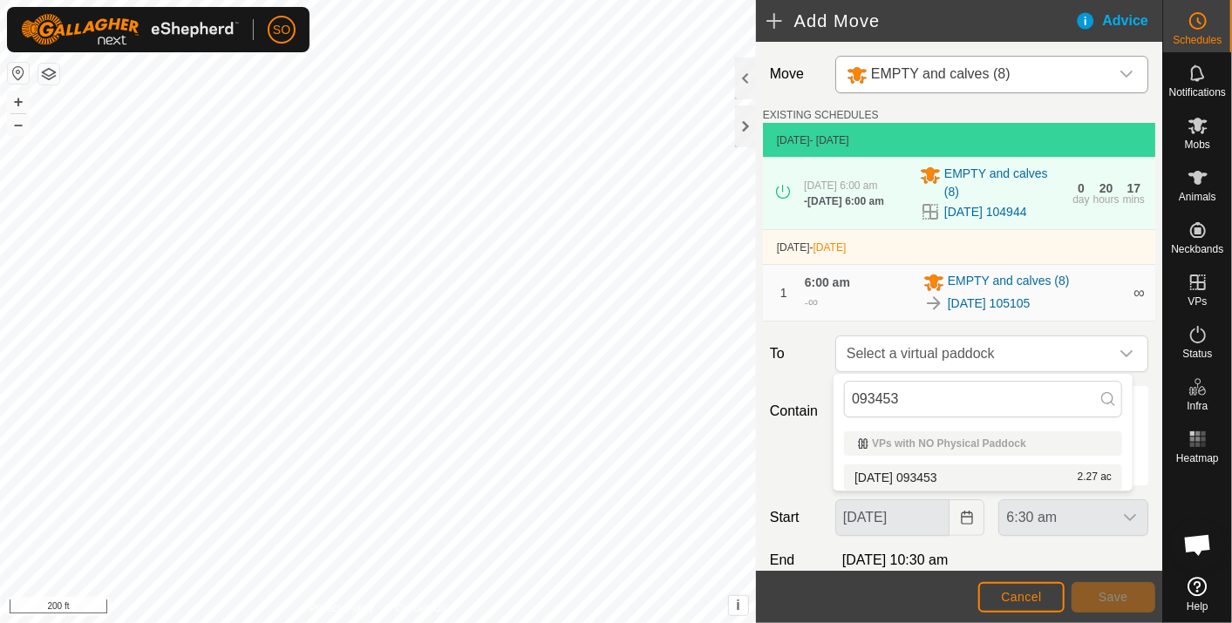
type input "093453"
click at [948, 472] on li "2025-10-05 093453 2.27 ac" at bounding box center [983, 478] width 278 height 26
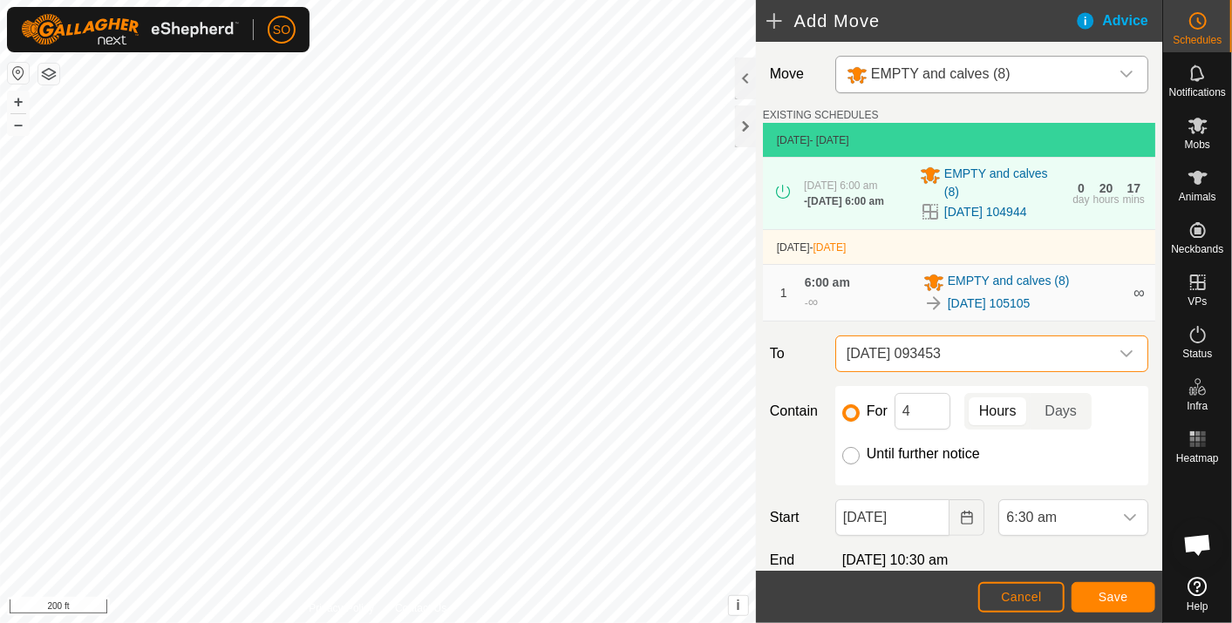
click at [844, 451] on input "Until further notice" at bounding box center [850, 455] width 17 height 17
radio input "true"
checkbox input "false"
click at [960, 518] on icon "Choose Date" at bounding box center [967, 518] width 14 height 14
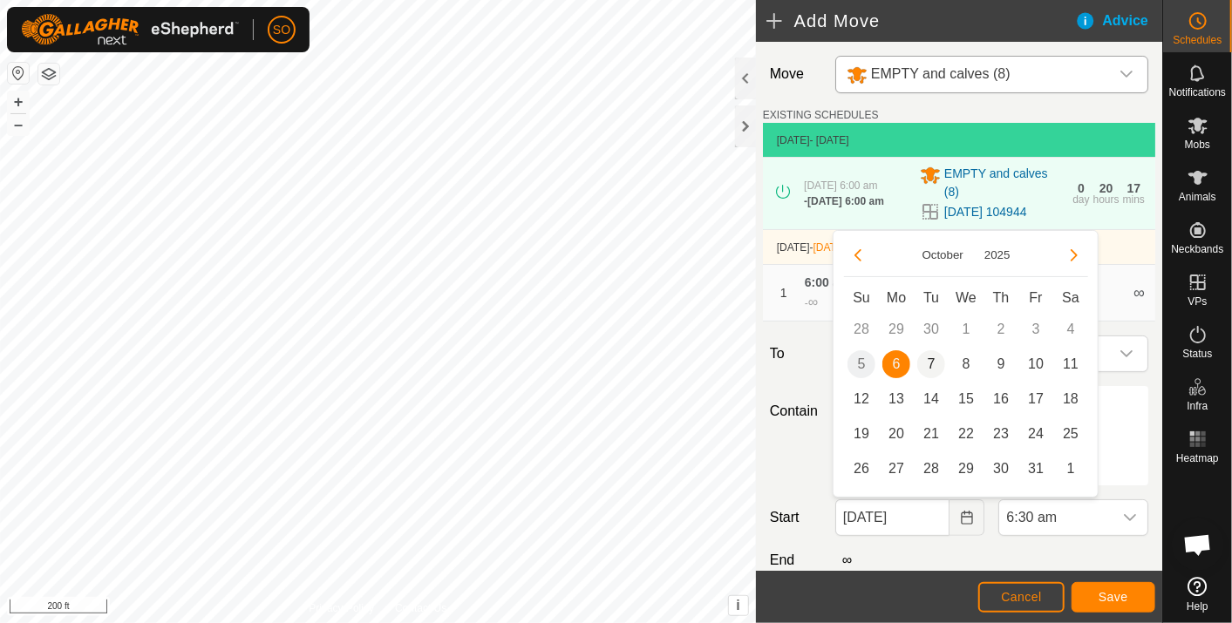
click at [931, 361] on span "7" at bounding box center [931, 364] width 28 height 28
type input "07 Oct, 2025"
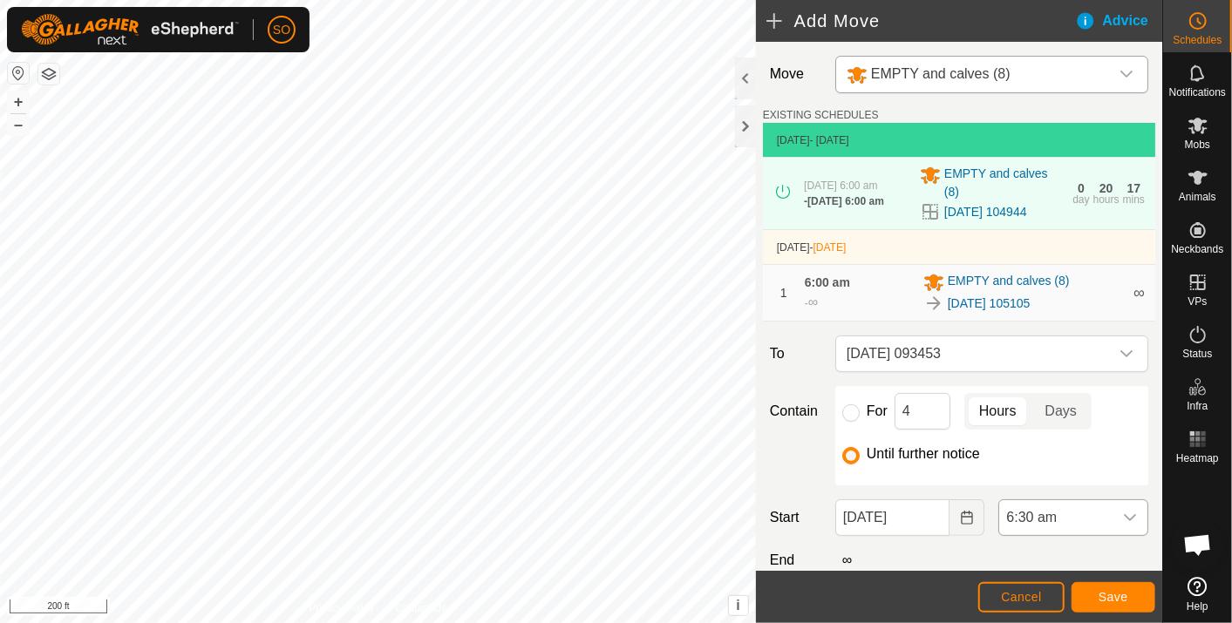
click at [1123, 512] on icon "dropdown trigger" at bounding box center [1130, 518] width 14 height 14
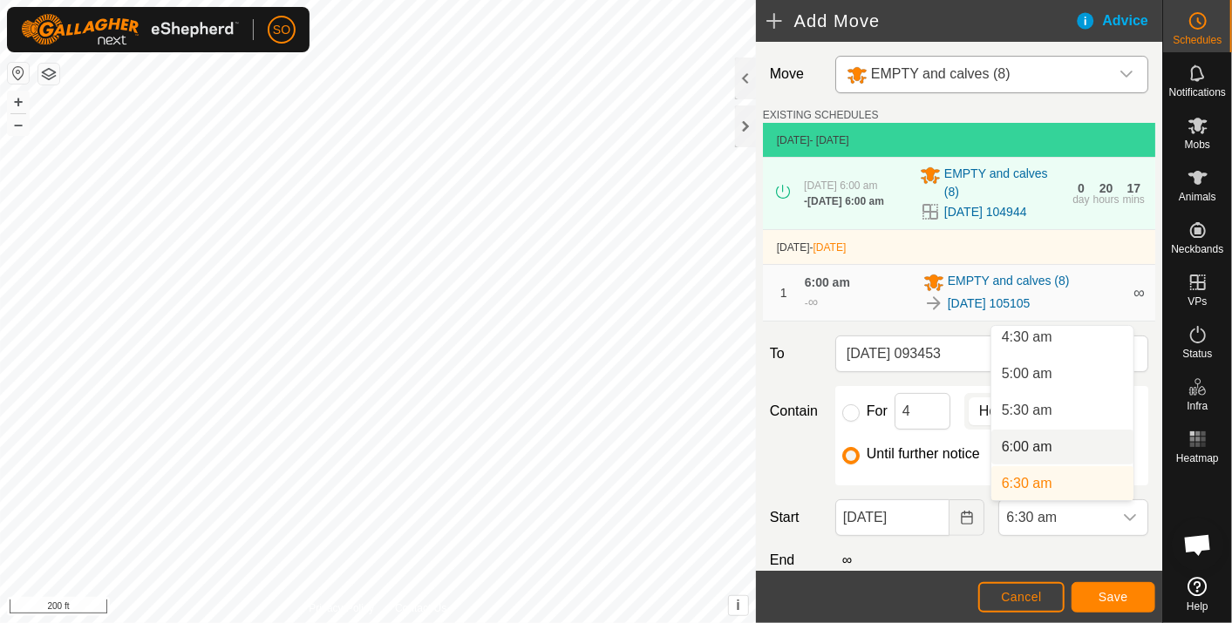
click at [1033, 443] on li "6:00 am" at bounding box center [1062, 447] width 142 height 35
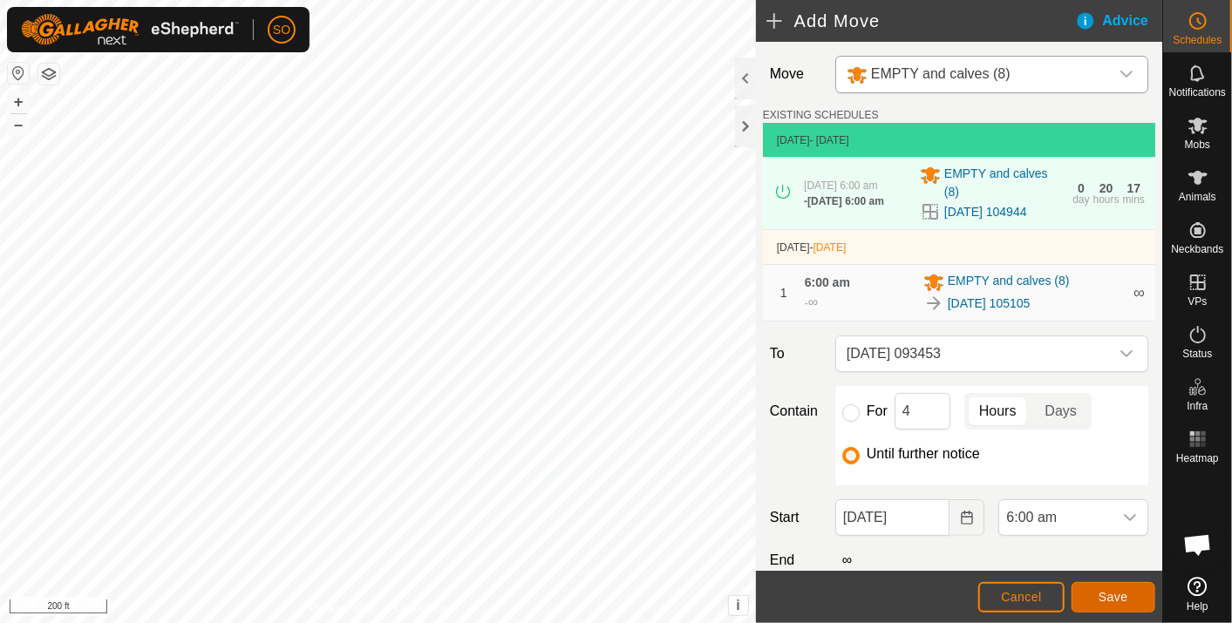
click at [1123, 595] on span "Save" at bounding box center [1113, 597] width 30 height 14
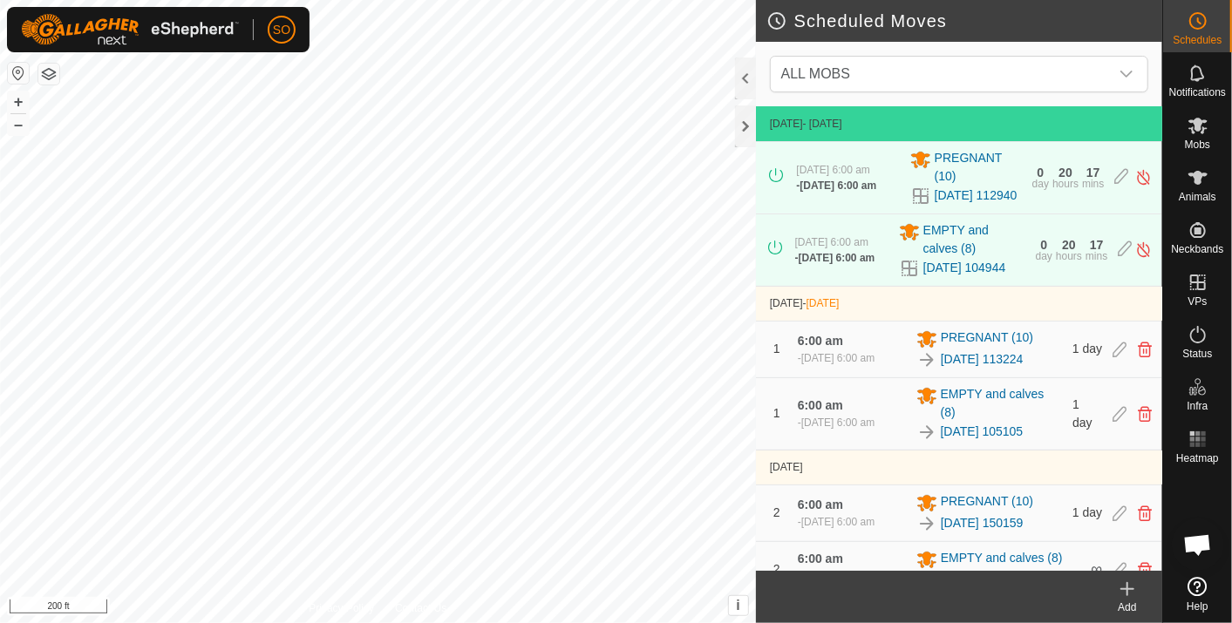
click at [1125, 585] on icon at bounding box center [1127, 589] width 21 height 21
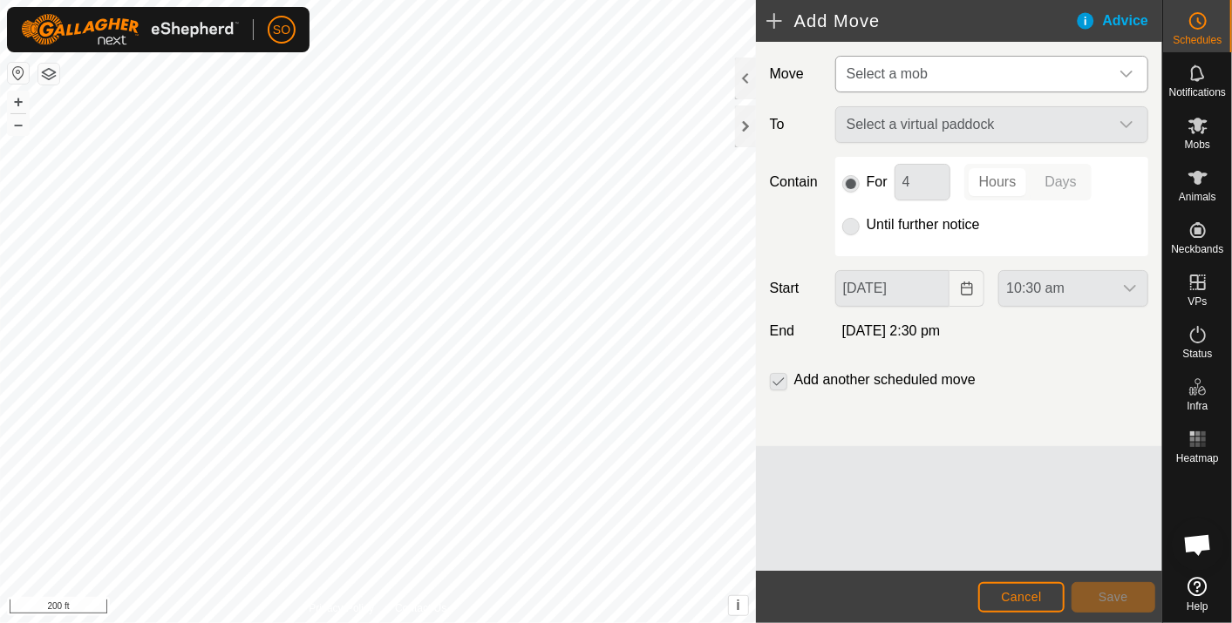
click at [1128, 71] on icon "dropdown trigger" at bounding box center [1126, 74] width 14 height 14
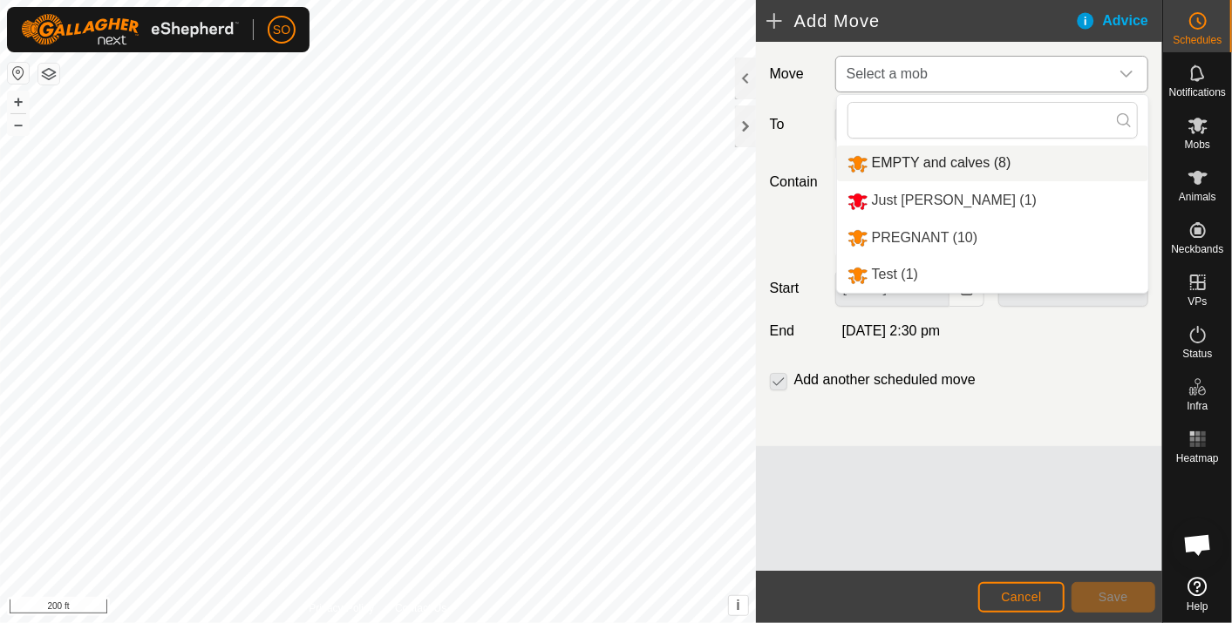
click at [929, 159] on li "EMPTY and calves (8)" at bounding box center [992, 164] width 311 height 36
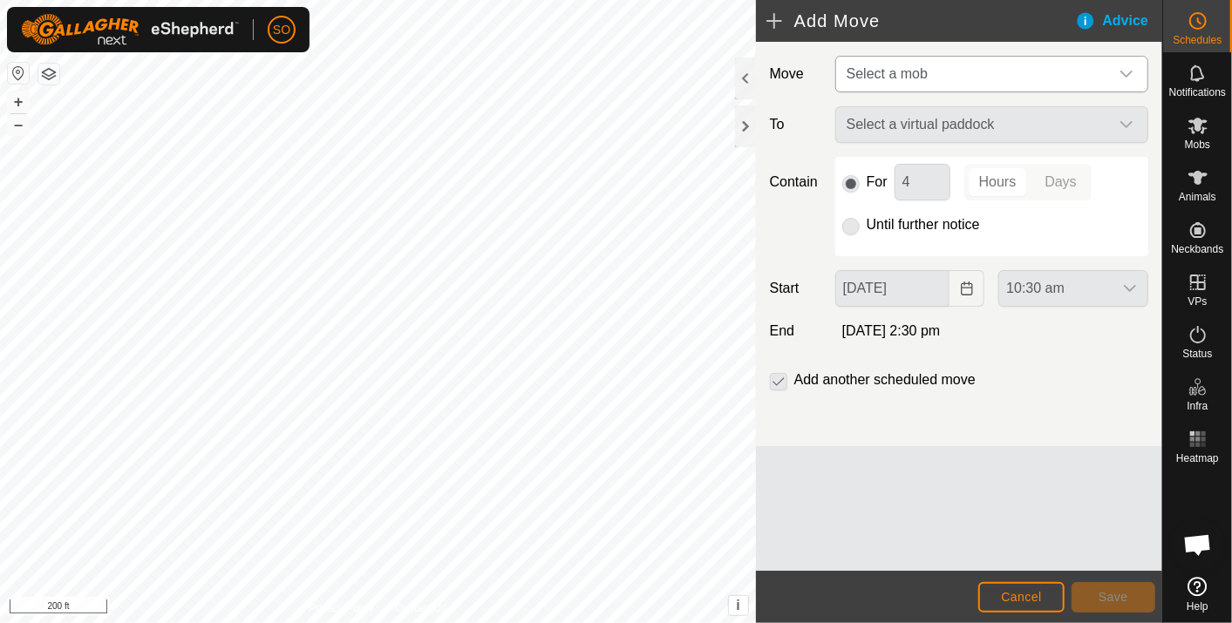
type input "07 Oct, 2025"
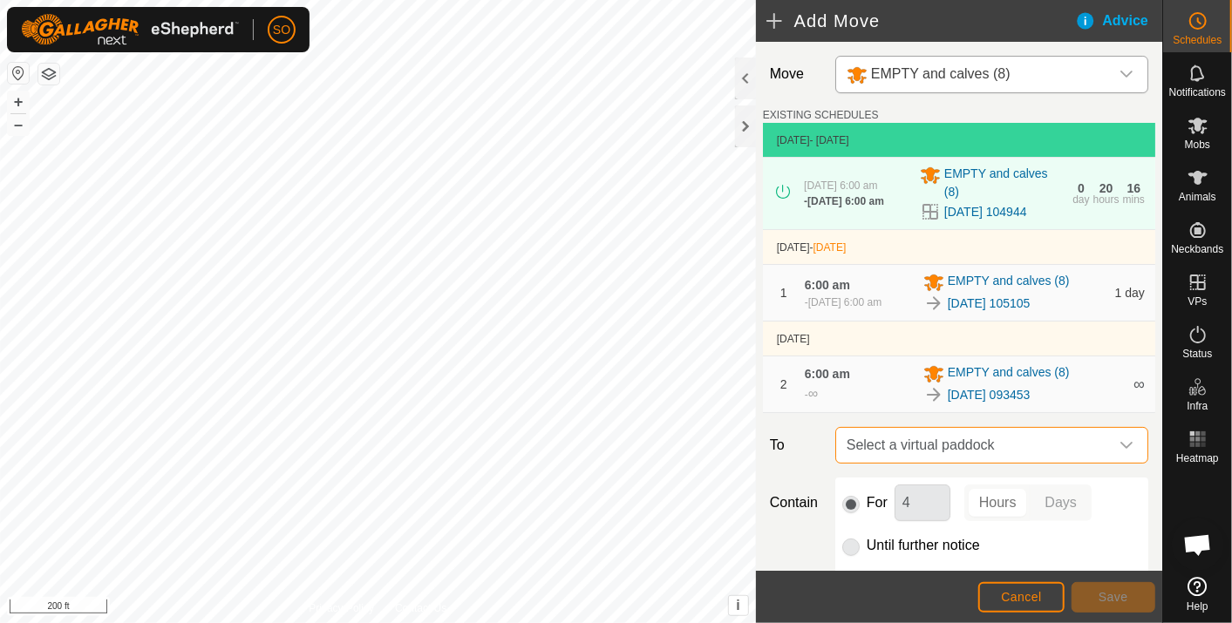
click at [1011, 447] on span "Select a virtual paddock" at bounding box center [973, 445] width 269 height 35
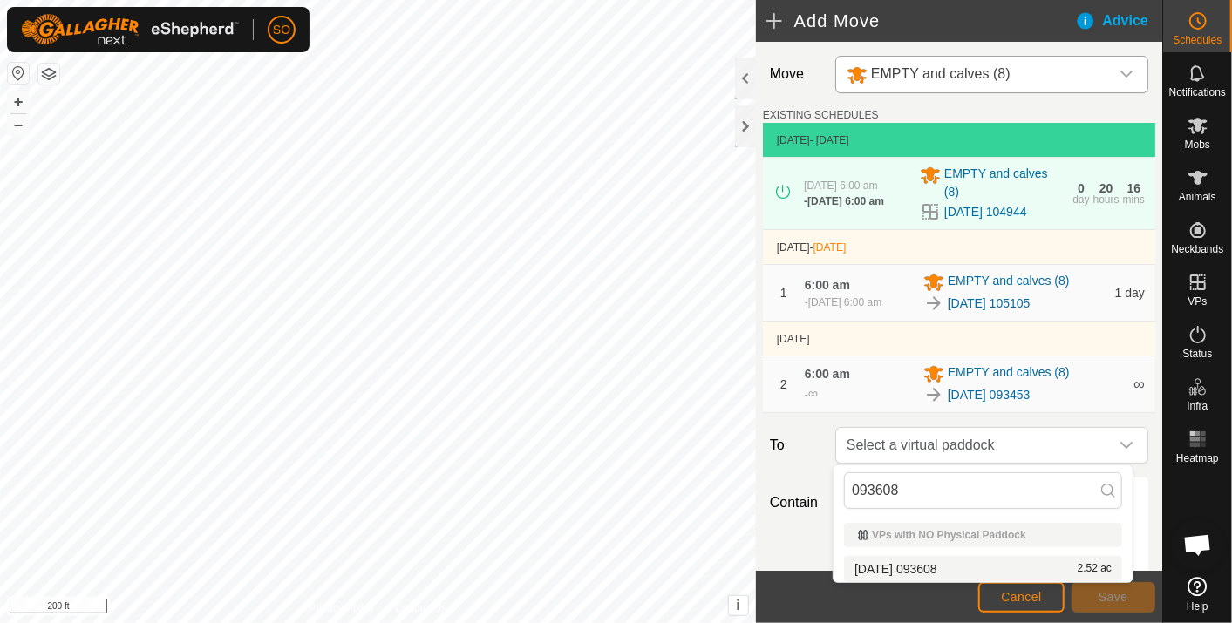
type input "093608"
click at [930, 560] on li "2025-10-05 093608 2.52 ac" at bounding box center [983, 569] width 278 height 26
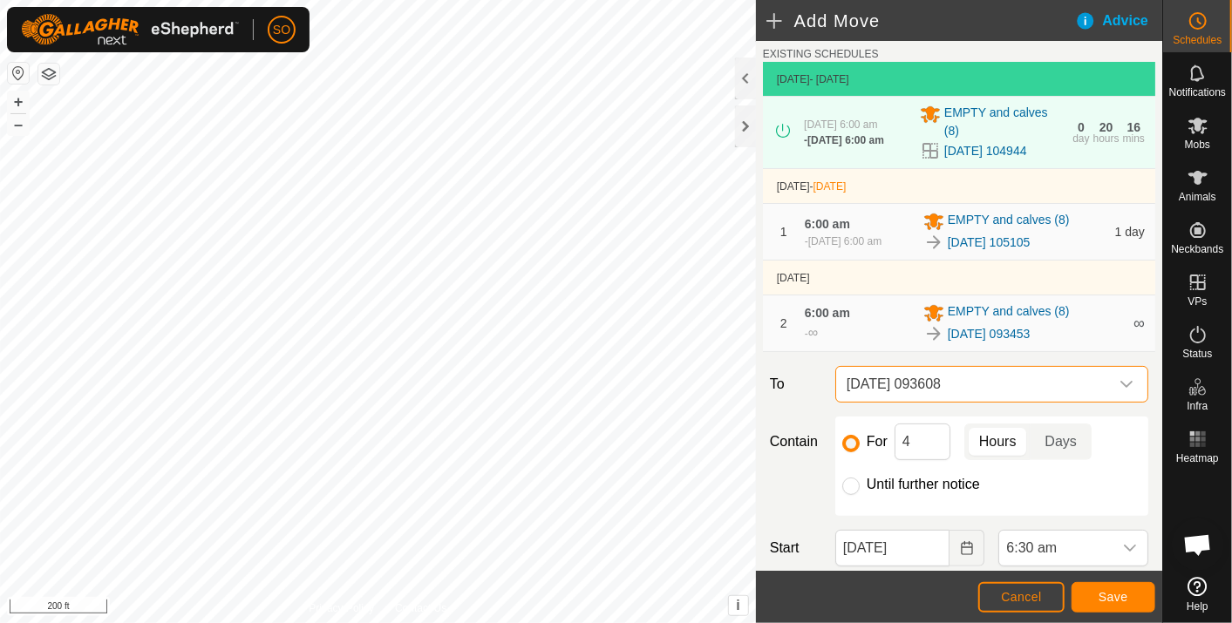
scroll to position [97, 0]
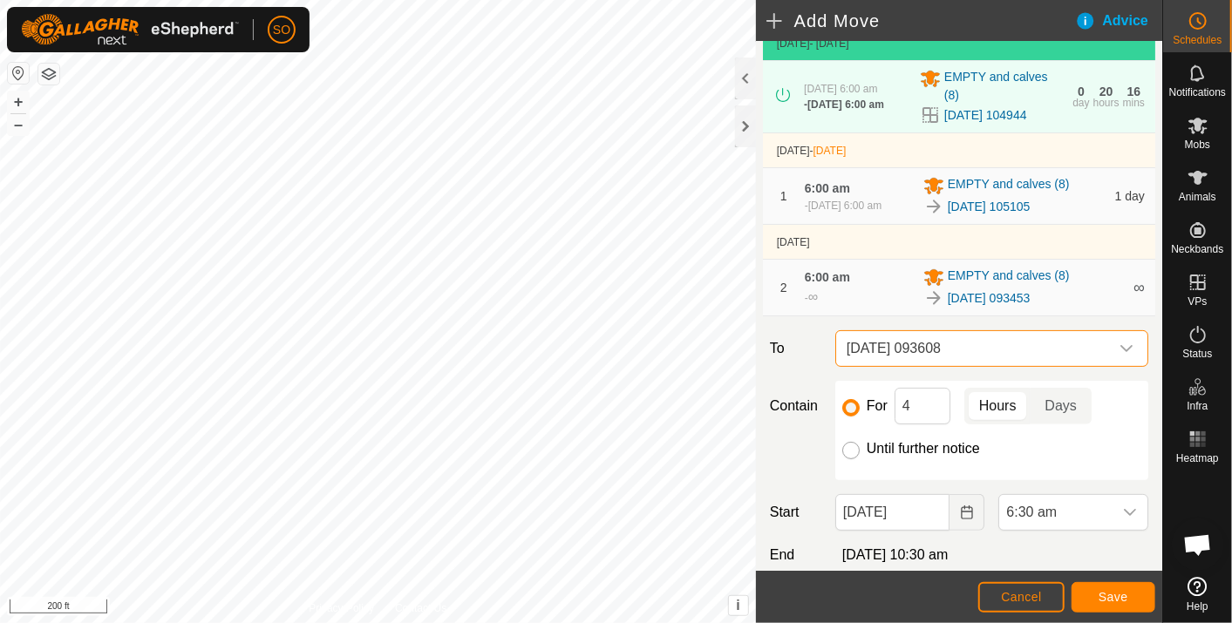
click at [845, 446] on input "Until further notice" at bounding box center [850, 450] width 17 height 17
radio input "true"
checkbox input "false"
click at [960, 506] on icon "Choose Date" at bounding box center [965, 513] width 11 height 14
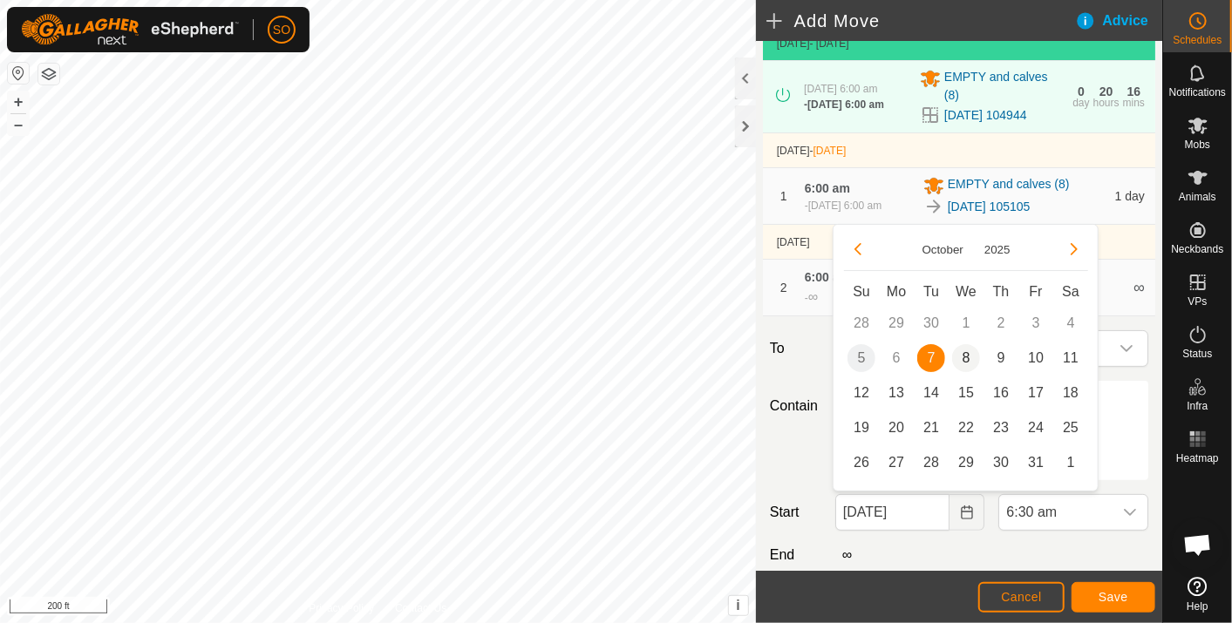
click at [964, 355] on span "8" at bounding box center [966, 358] width 28 height 28
type input "08 Oct, 2025"
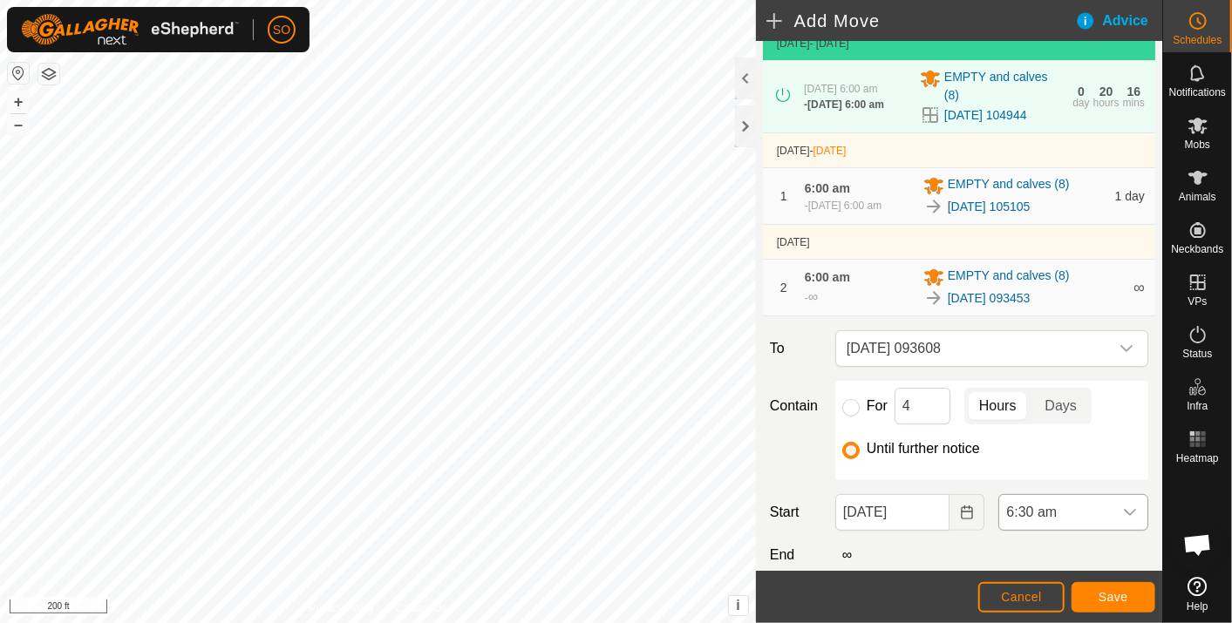
click at [1123, 506] on icon "dropdown trigger" at bounding box center [1130, 513] width 14 height 14
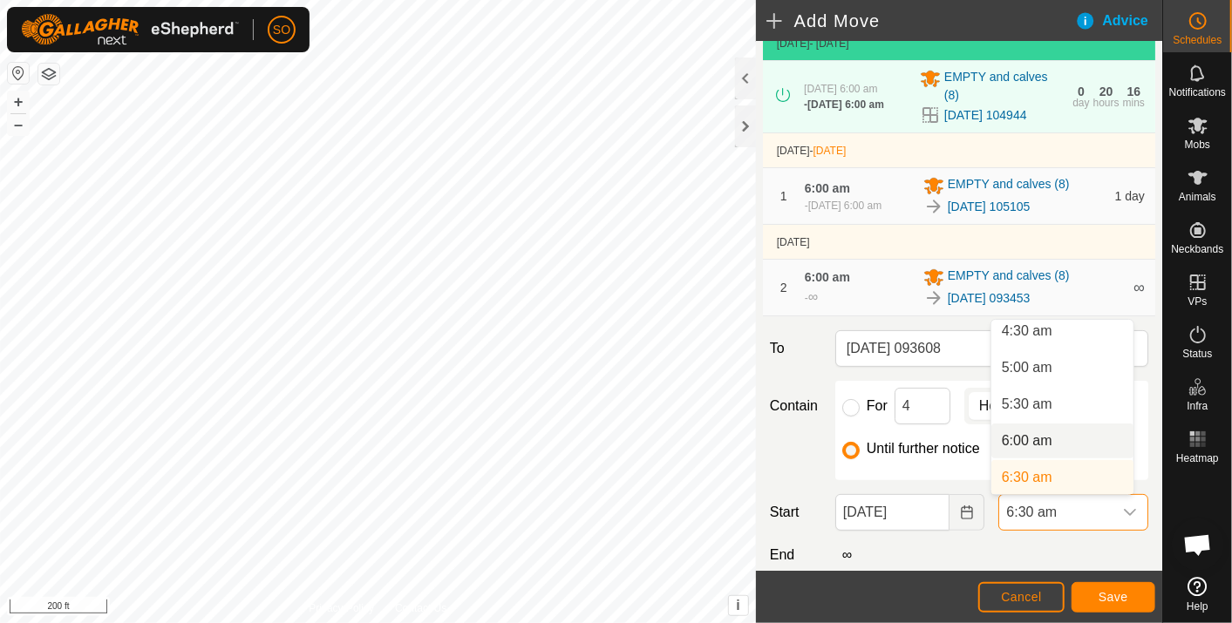
click at [1021, 434] on li "6:00 am" at bounding box center [1062, 441] width 142 height 35
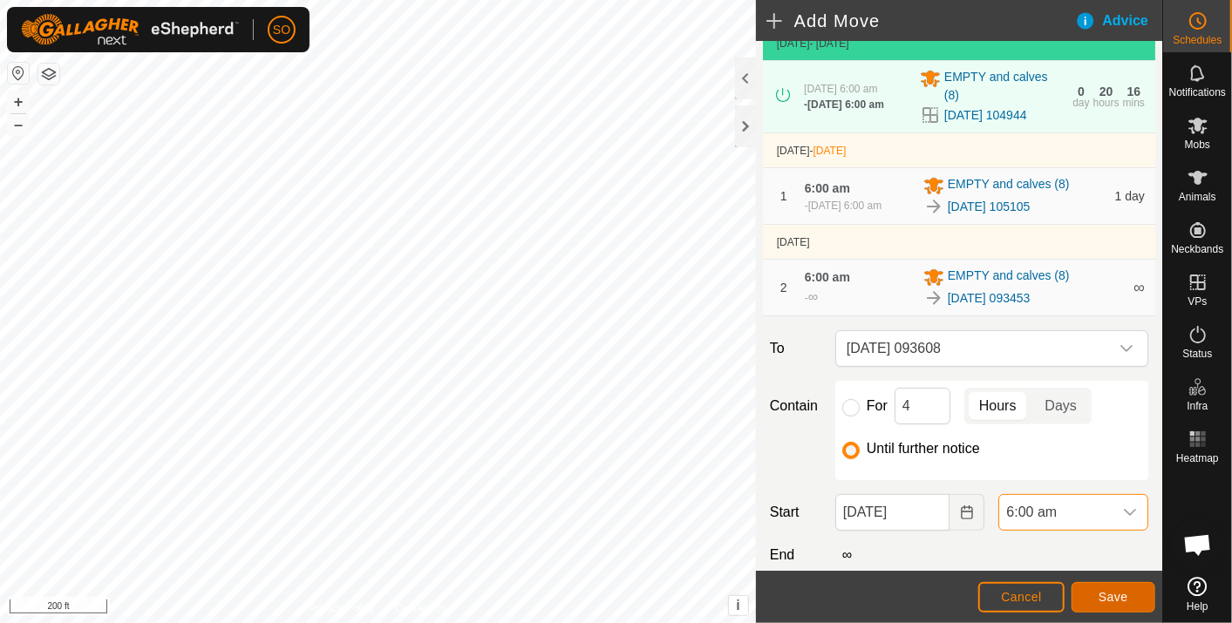
drag, startPoint x: 1021, startPoint y: 434, endPoint x: 1105, endPoint y: 590, distance: 177.5
click at [1105, 590] on span "Save" at bounding box center [1113, 597] width 30 height 14
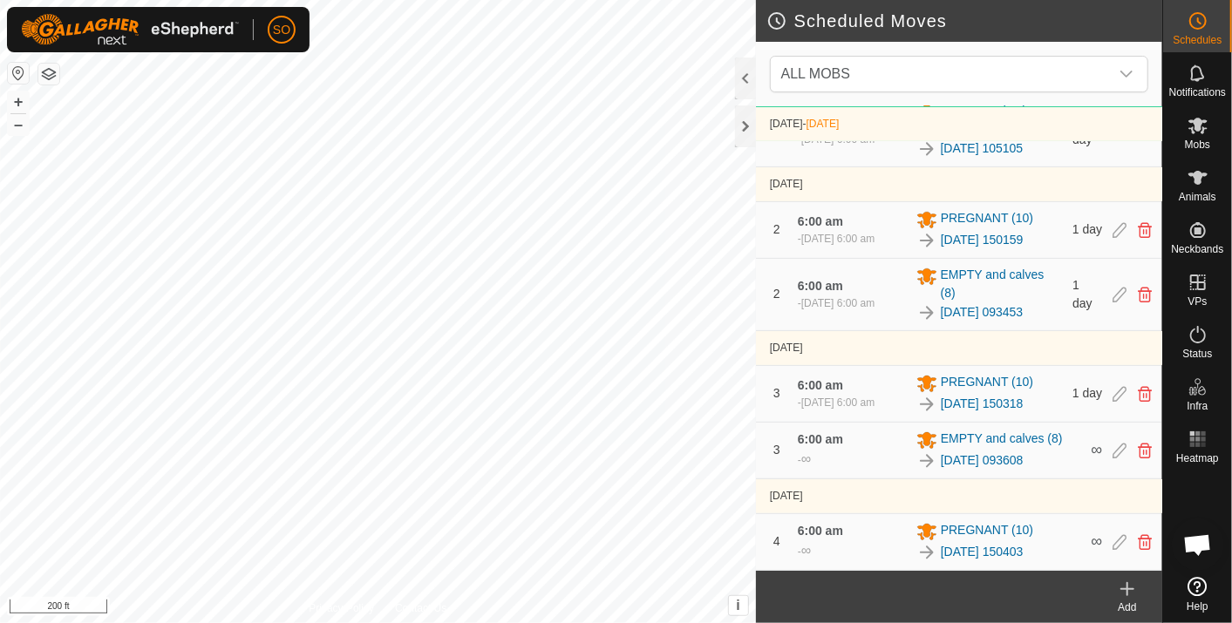
scroll to position [311, 0]
click at [1127, 582] on icon at bounding box center [1127, 589] width 21 height 21
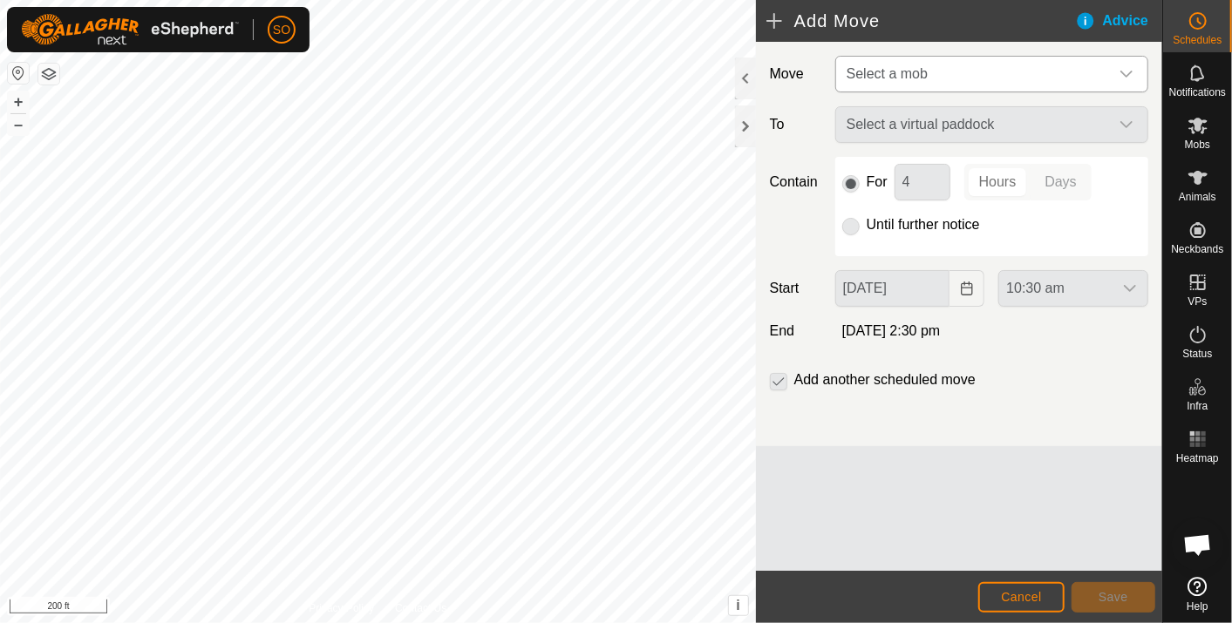
click at [1130, 71] on icon "dropdown trigger" at bounding box center [1126, 74] width 12 height 7
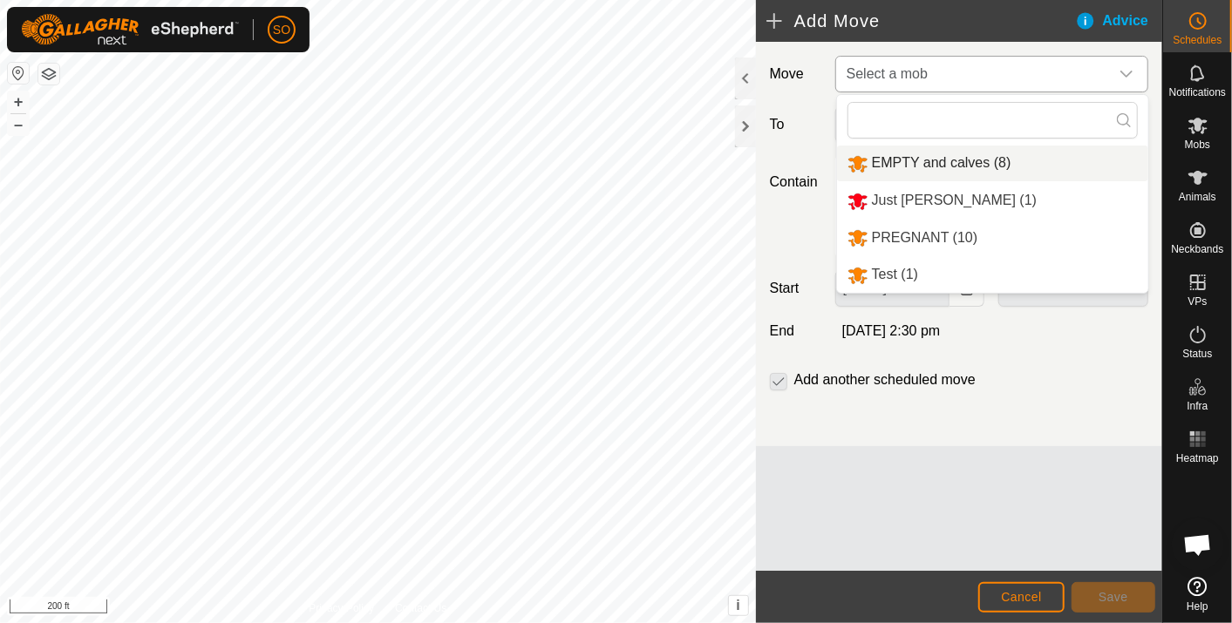
click at [976, 161] on li "EMPTY and calves (8)" at bounding box center [992, 164] width 311 height 36
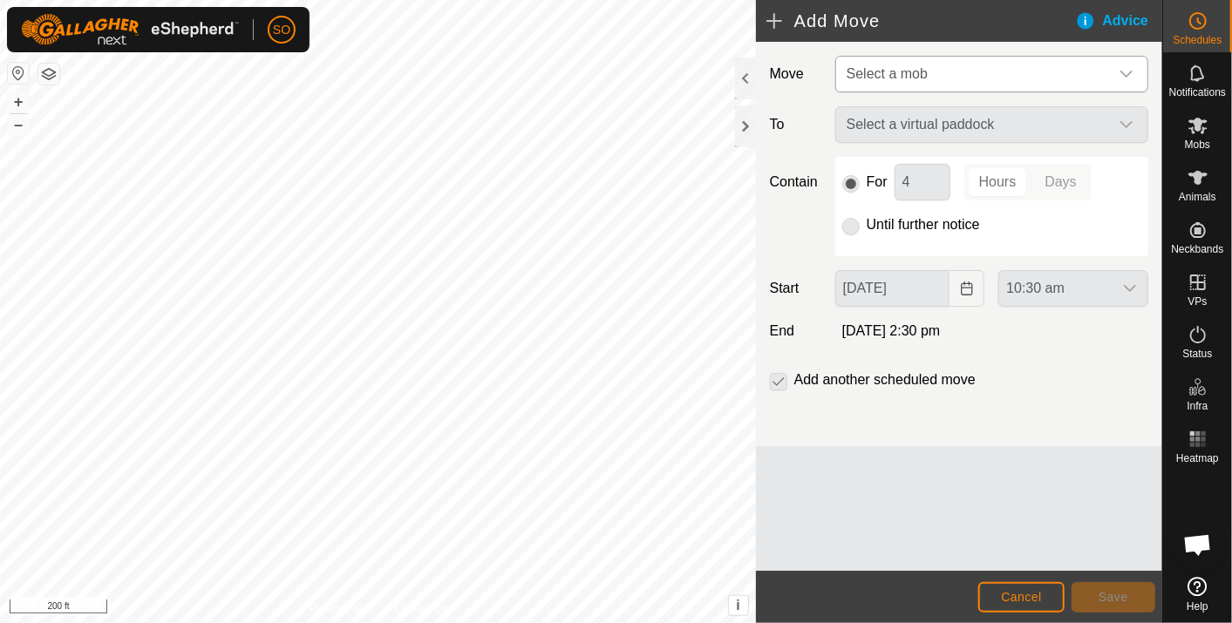
type input "08 Oct, 2025"
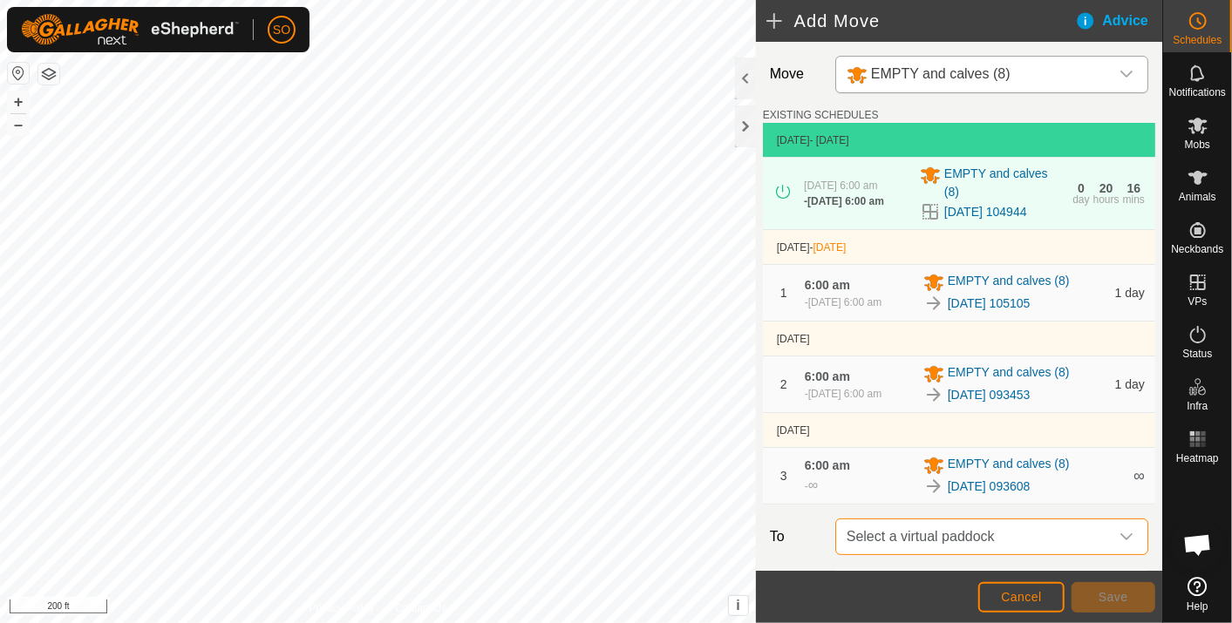
click at [937, 530] on span "Select a virtual paddock" at bounding box center [973, 536] width 269 height 35
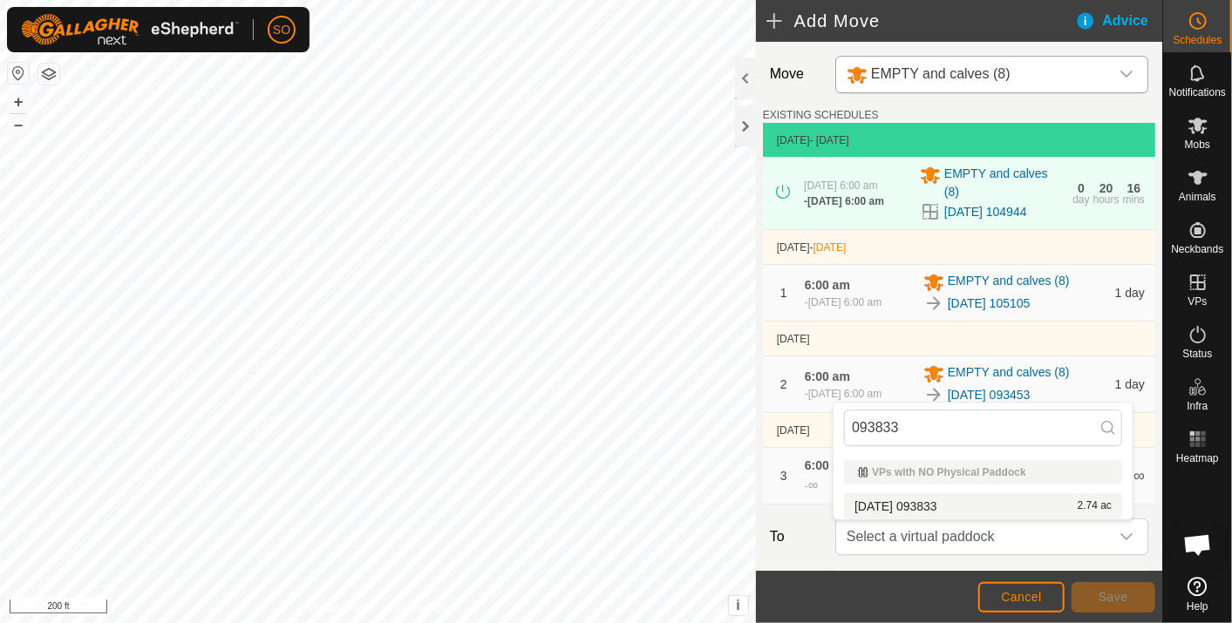
type input "093833"
click at [924, 499] on li "2025-10-05 093833 2.74 ac" at bounding box center [983, 506] width 278 height 26
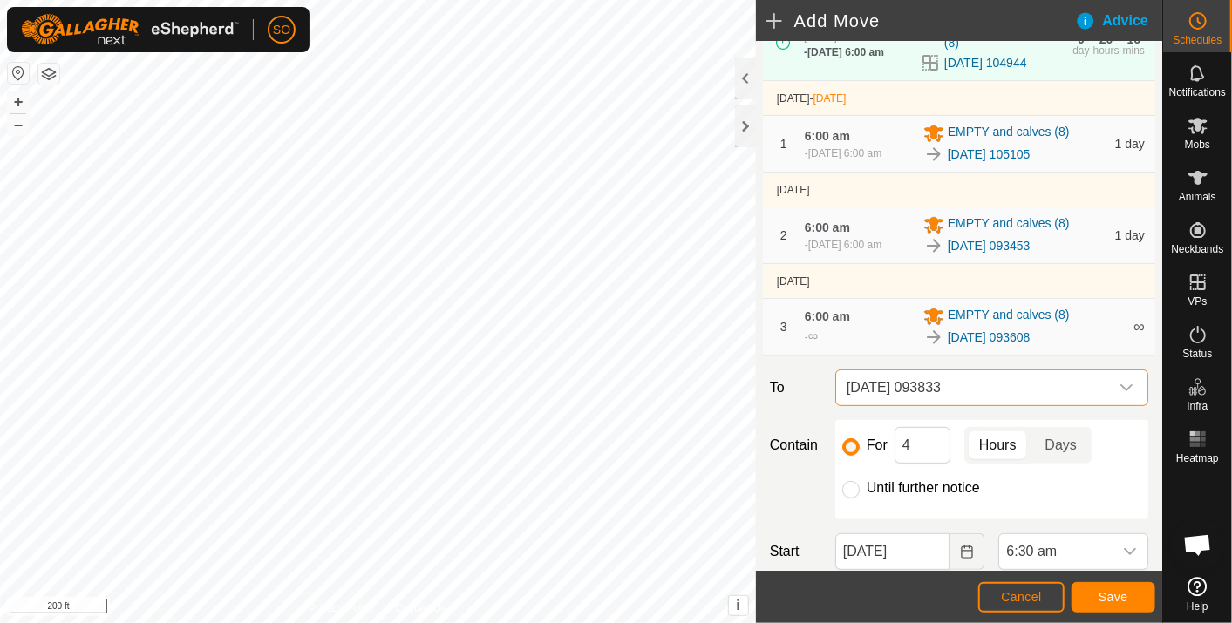
scroll to position [193, 0]
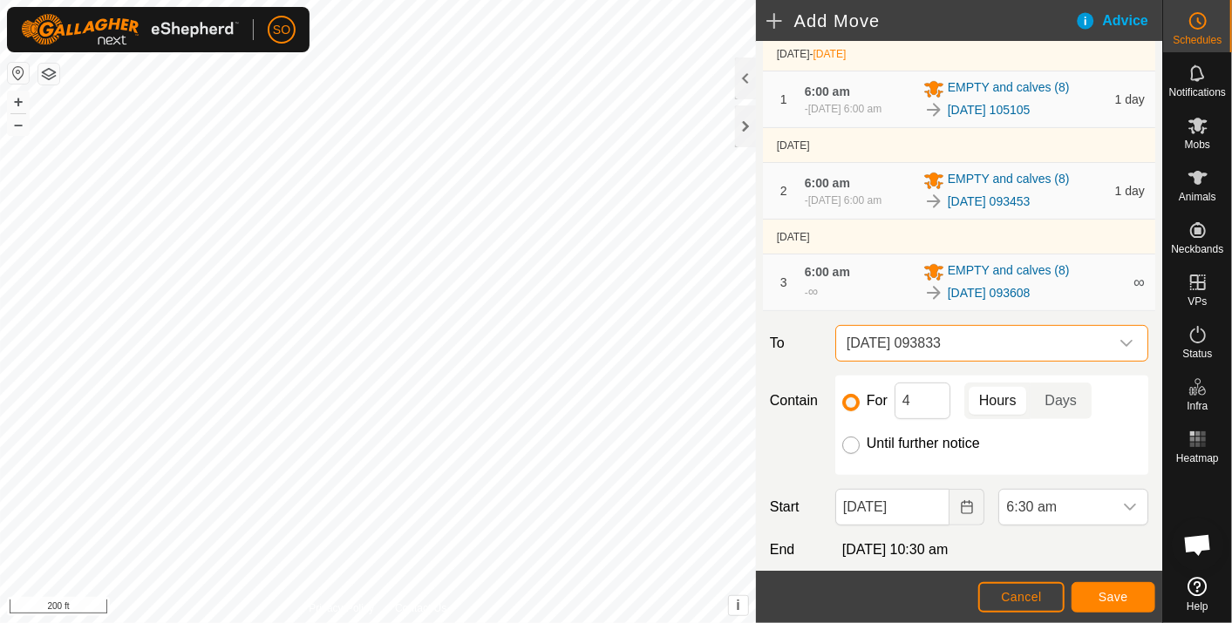
click at [848, 443] on input "Until further notice" at bounding box center [850, 445] width 17 height 17
radio input "true"
checkbox input "false"
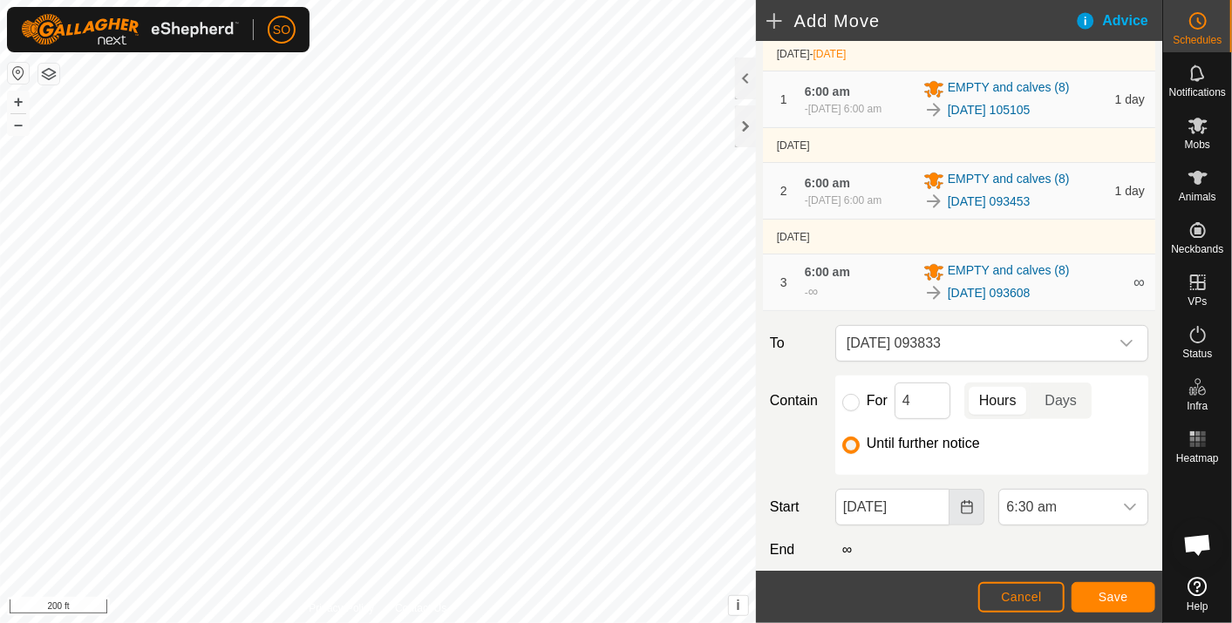
click at [960, 500] on icon "Choose Date" at bounding box center [965, 507] width 11 height 14
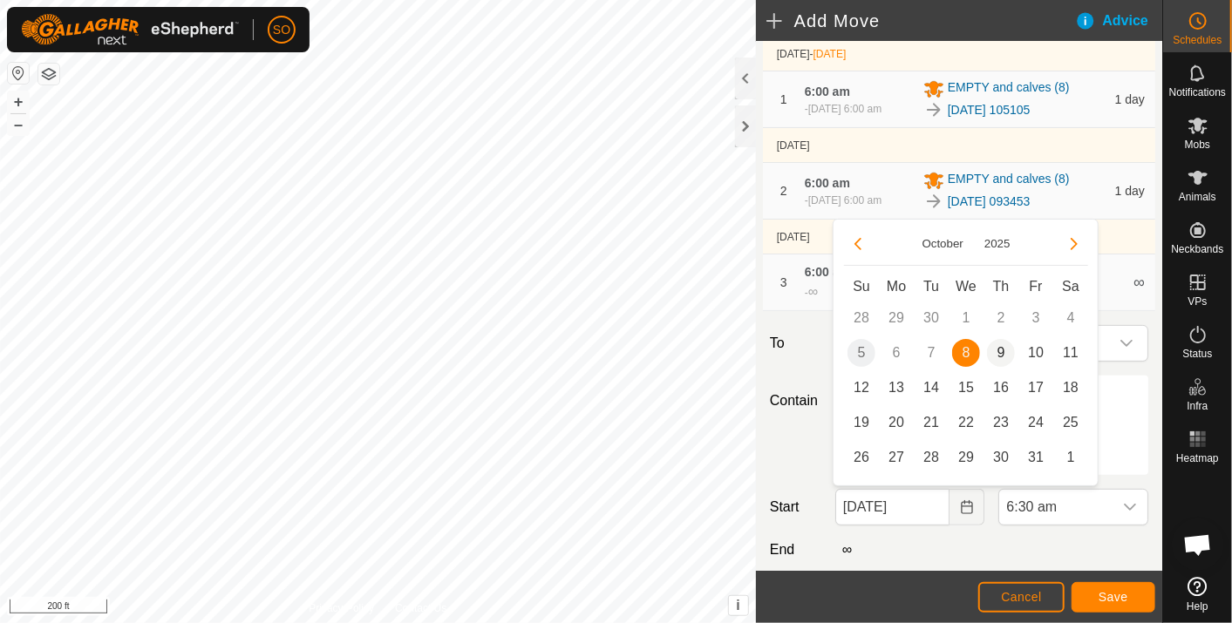
click at [1001, 350] on span "9" at bounding box center [1001, 353] width 28 height 28
type input "09 Oct, 2025"
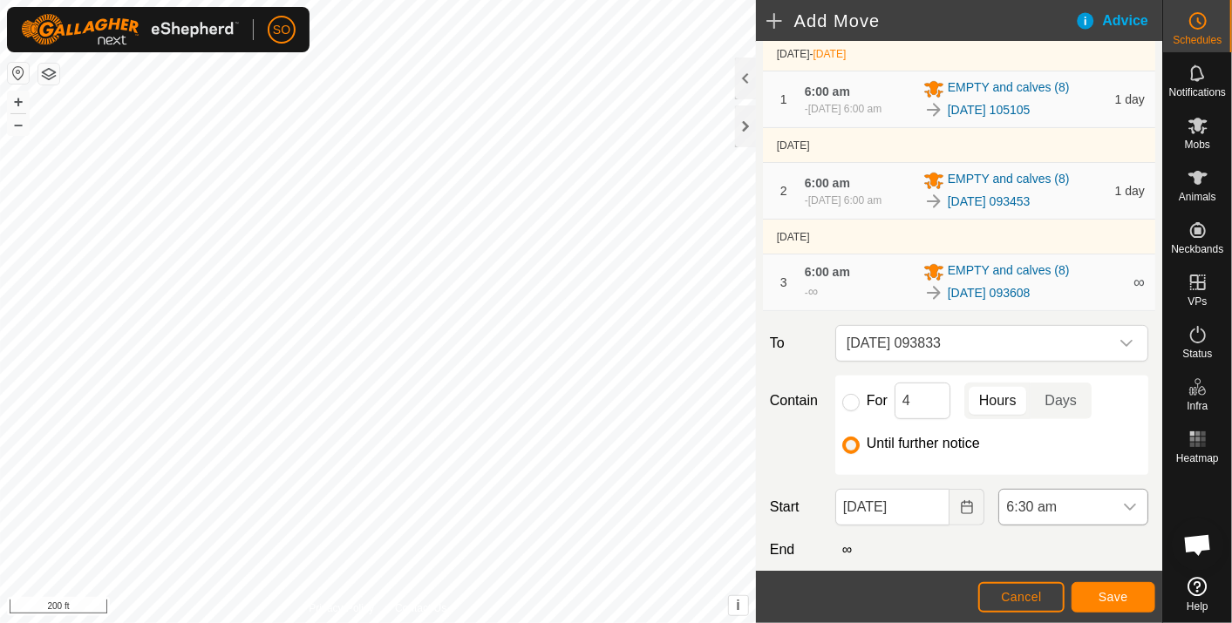
click at [1123, 500] on icon "dropdown trigger" at bounding box center [1130, 507] width 14 height 14
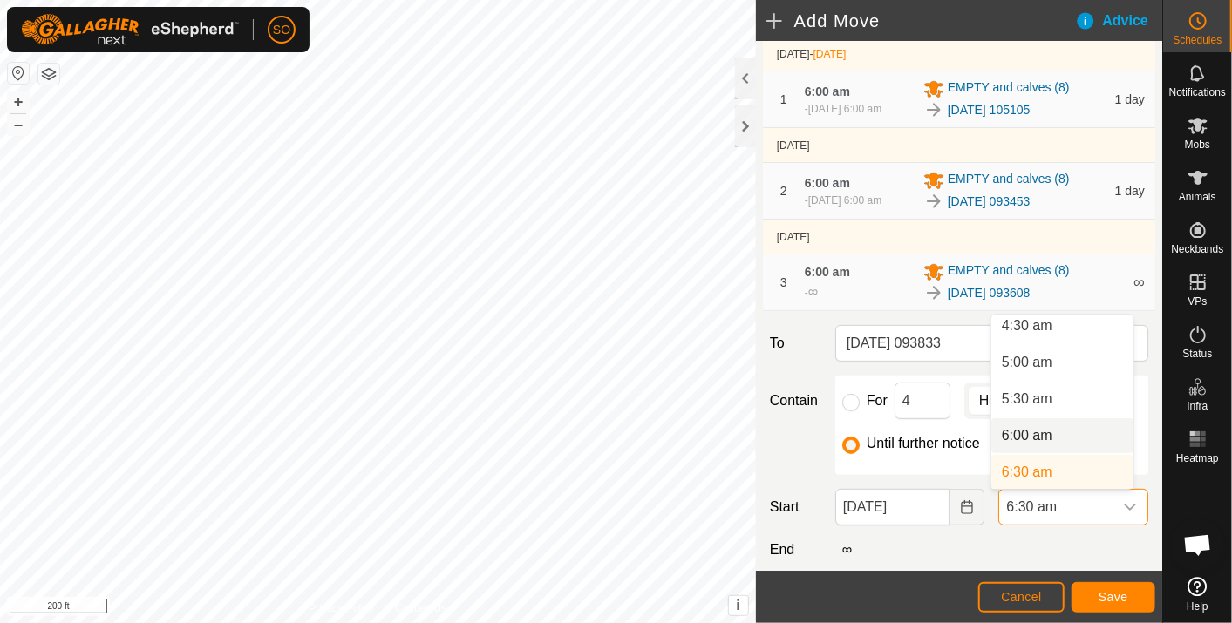
click at [1038, 433] on li "6:00 am" at bounding box center [1062, 435] width 142 height 35
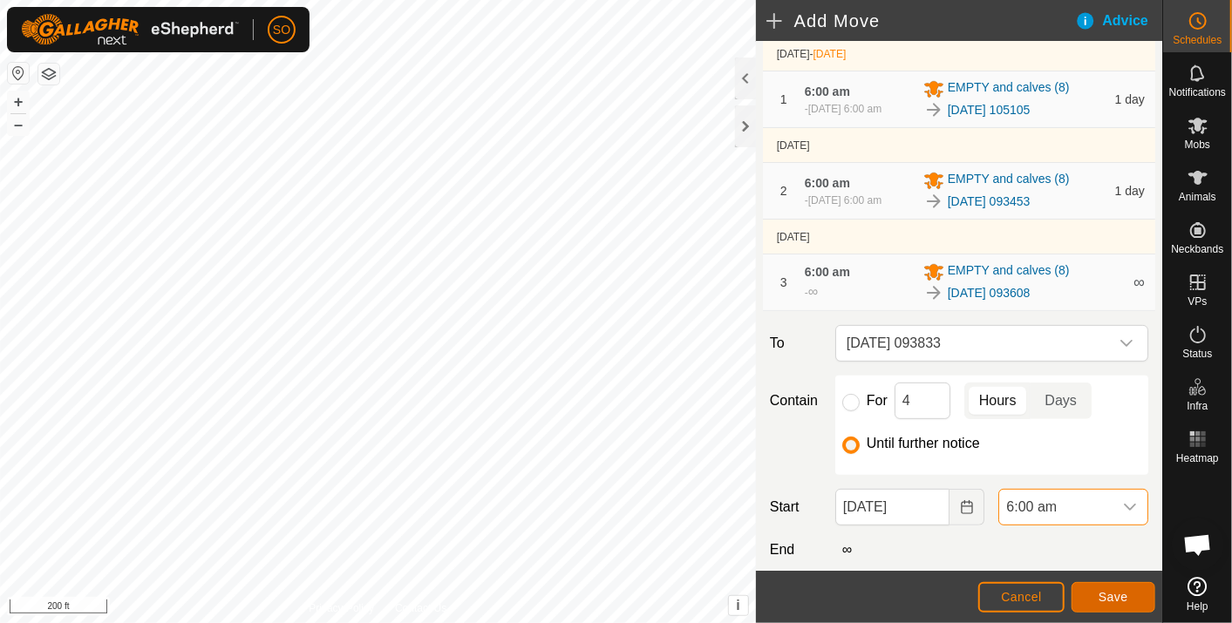
click at [1126, 594] on button "Save" at bounding box center [1113, 597] width 84 height 31
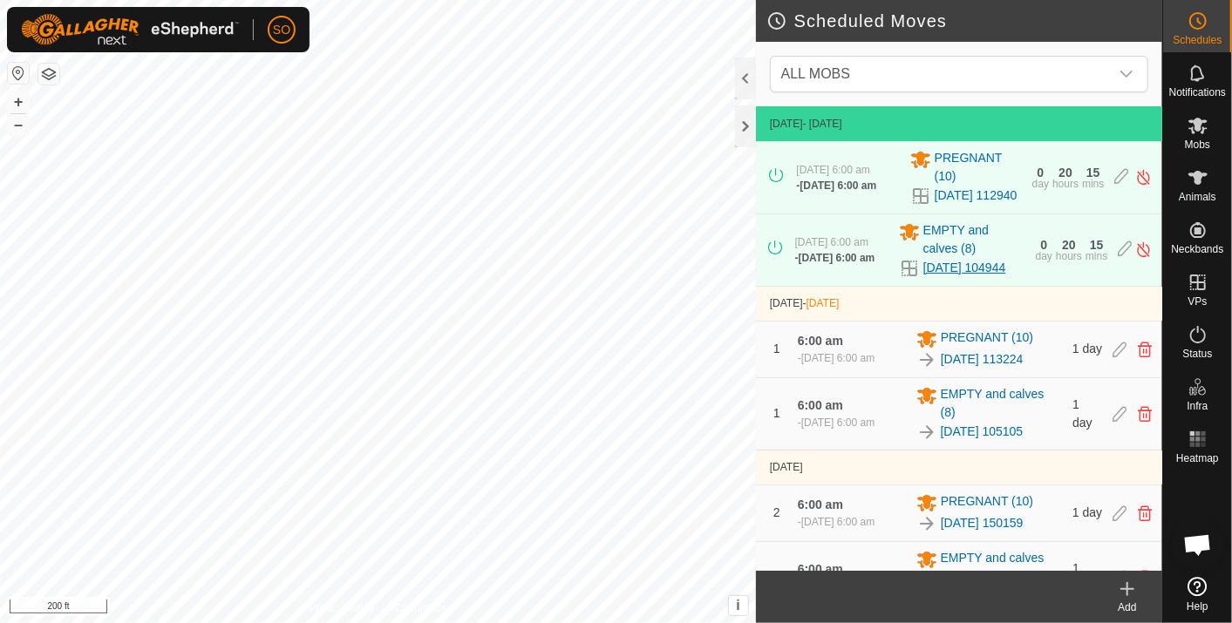
click at [938, 277] on link "2025-10-04 104944" at bounding box center [964, 268] width 83 height 18
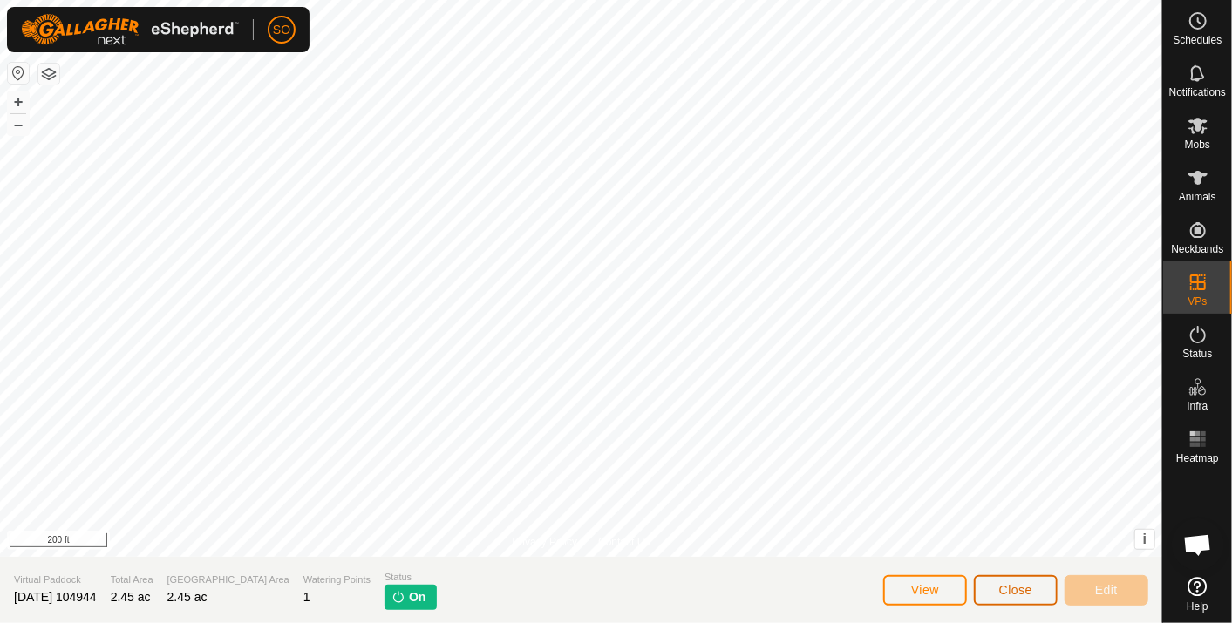
click at [1014, 586] on span "Close" at bounding box center [1015, 590] width 33 height 14
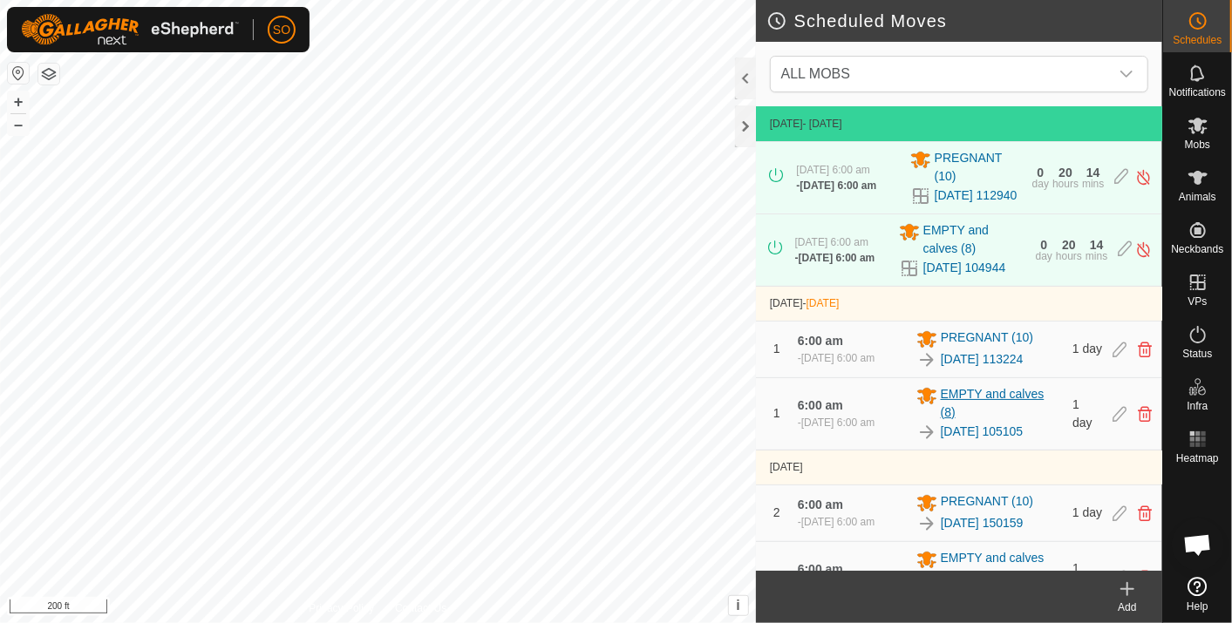
click at [967, 417] on span "EMPTY and calves (8)" at bounding box center [1001, 403] width 122 height 37
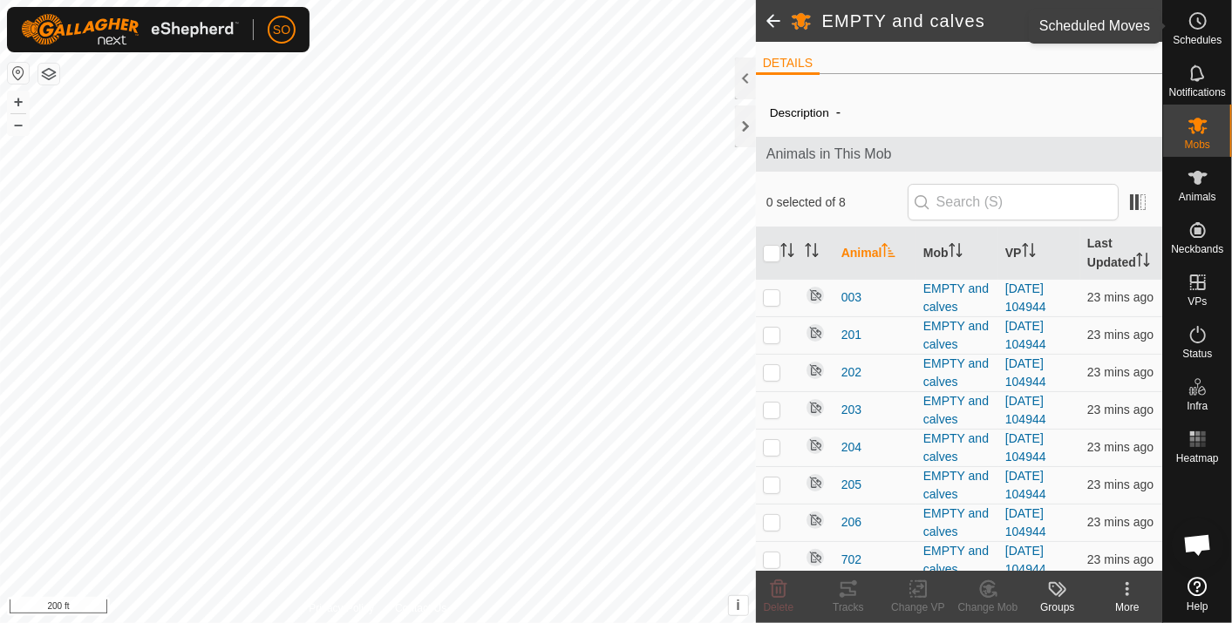
click at [1196, 19] on icon at bounding box center [1197, 20] width 21 height 21
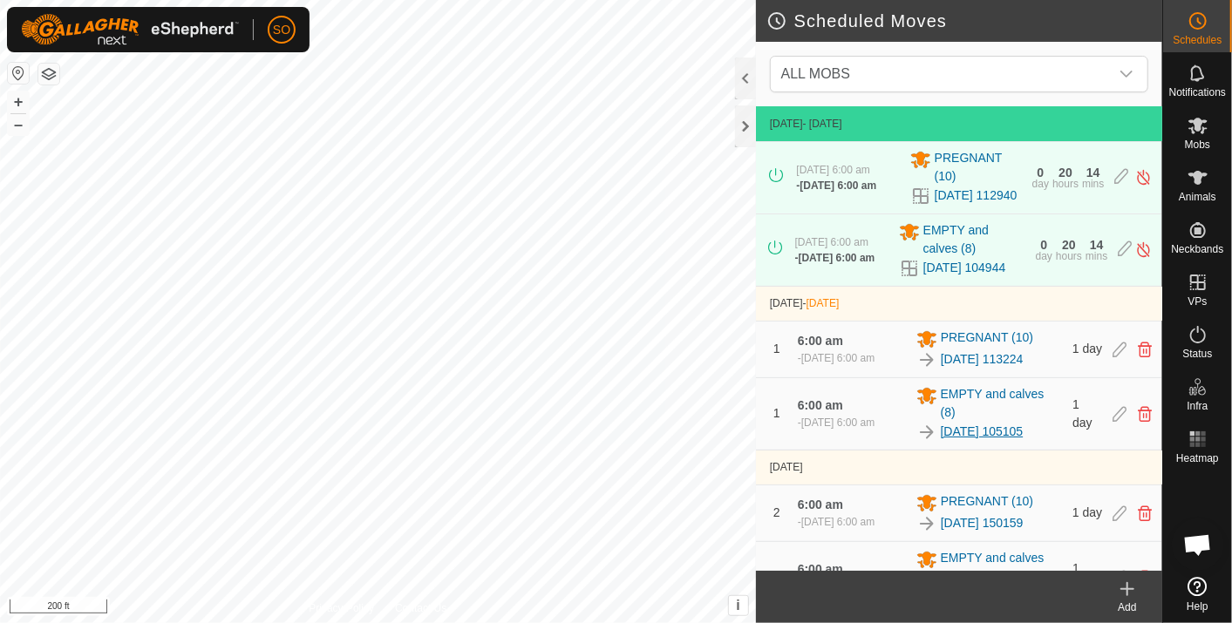
click at [1021, 441] on link "2025-10-04 105105" at bounding box center [981, 432] width 83 height 18
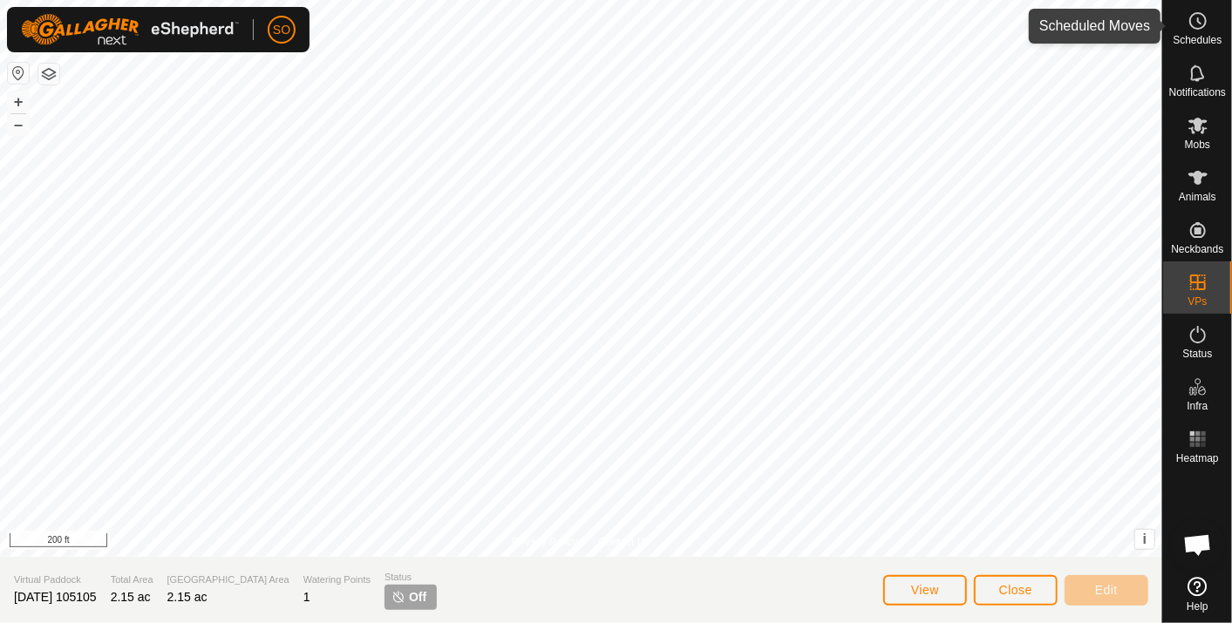
click at [1193, 22] on icon at bounding box center [1197, 20] width 21 height 21
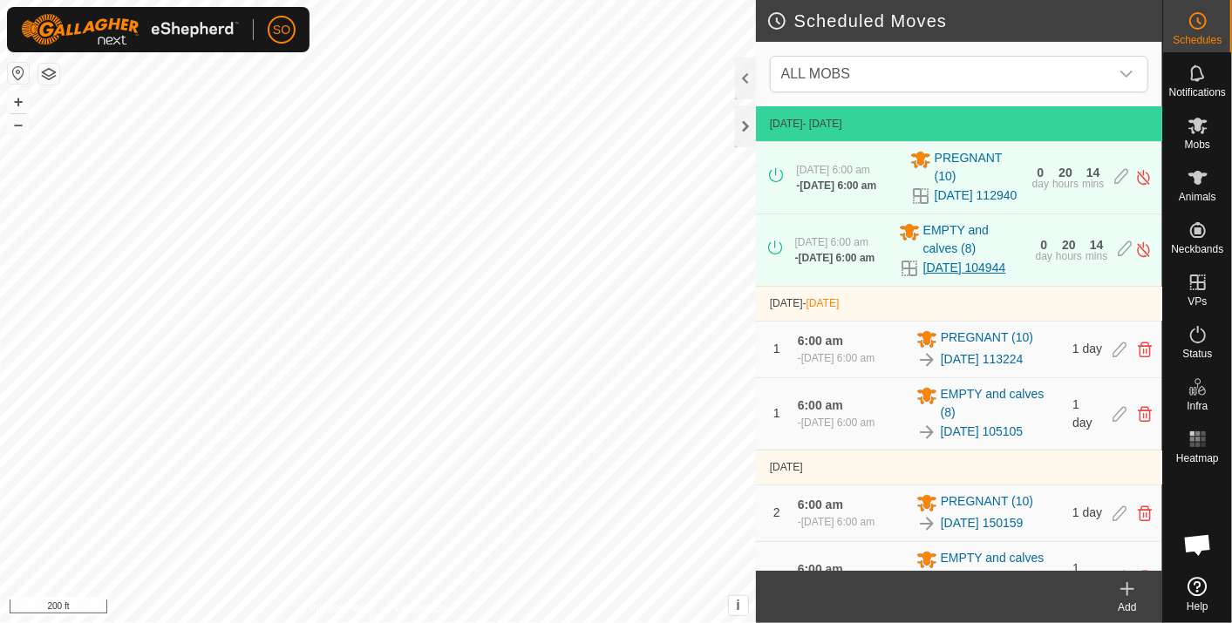
click at [945, 277] on link "2025-10-04 104944" at bounding box center [964, 268] width 83 height 18
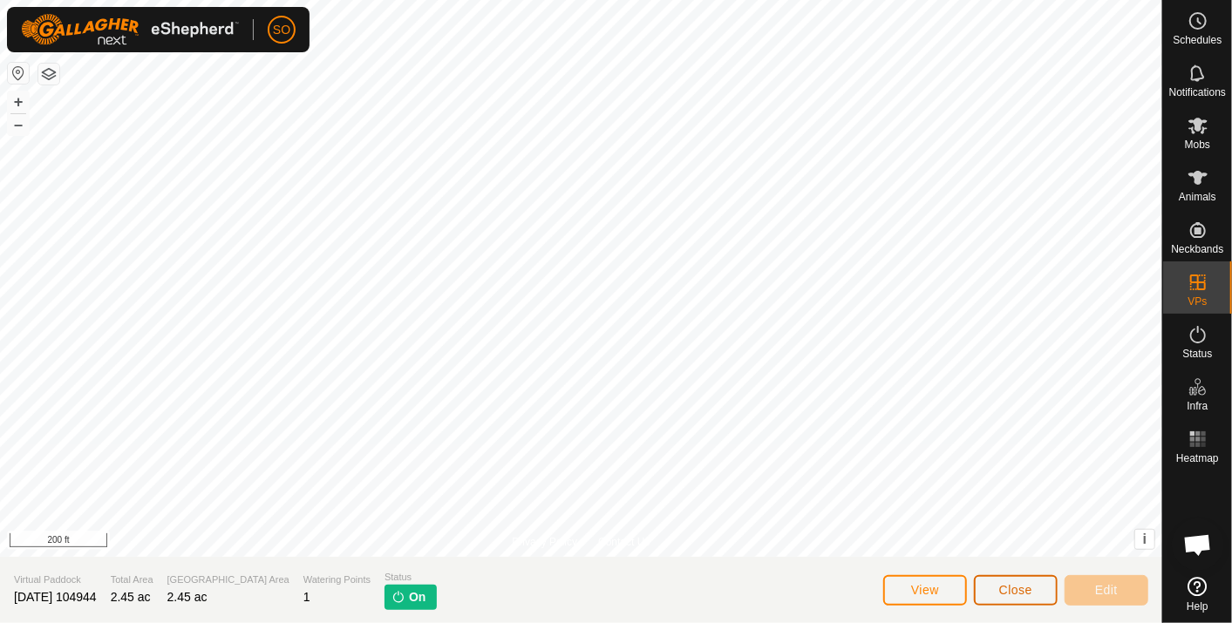
click at [1028, 593] on span "Close" at bounding box center [1015, 590] width 33 height 14
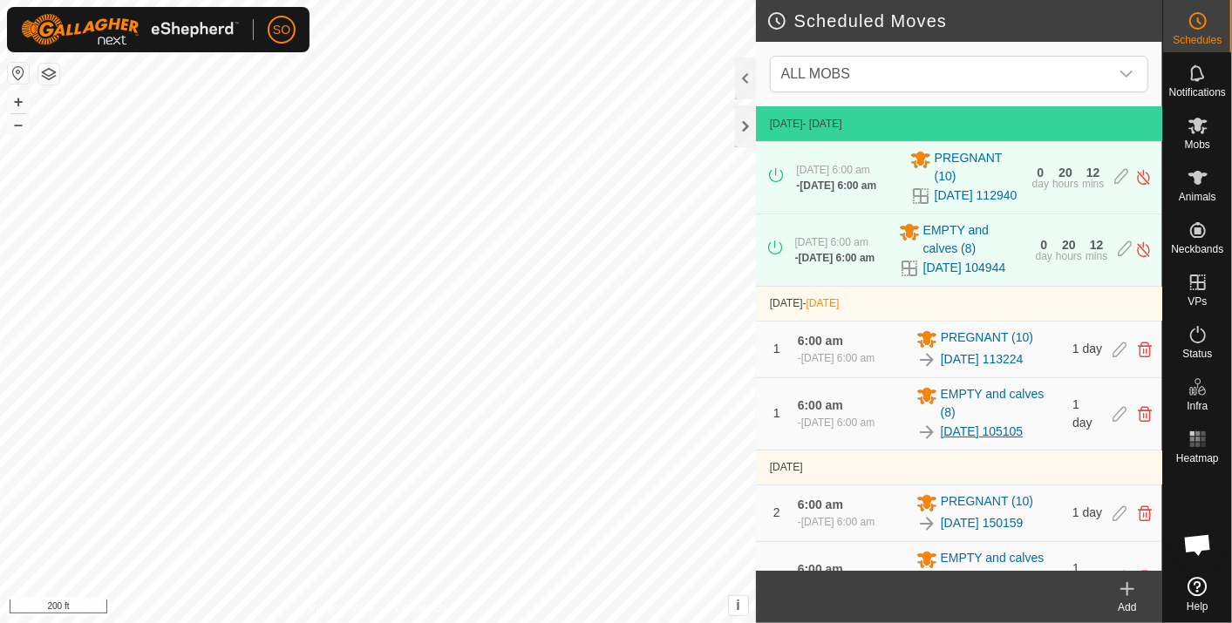
click at [988, 441] on link "2025-10-04 105105" at bounding box center [981, 432] width 83 height 18
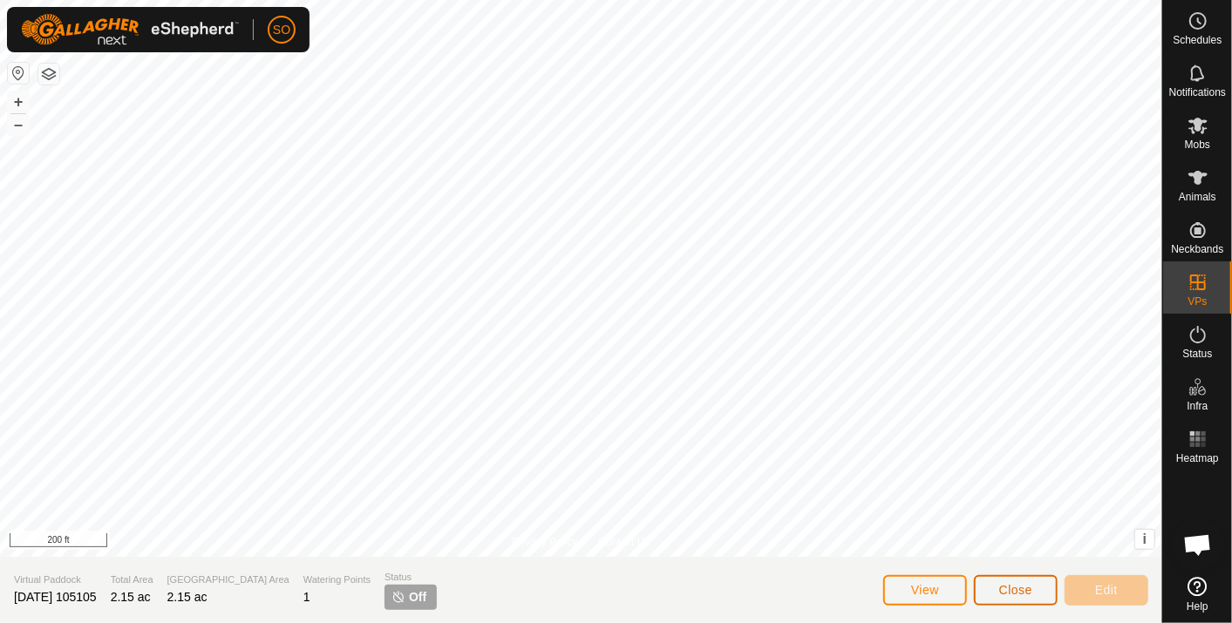
click at [1025, 590] on span "Close" at bounding box center [1015, 590] width 33 height 14
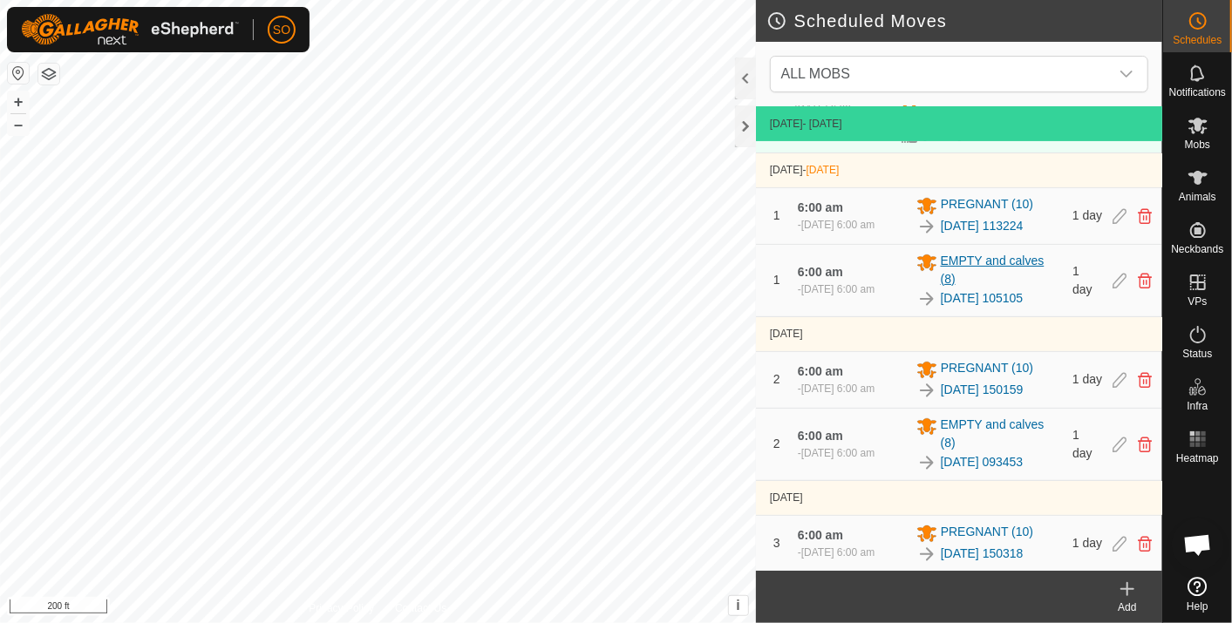
scroll to position [193, 0]
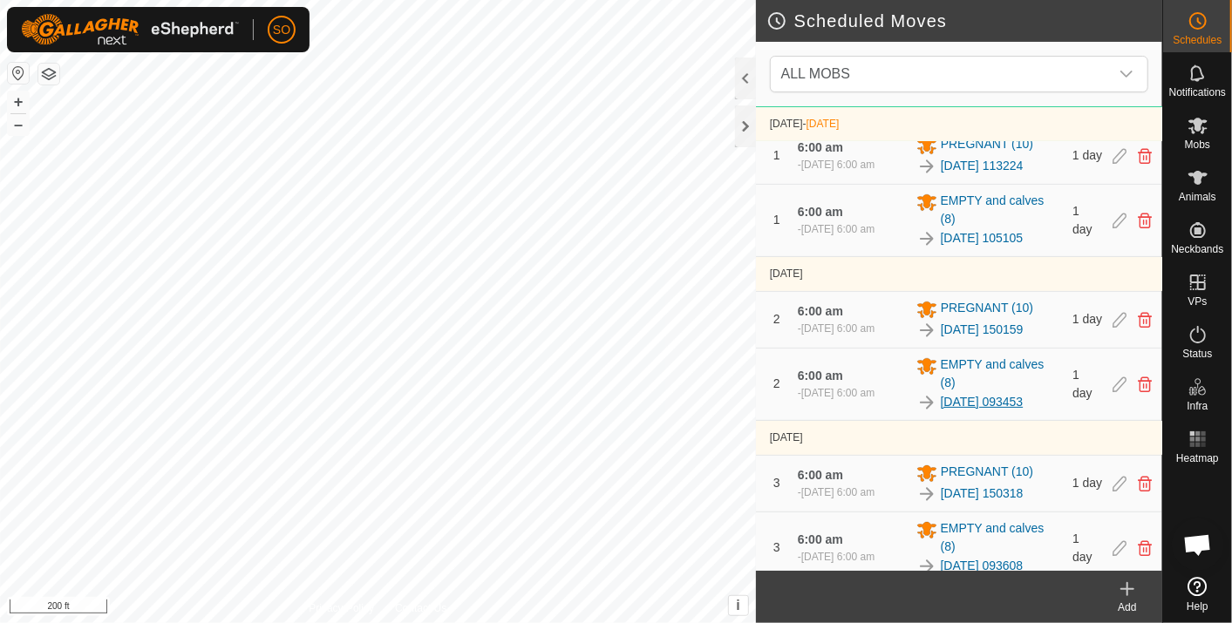
click at [973, 411] on link "2025-10-05 093453" at bounding box center [981, 402] width 83 height 18
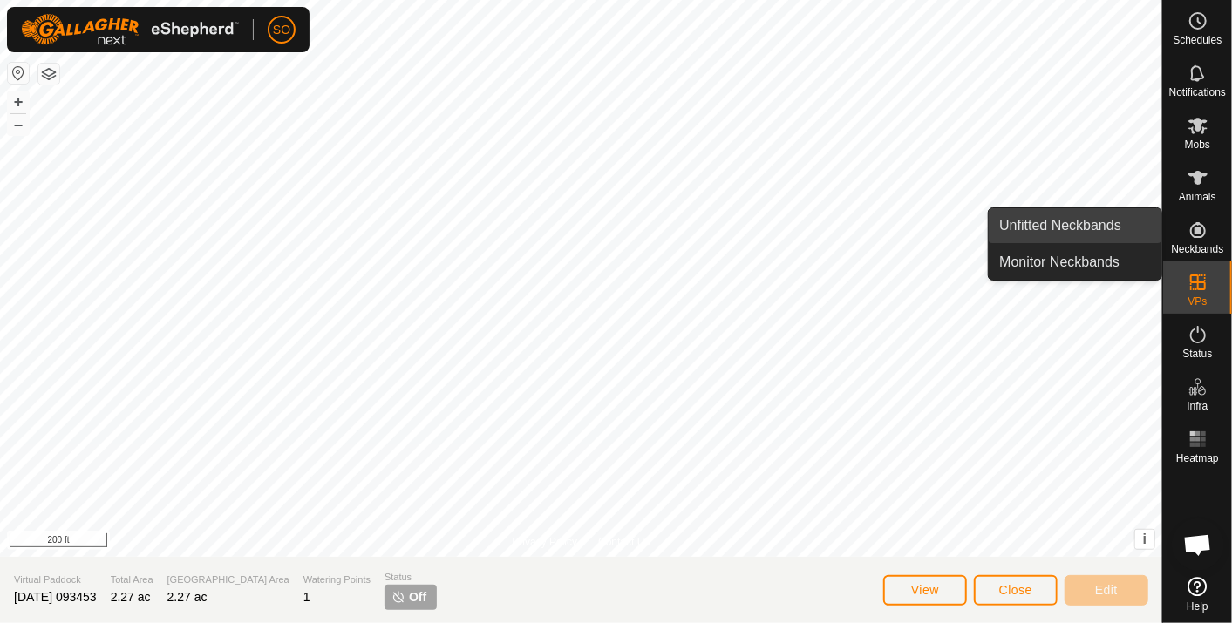
click at [1100, 222] on link "Unfitted Neckbands" at bounding box center [1074, 225] width 173 height 35
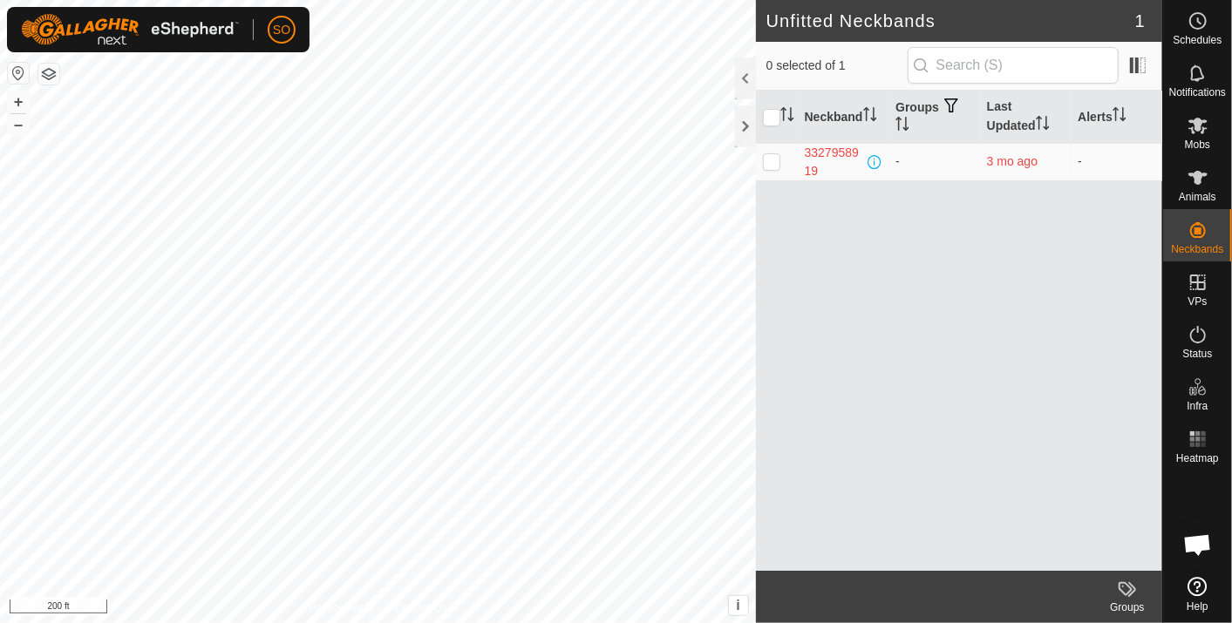
click at [0, 112] on html "SO Schedules Notifications Mobs Animals Neckbands VPs Status Infra Heatmap Help…" at bounding box center [616, 311] width 1232 height 623
